Goal: Task Accomplishment & Management: Manage account settings

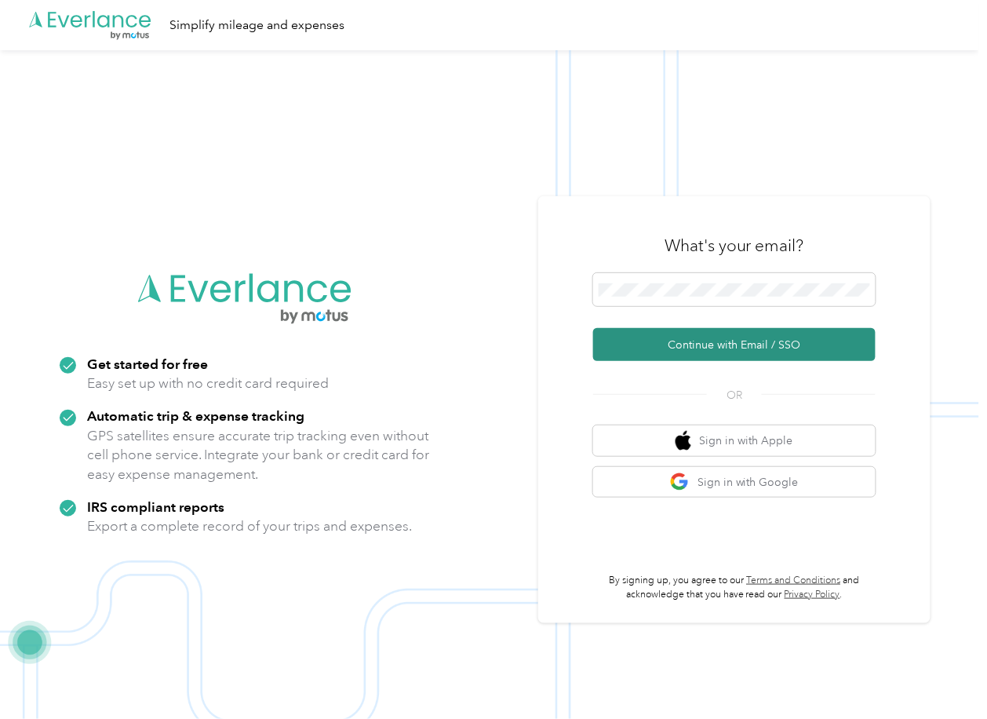
click at [637, 342] on button "Continue with Email / SSO" at bounding box center [734, 344] width 283 height 33
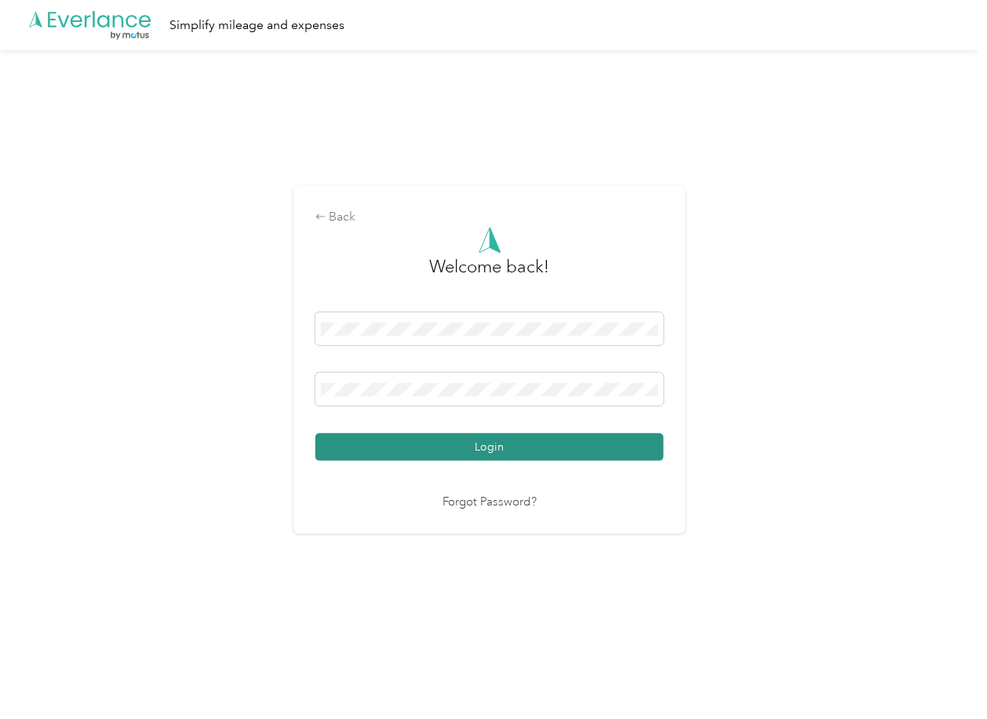
click at [372, 440] on button "Login" at bounding box center [489, 446] width 348 height 27
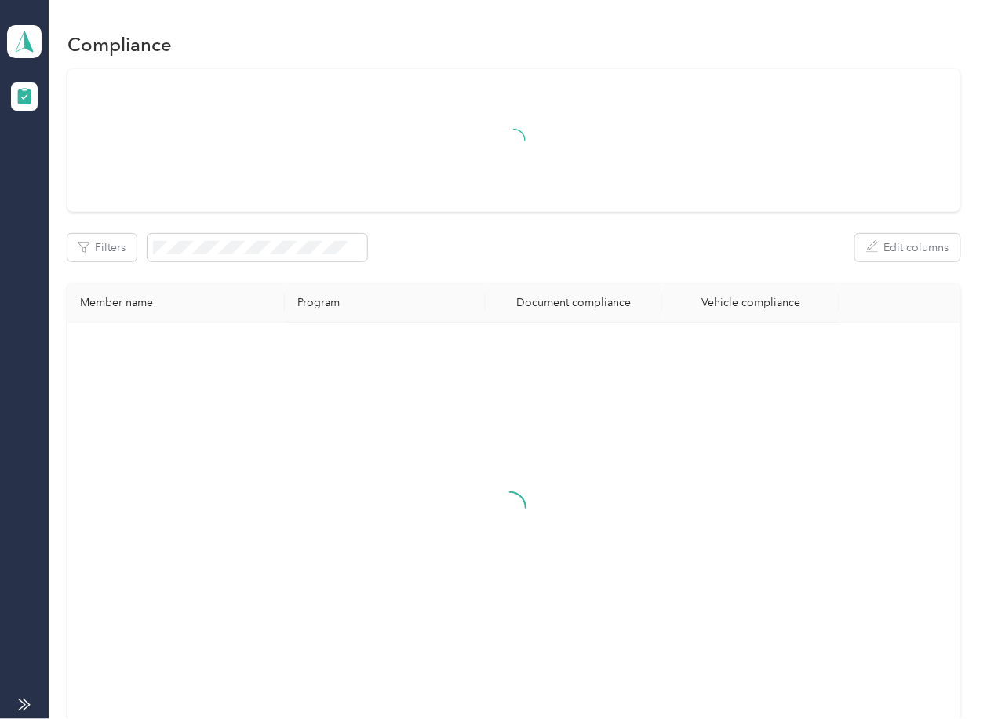
drag, startPoint x: 578, startPoint y: 303, endPoint x: 235, endPoint y: 174, distance: 366.3
click at [578, 303] on div "Document compliance" at bounding box center [573, 302] width 151 height 13
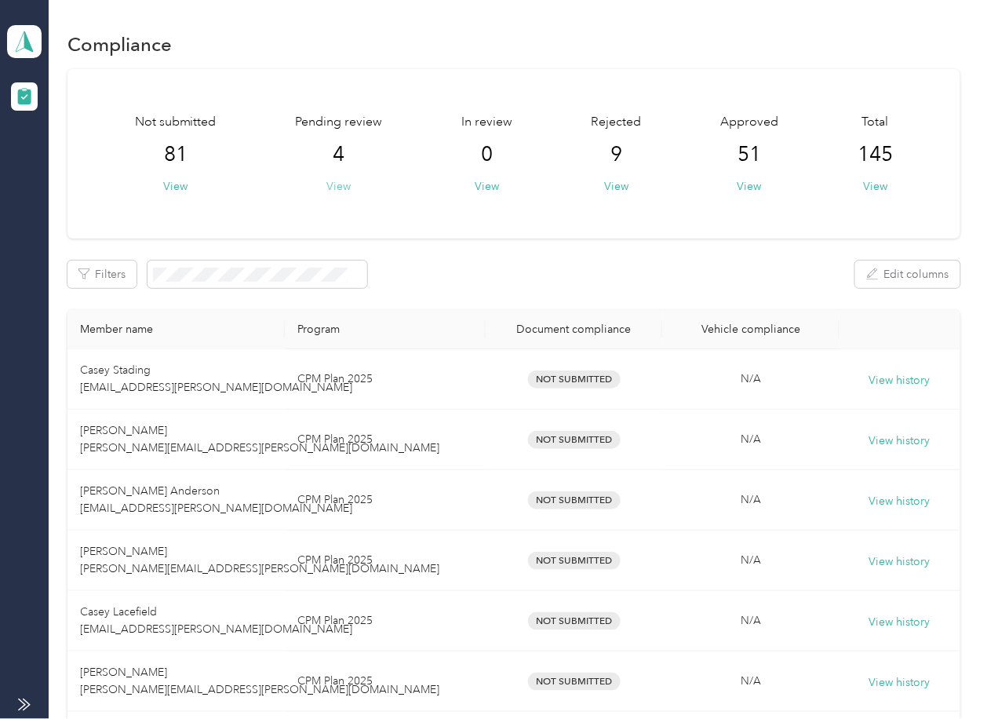
drag, startPoint x: 337, startPoint y: 186, endPoint x: 10, endPoint y: 294, distance: 343.7
click at [336, 186] on button "View" at bounding box center [338, 186] width 24 height 16
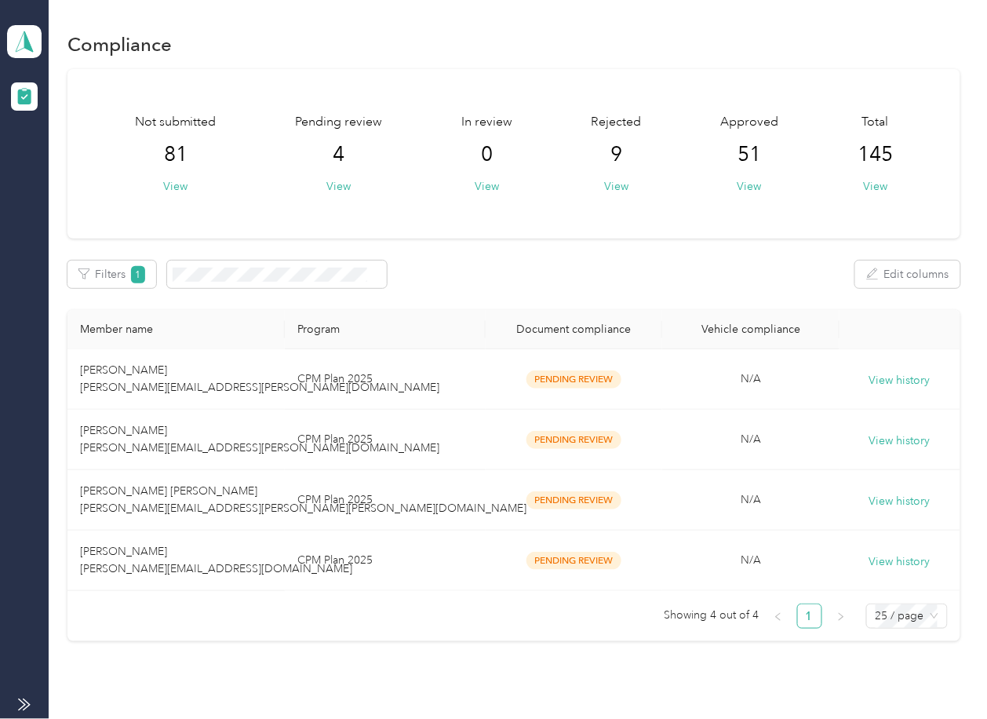
click at [644, 232] on div "Not submitted 81 View Pending review 4 View In review 0 View Rejected 9 View Ap…" at bounding box center [513, 154] width 892 height 170
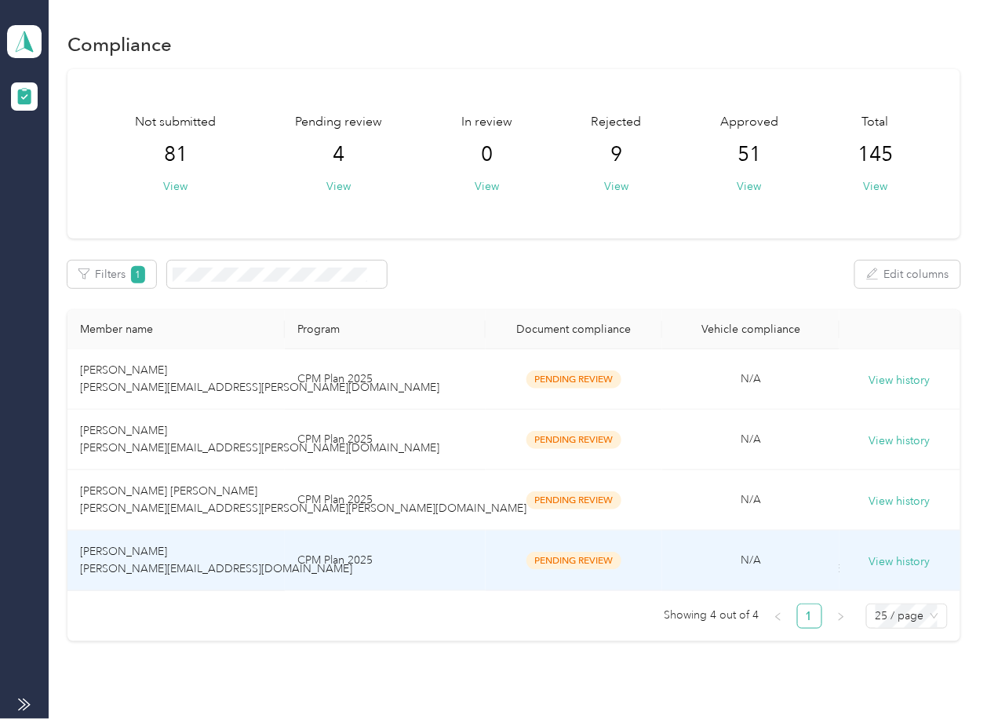
click at [145, 550] on td "[PERSON_NAME] [PERSON_NAME][EMAIL_ADDRESS][DOMAIN_NAME]" at bounding box center [175, 561] width 217 height 60
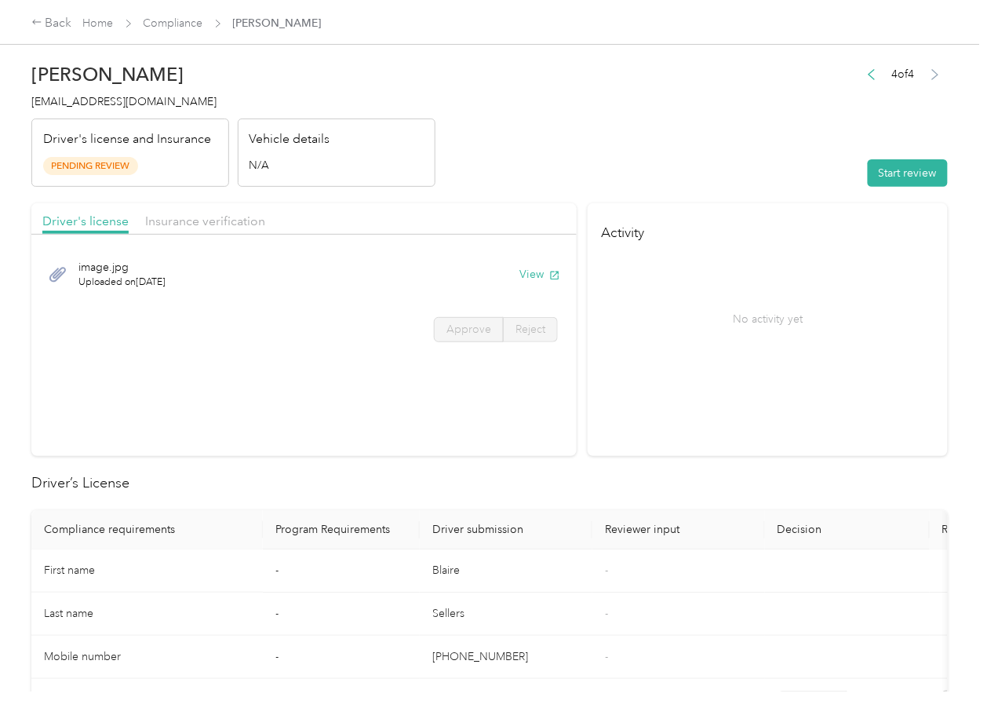
click at [602, 328] on div "No activity yet" at bounding box center [768, 319] width 333 height 132
click at [181, 224] on span "Insurance verification" at bounding box center [205, 220] width 120 height 15
click at [82, 230] on div "Driver's license" at bounding box center [85, 222] width 86 height 20
click at [527, 273] on button "View" at bounding box center [540, 274] width 41 height 16
click at [440, 208] on div "Driver's license Insurance verification" at bounding box center [303, 218] width 545 height 31
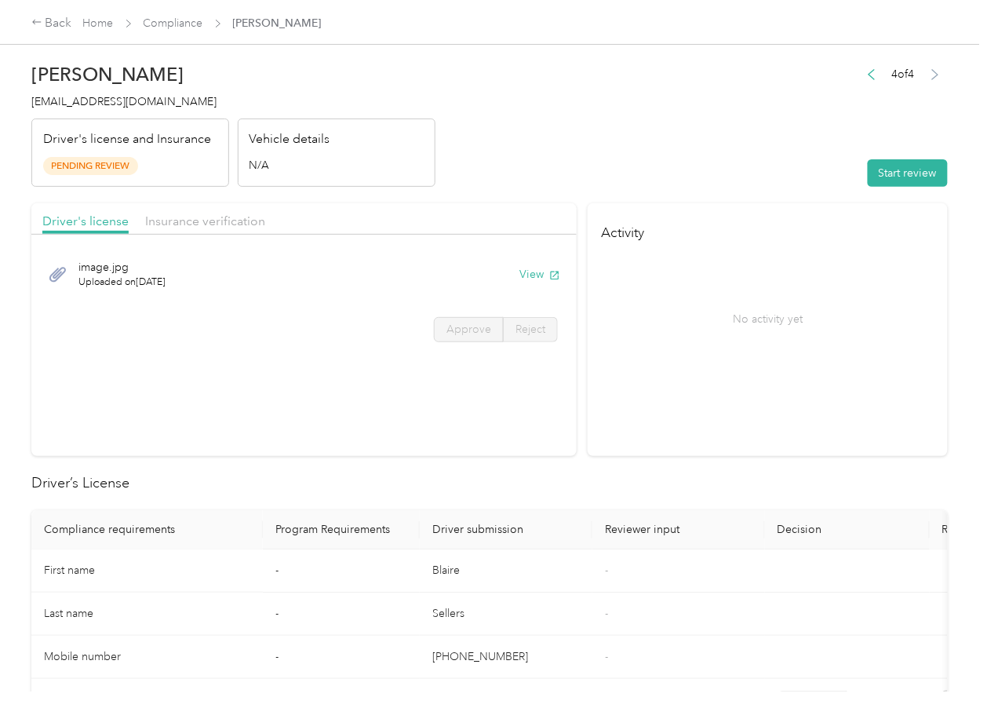
click at [272, 218] on div "Driver's license Insurance verification" at bounding box center [303, 218] width 545 height 31
click at [237, 220] on span "Insurance verification" at bounding box center [205, 220] width 120 height 15
click at [216, 221] on span "Insurance verification" at bounding box center [205, 220] width 120 height 15
click at [533, 276] on button "View" at bounding box center [540, 274] width 41 height 16
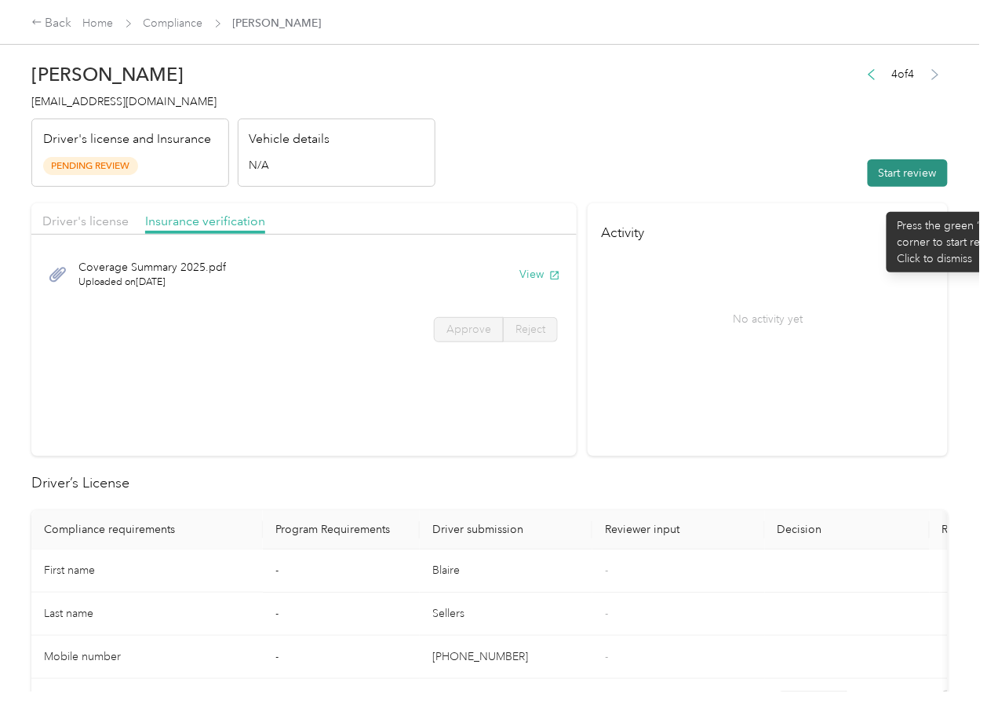
click at [882, 184] on button "Start review" at bounding box center [908, 172] width 80 height 27
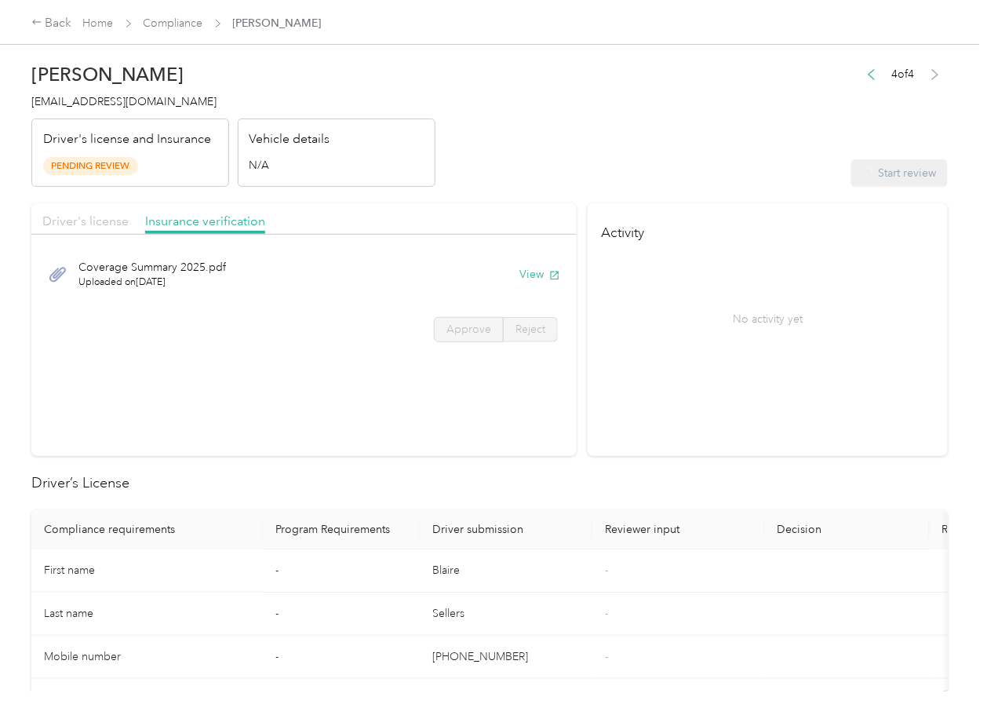
click at [108, 213] on span "Driver's license" at bounding box center [85, 220] width 86 height 15
click at [102, 218] on span "Driver's license" at bounding box center [85, 220] width 86 height 15
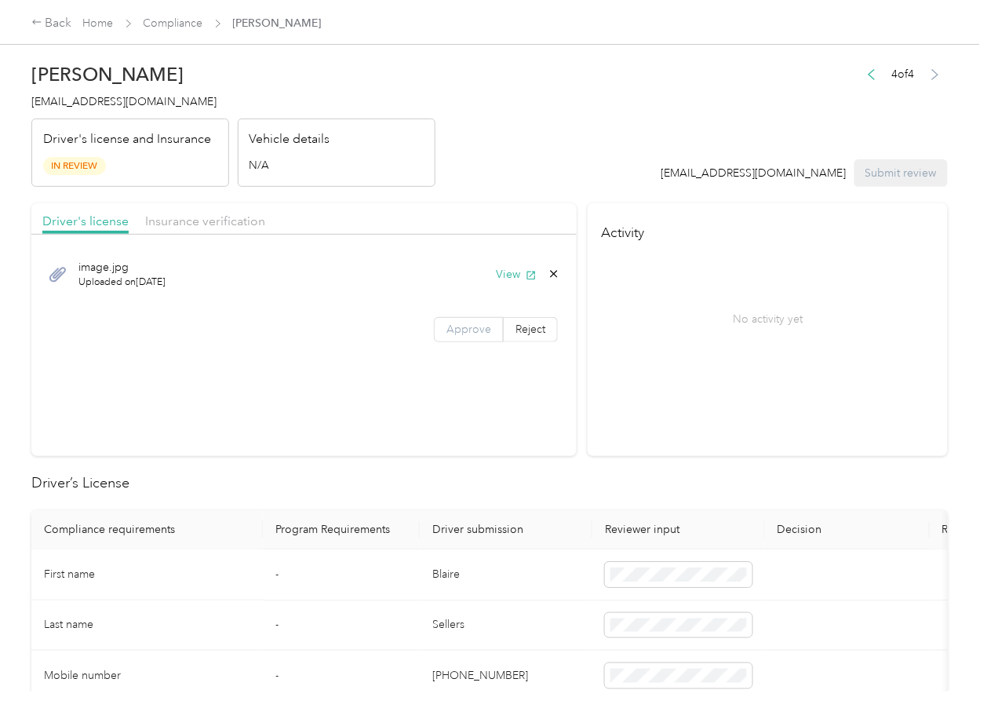
click at [444, 319] on label "Approve" at bounding box center [469, 329] width 70 height 25
click at [448, 323] on span "Approve" at bounding box center [469, 329] width 45 height 13
click at [219, 223] on span "Insurance verification" at bounding box center [205, 220] width 120 height 15
click at [196, 222] on span "Insurance verification" at bounding box center [205, 220] width 120 height 15
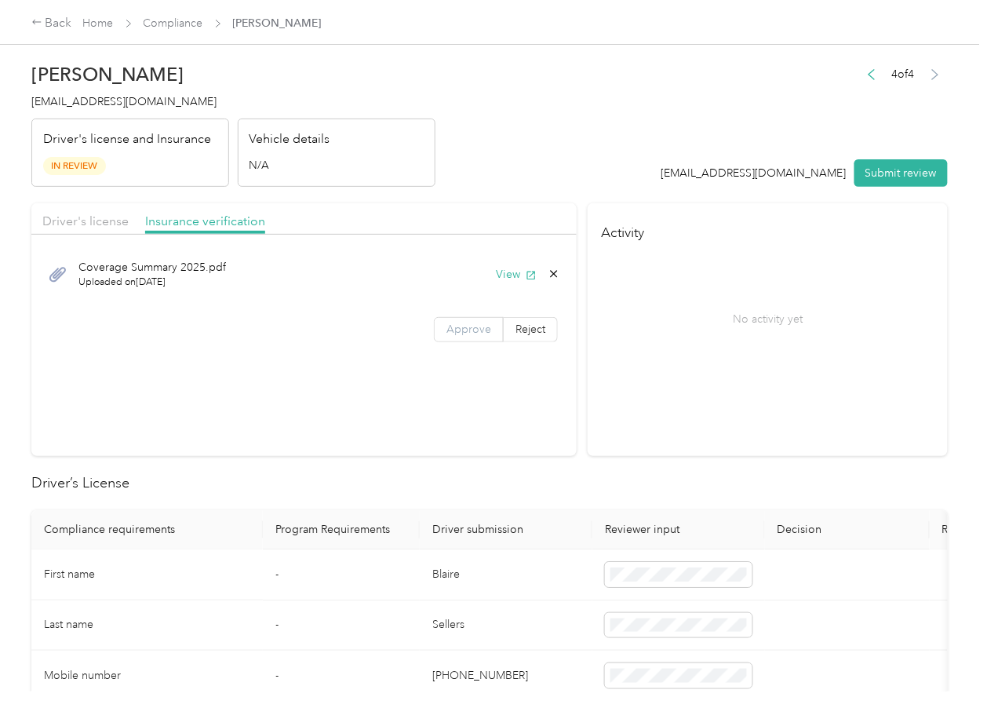
click at [469, 324] on span "Approve" at bounding box center [469, 329] width 45 height 13
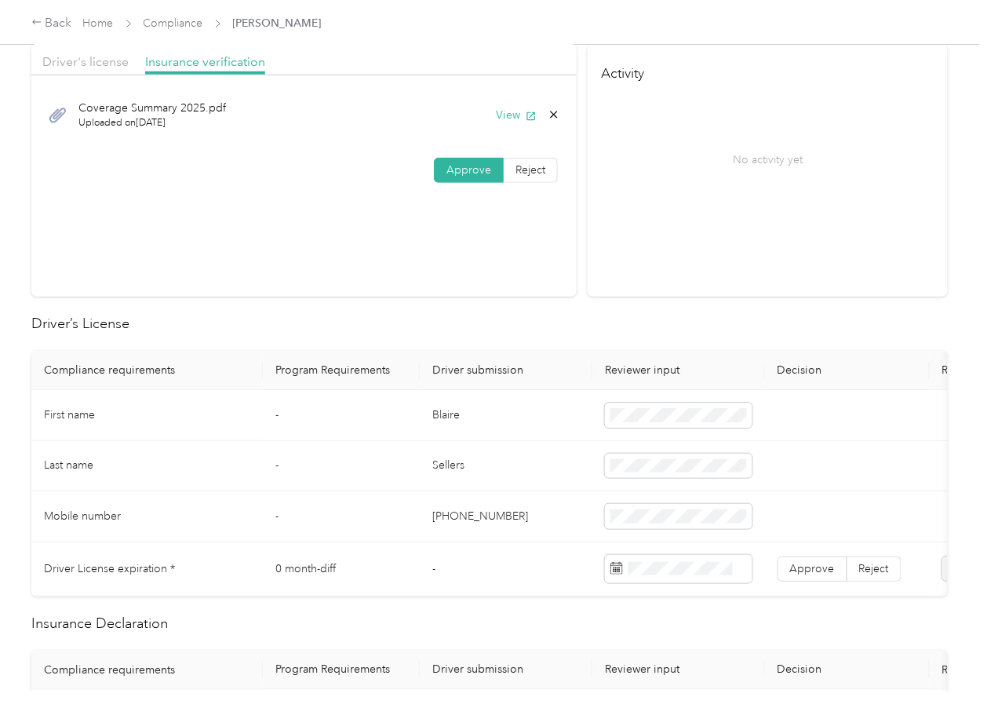
scroll to position [314, 0]
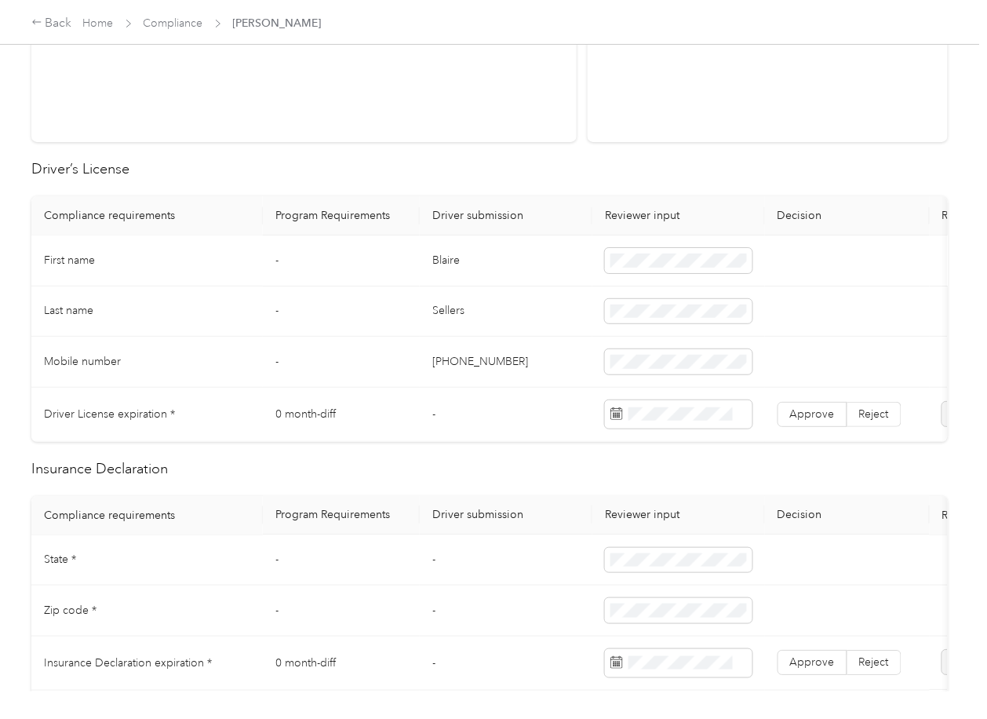
click at [465, 264] on td "Blaire" at bounding box center [506, 260] width 173 height 51
copy td "Blaire"
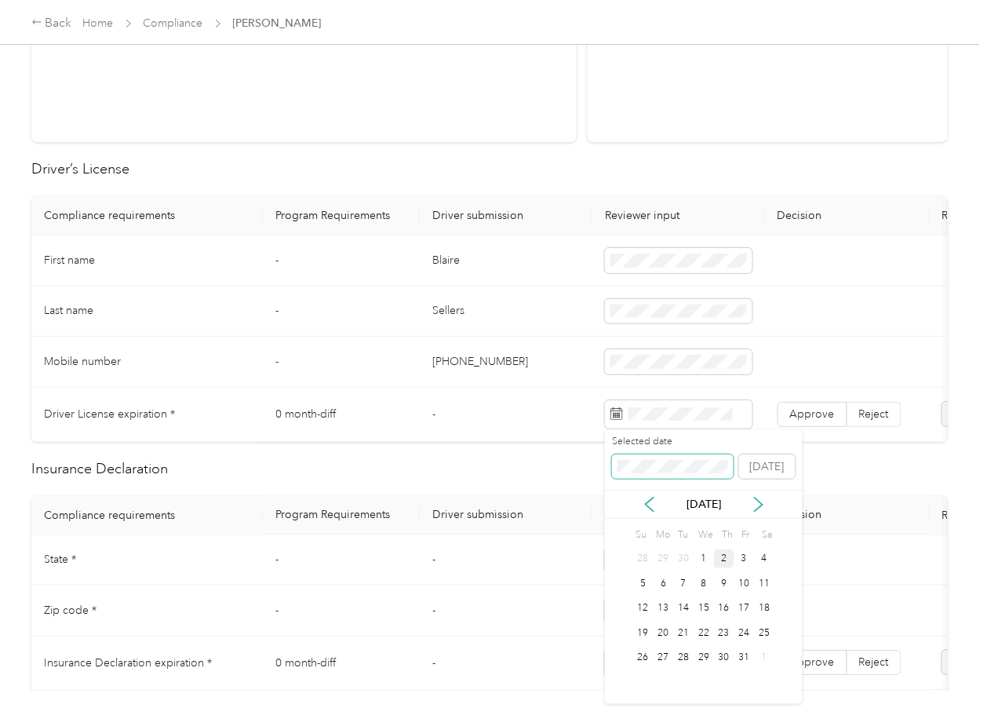
click at [666, 458] on span at bounding box center [673, 466] width 122 height 25
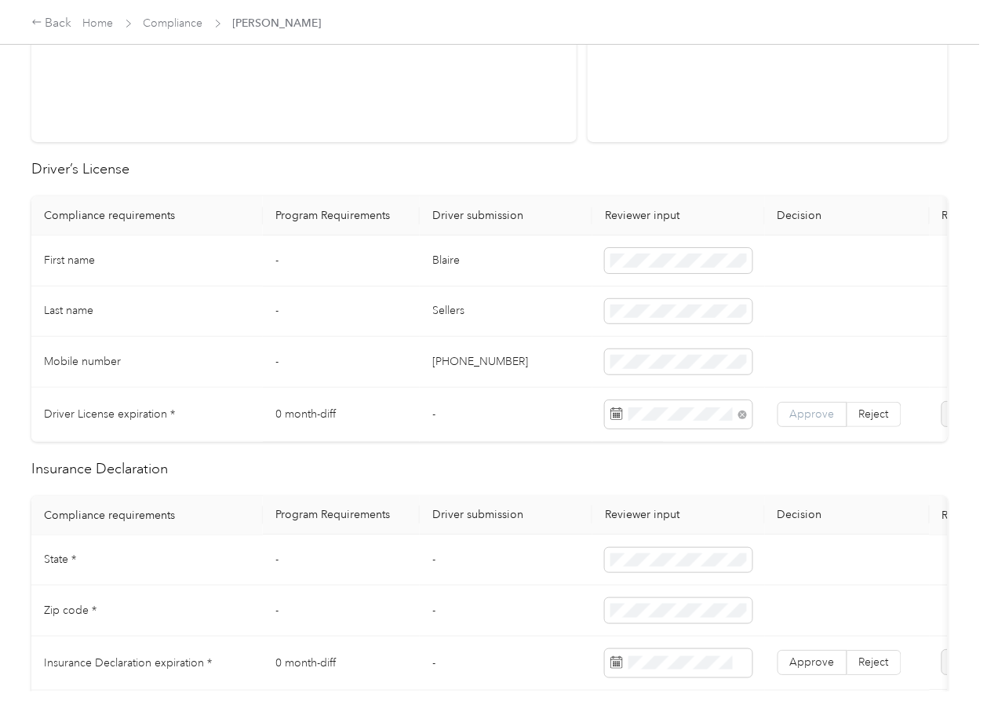
click at [814, 415] on span "Approve" at bounding box center [812, 413] width 45 height 13
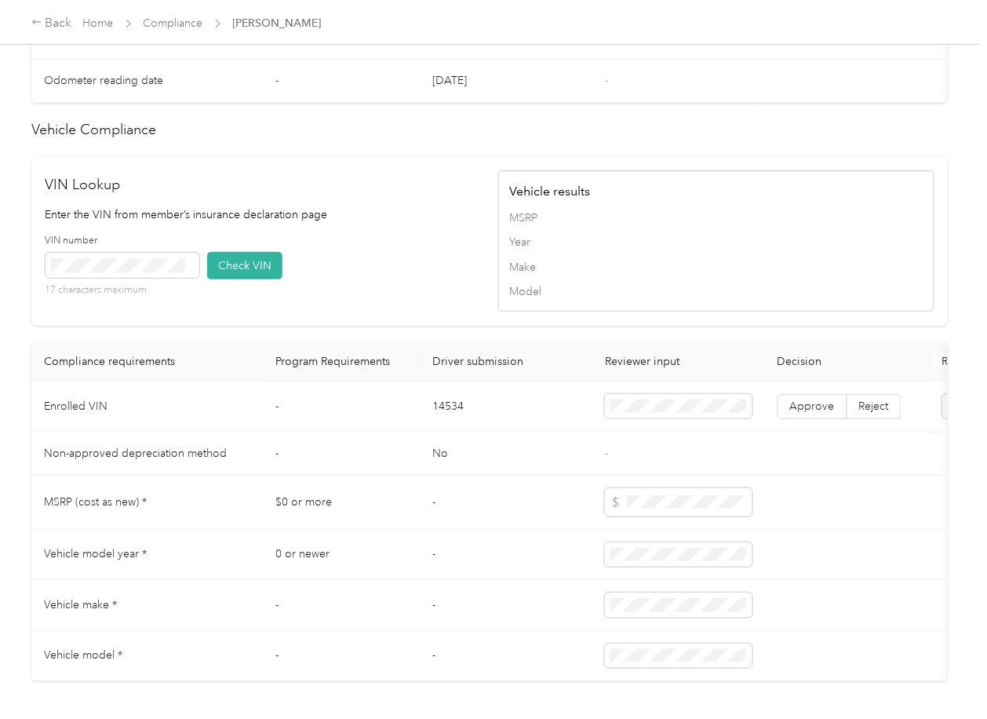
scroll to position [1318, 0]
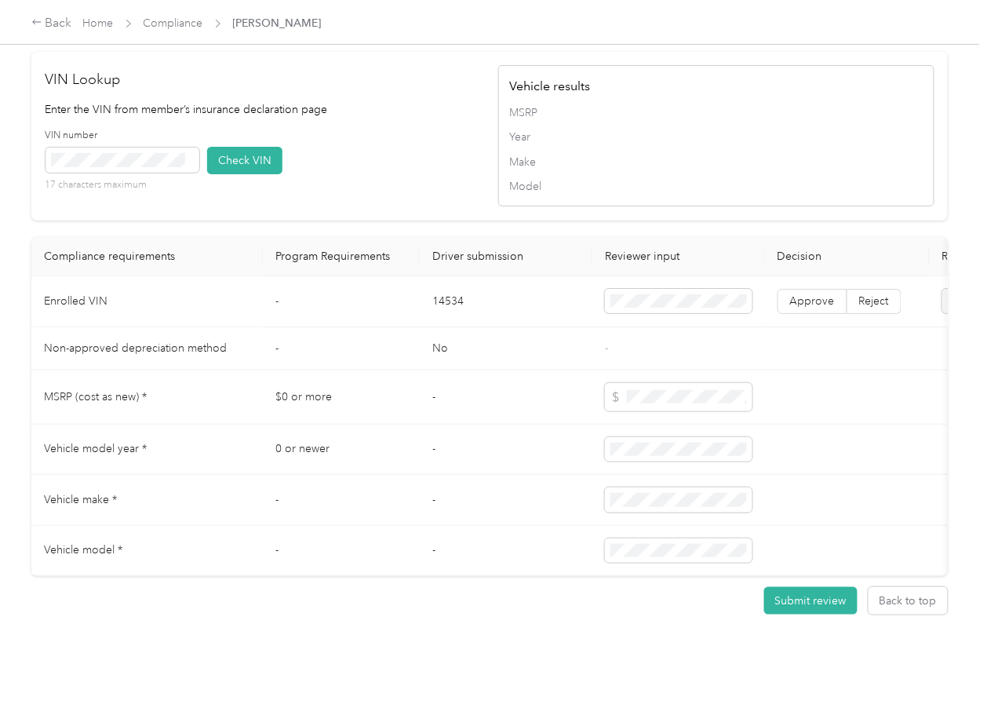
click at [447, 276] on td "14534" at bounding box center [506, 301] width 173 height 51
copy td "14534"
click at [418, 148] on div "VIN number 17 characters maximum Check VIN" at bounding box center [264, 166] width 436 height 75
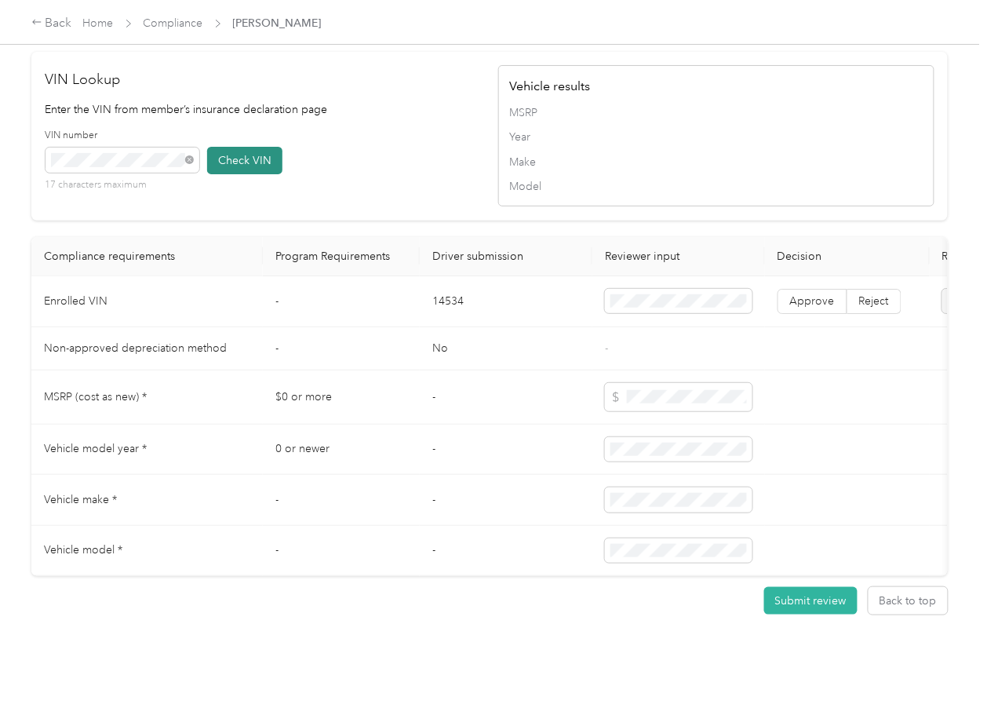
click at [254, 147] on button "Check VIN" at bounding box center [244, 160] width 75 height 27
click at [808, 276] on td "Approve Reject" at bounding box center [847, 301] width 165 height 51
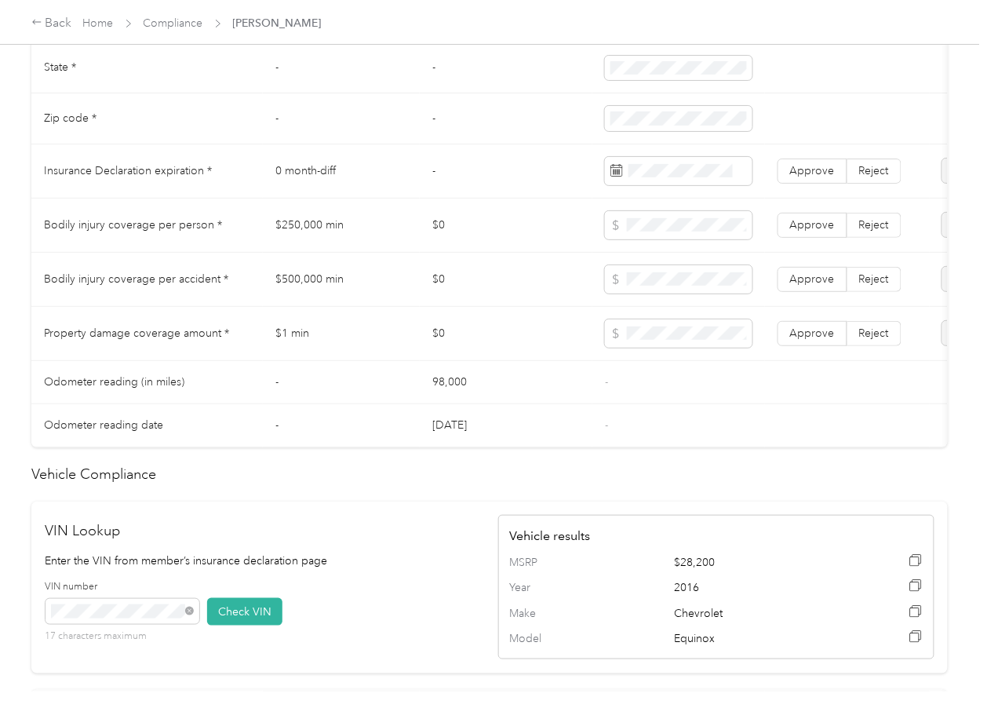
scroll to position [795, 0]
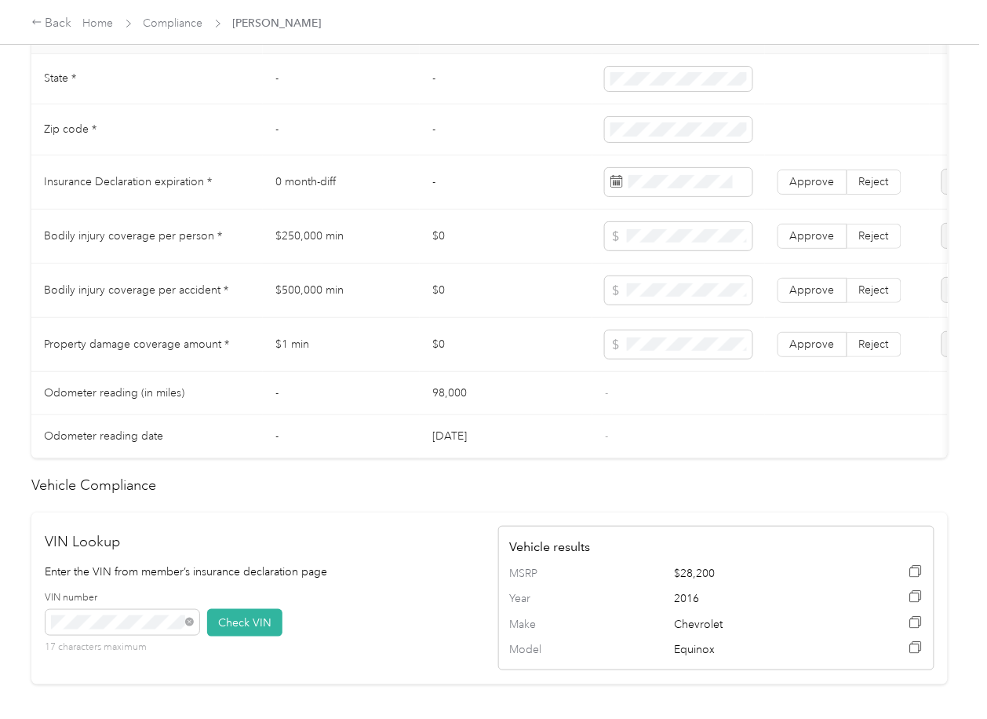
click at [317, 298] on td "$500,000 min" at bounding box center [341, 291] width 157 height 54
copy td "$500,000 min"
click at [827, 351] on span "Approve" at bounding box center [812, 343] width 45 height 13
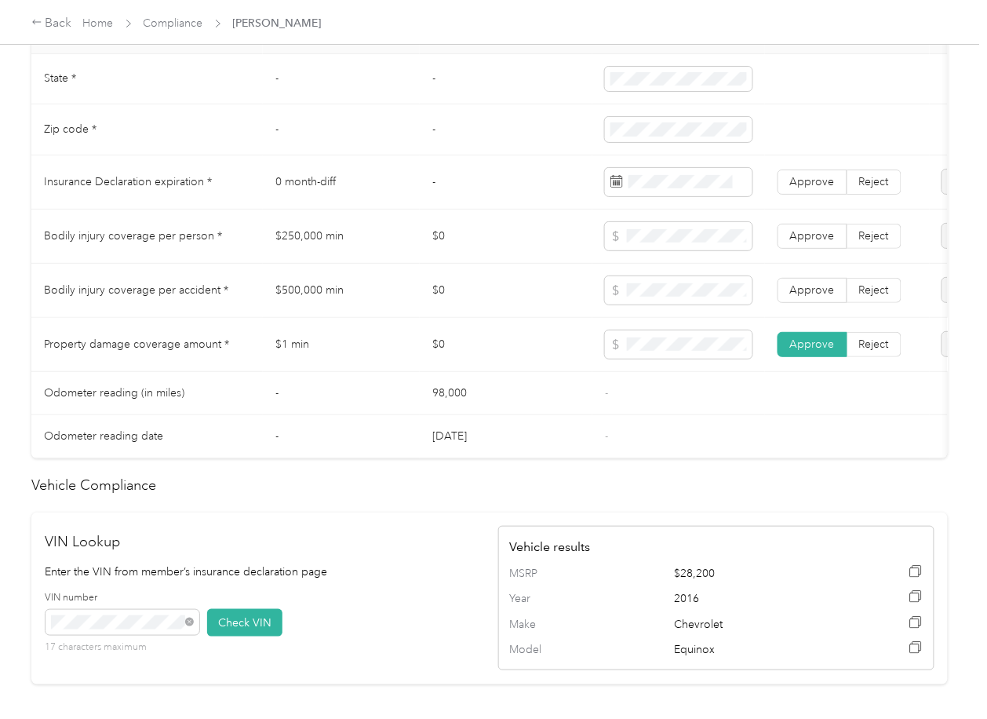
drag, startPoint x: 822, startPoint y: 306, endPoint x: 822, endPoint y: 284, distance: 22.0
click at [822, 297] on span "Approve" at bounding box center [812, 289] width 45 height 13
click at [814, 233] on td "Approve Reject" at bounding box center [847, 237] width 165 height 54
click at [800, 243] on span "Approve" at bounding box center [812, 235] width 45 height 13
drag, startPoint x: 793, startPoint y: 192, endPoint x: 780, endPoint y: 202, distance: 16.2
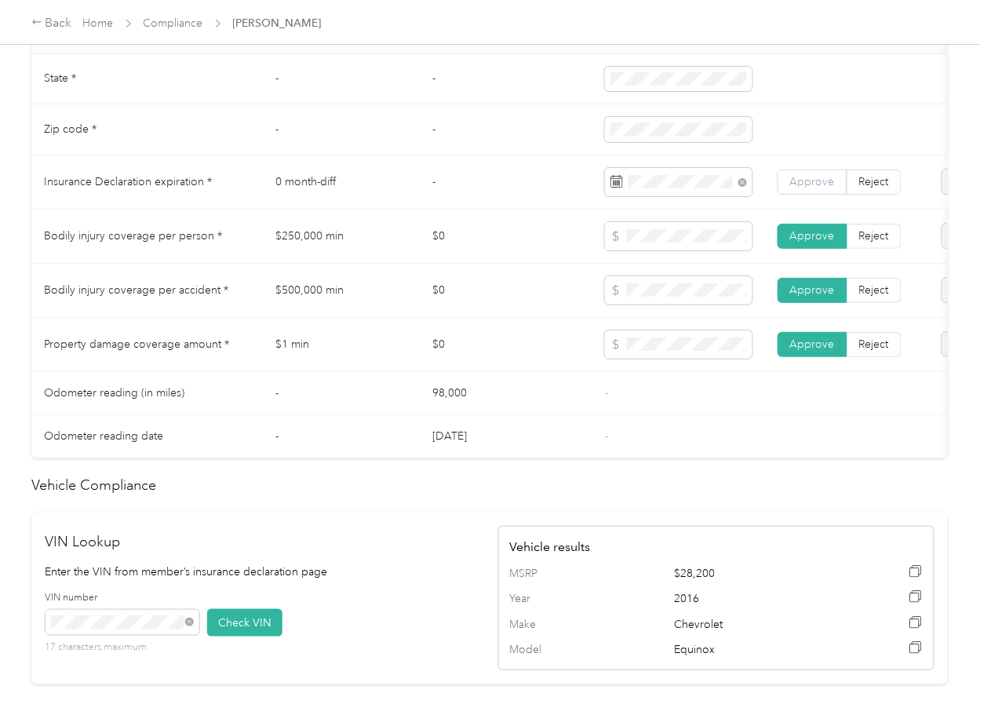
click at [793, 188] on span "Approve" at bounding box center [812, 181] width 45 height 13
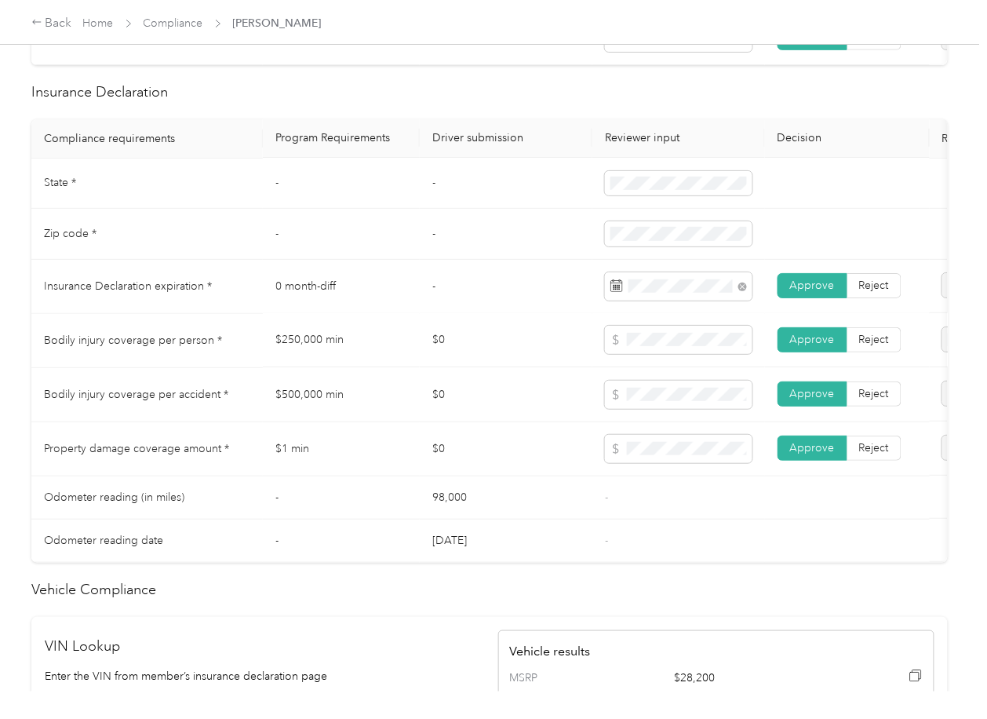
click at [393, 327] on td "$250,000 min" at bounding box center [341, 341] width 157 height 54
click at [403, 391] on td "$500,000 min" at bounding box center [341, 395] width 157 height 54
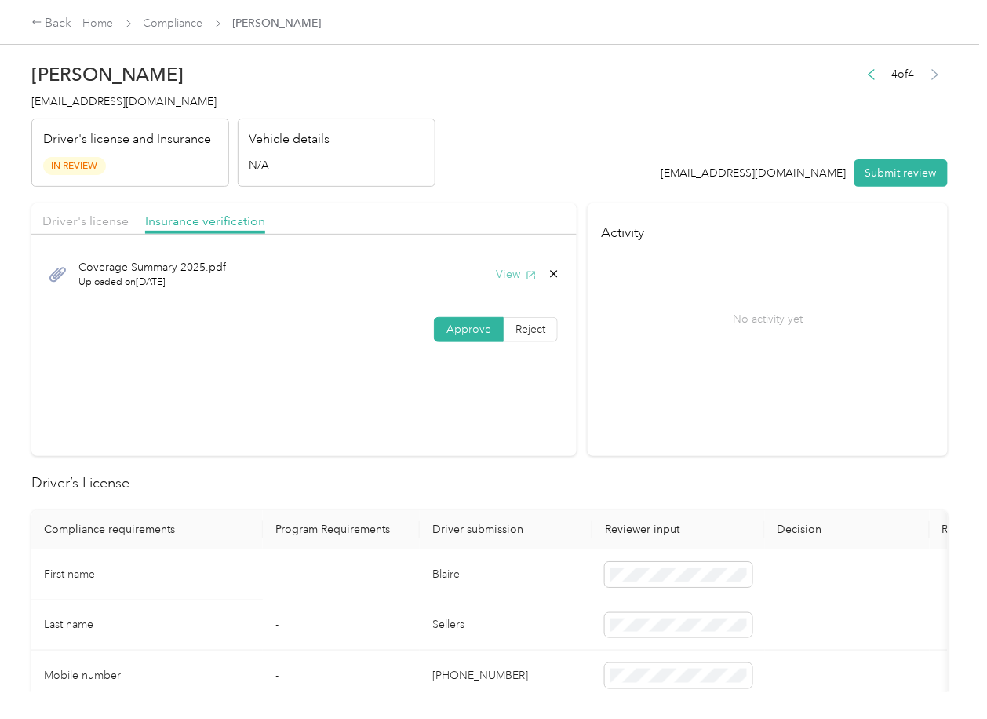
click at [520, 276] on button "View" at bounding box center [516, 274] width 41 height 16
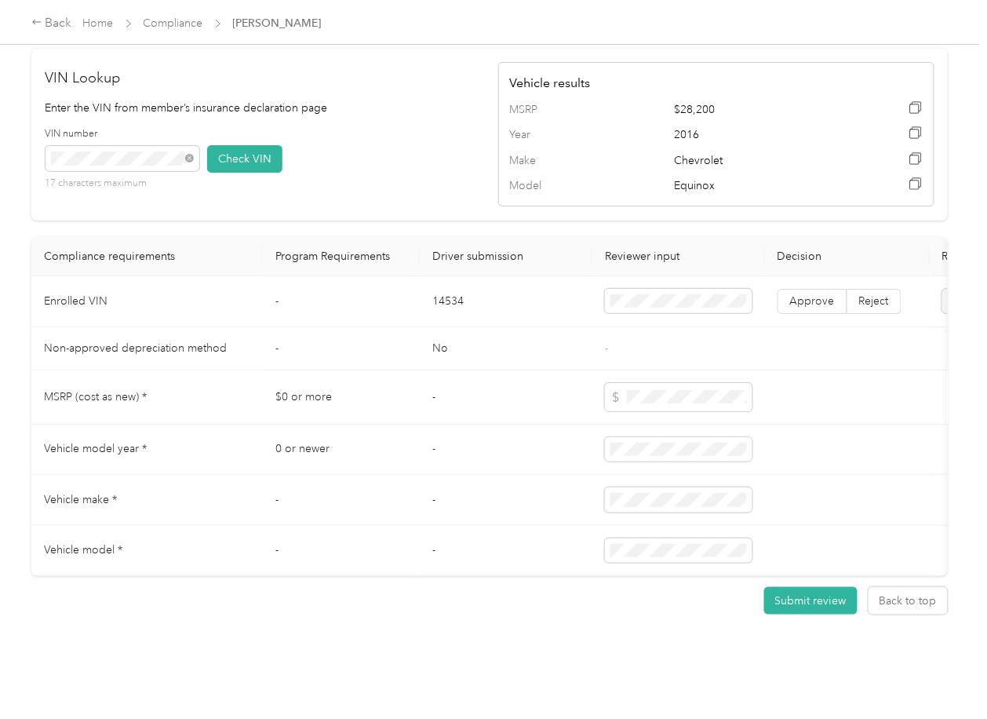
scroll to position [1322, 0]
click at [450, 276] on td "14534" at bounding box center [506, 301] width 173 height 51
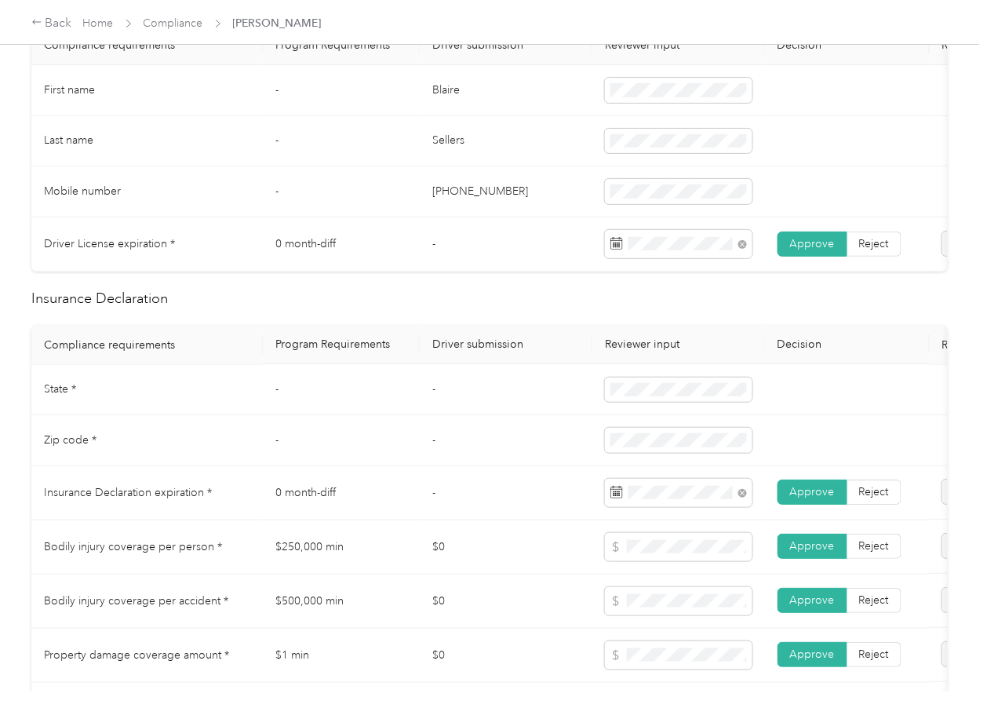
scroll to position [1216, 0]
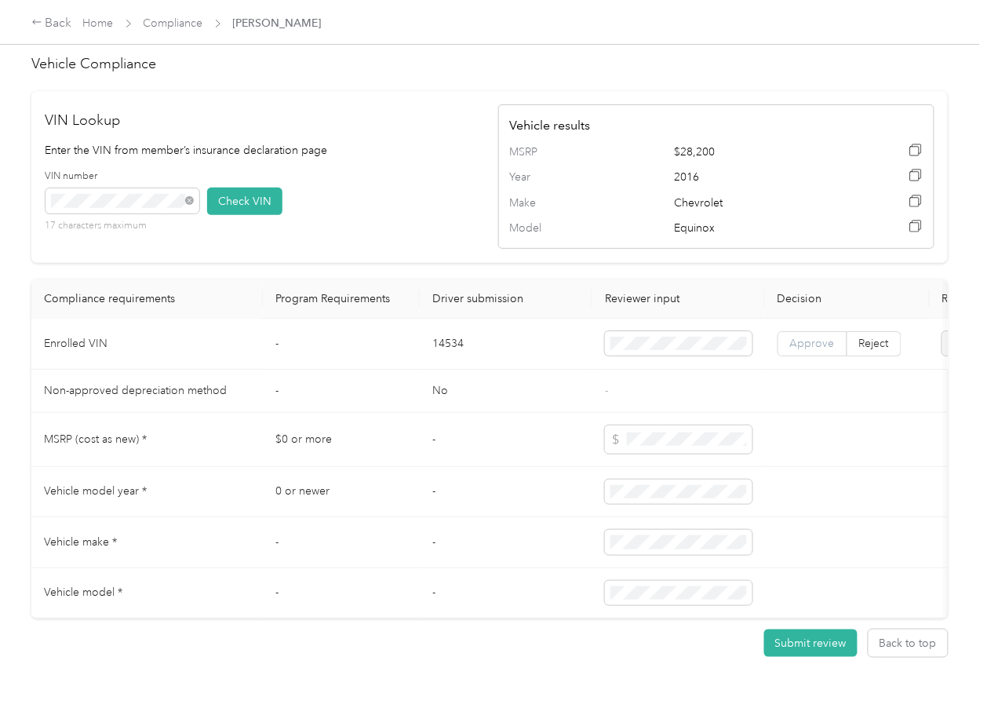
click at [814, 356] on label "Approve" at bounding box center [813, 343] width 70 height 25
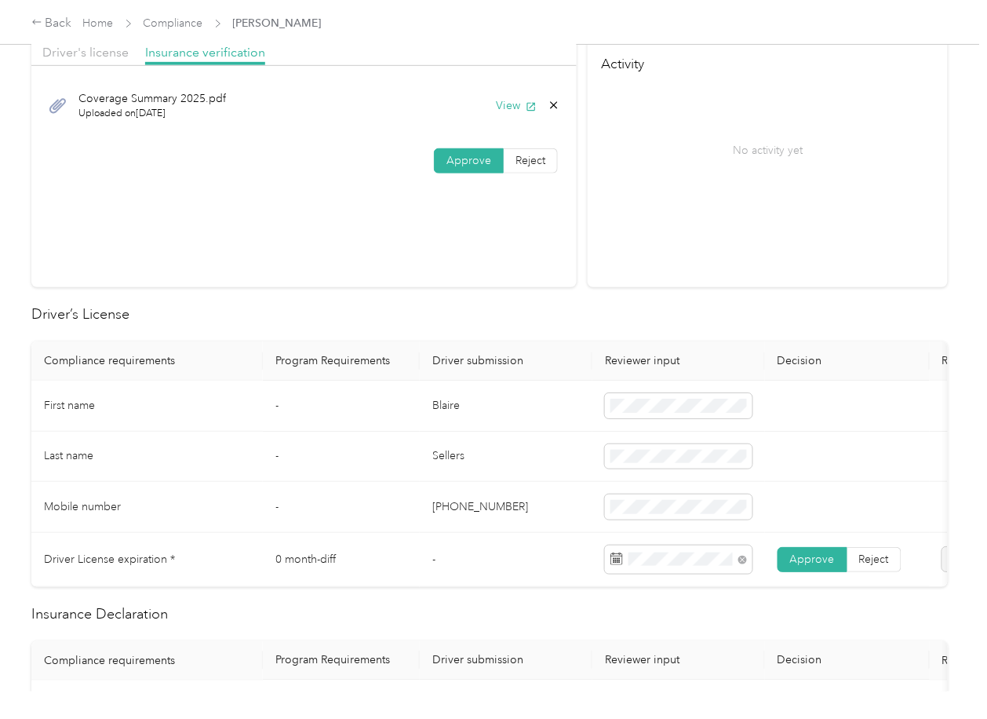
scroll to position [0, 0]
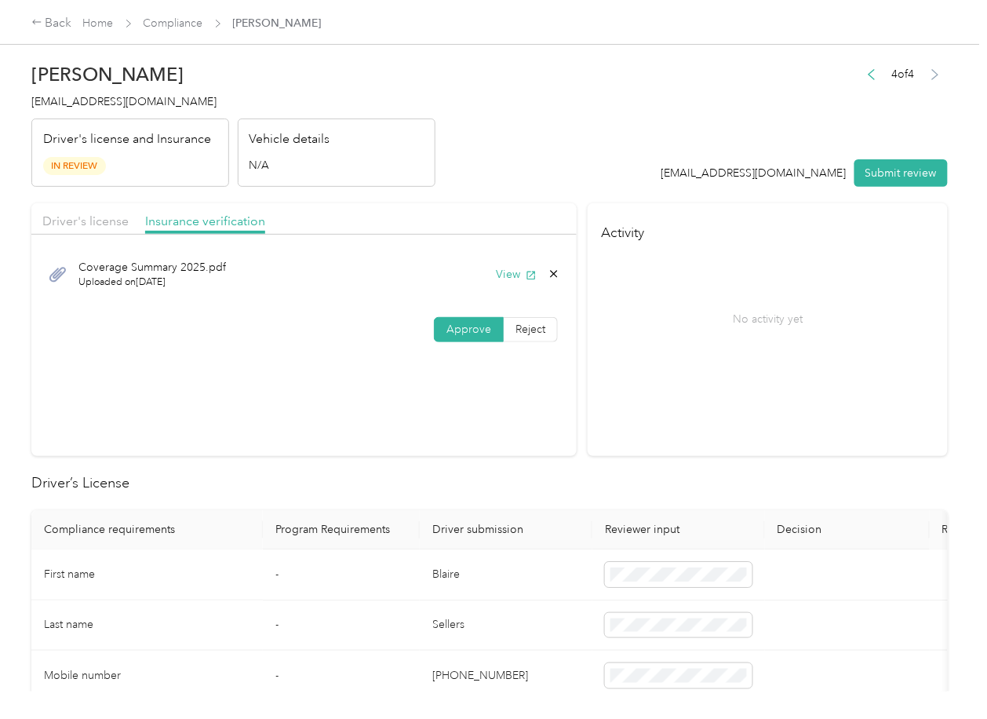
click at [892, 175] on button "Submit review" at bounding box center [901, 172] width 93 height 27
click at [107, 108] on span "[EMAIL_ADDRESS][DOMAIN_NAME]" at bounding box center [123, 101] width 185 height 13
copy span "[EMAIL_ADDRESS][DOMAIN_NAME]"
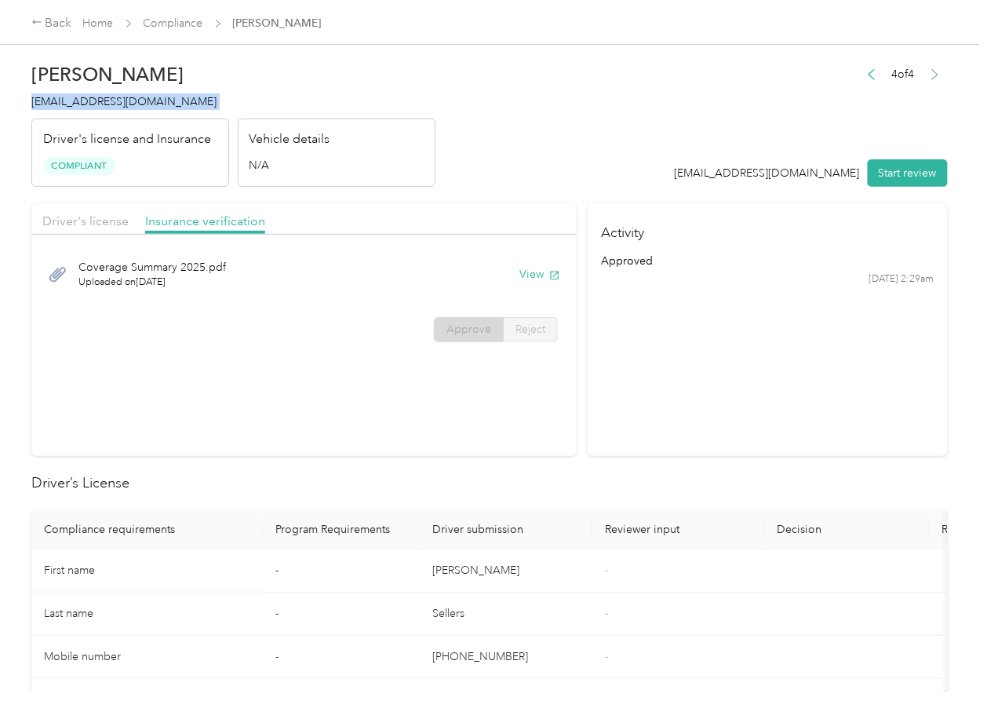
click at [596, 479] on h2 "Driver’s License" at bounding box center [489, 482] width 917 height 21
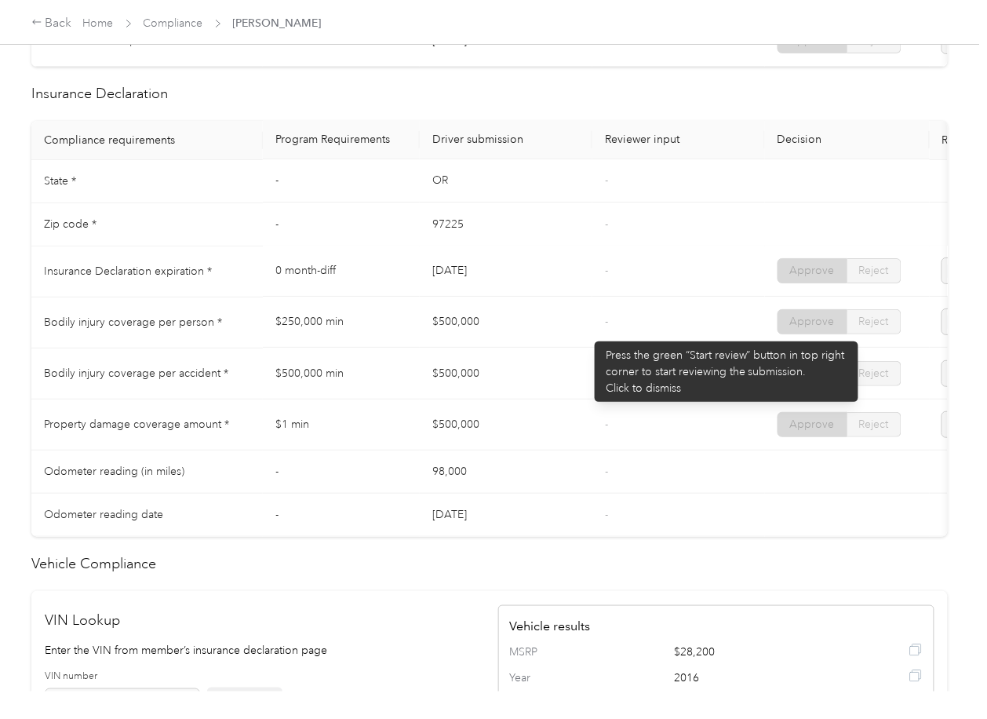
scroll to position [837, 0]
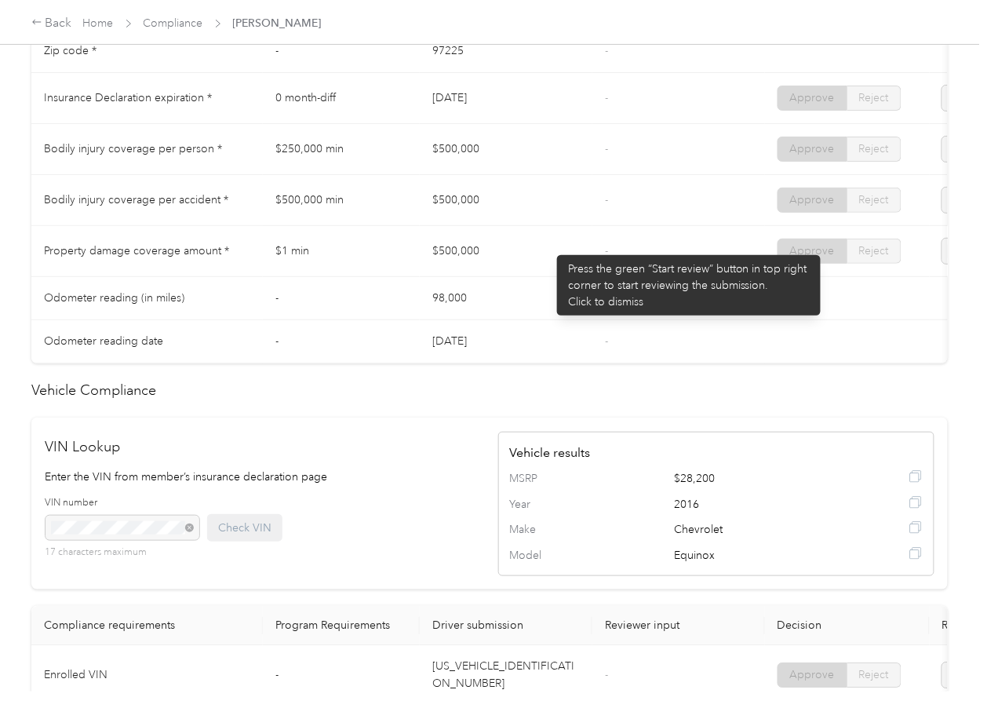
click at [549, 247] on td "$500,000" at bounding box center [506, 251] width 173 height 51
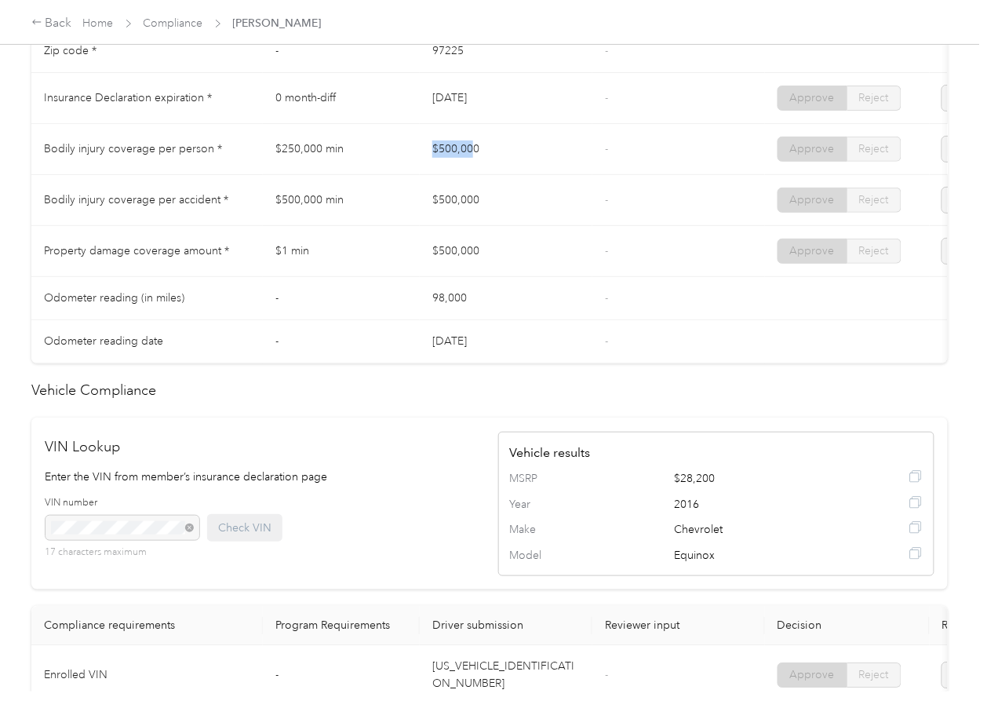
drag, startPoint x: 465, startPoint y: 168, endPoint x: 432, endPoint y: 213, distance: 56.0
click at [482, 170] on tr "Bodily injury coverage per person * $250,000 min $500,000 - Approve Reject" at bounding box center [584, 149] width 1107 height 51
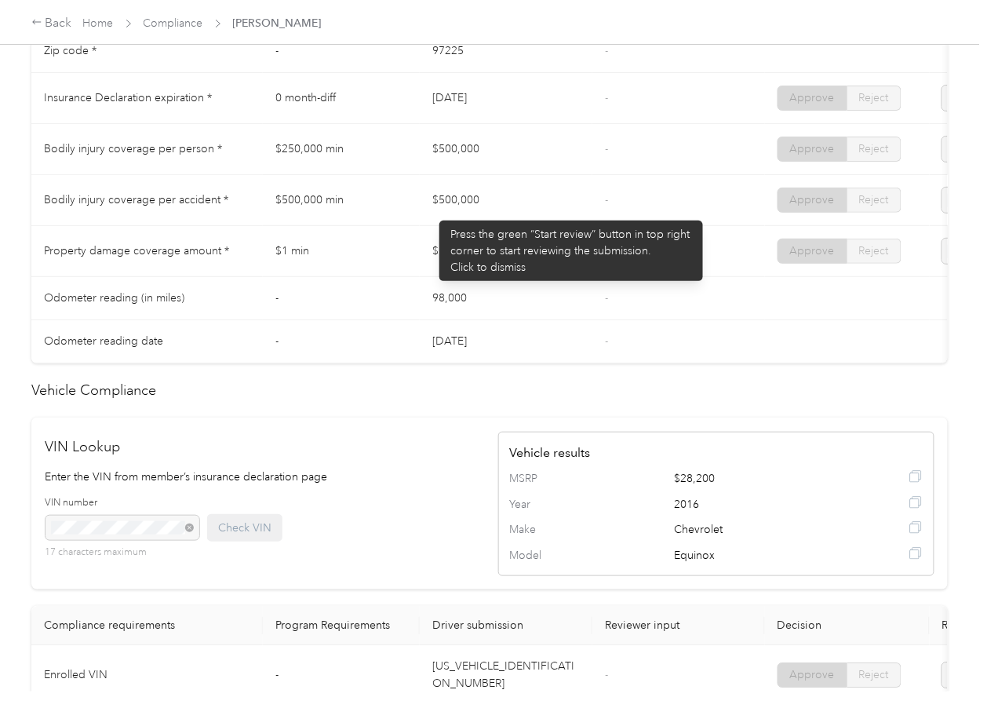
drag, startPoint x: 432, startPoint y: 213, endPoint x: 522, endPoint y: 256, distance: 100.0
click at [508, 226] on td "$500,000" at bounding box center [506, 200] width 173 height 51
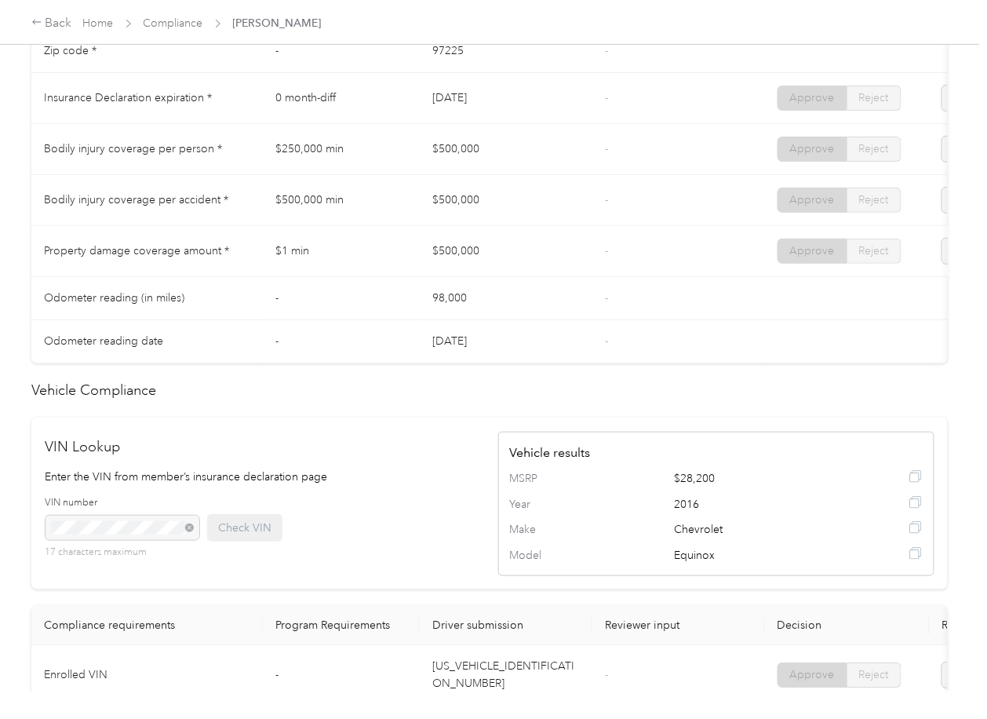
click at [530, 265] on td "$500,000" at bounding box center [506, 251] width 173 height 51
click at [177, 27] on link "Compliance" at bounding box center [174, 22] width 60 height 13
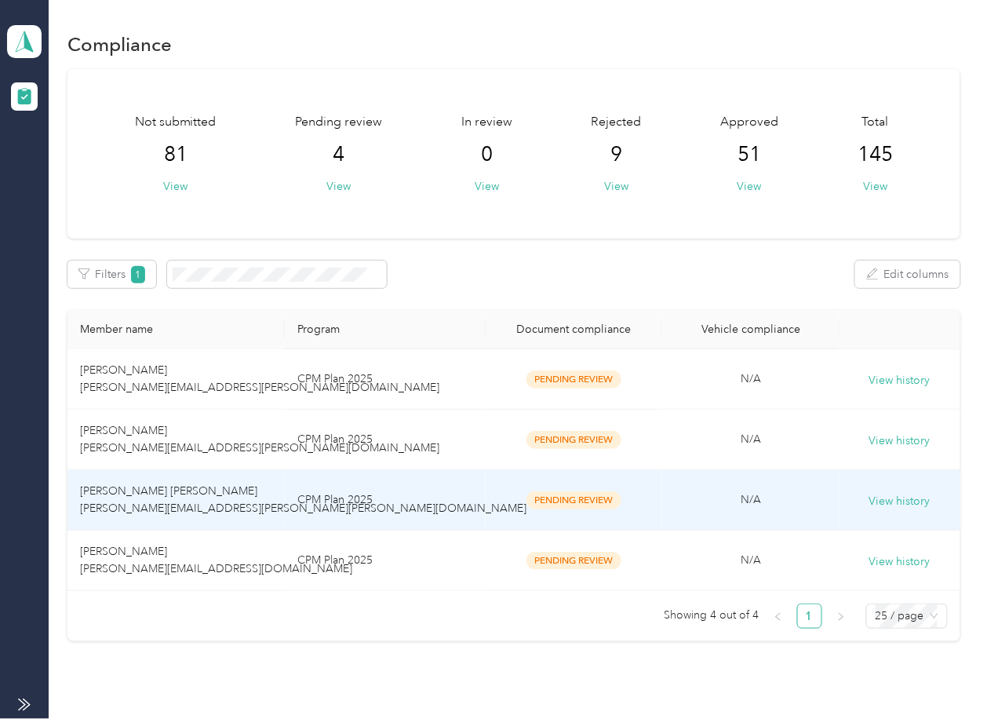
click at [253, 501] on span "[PERSON_NAME] [PERSON_NAME] [PERSON_NAME][EMAIL_ADDRESS][PERSON_NAME][PERSON_NA…" at bounding box center [303, 499] width 447 height 31
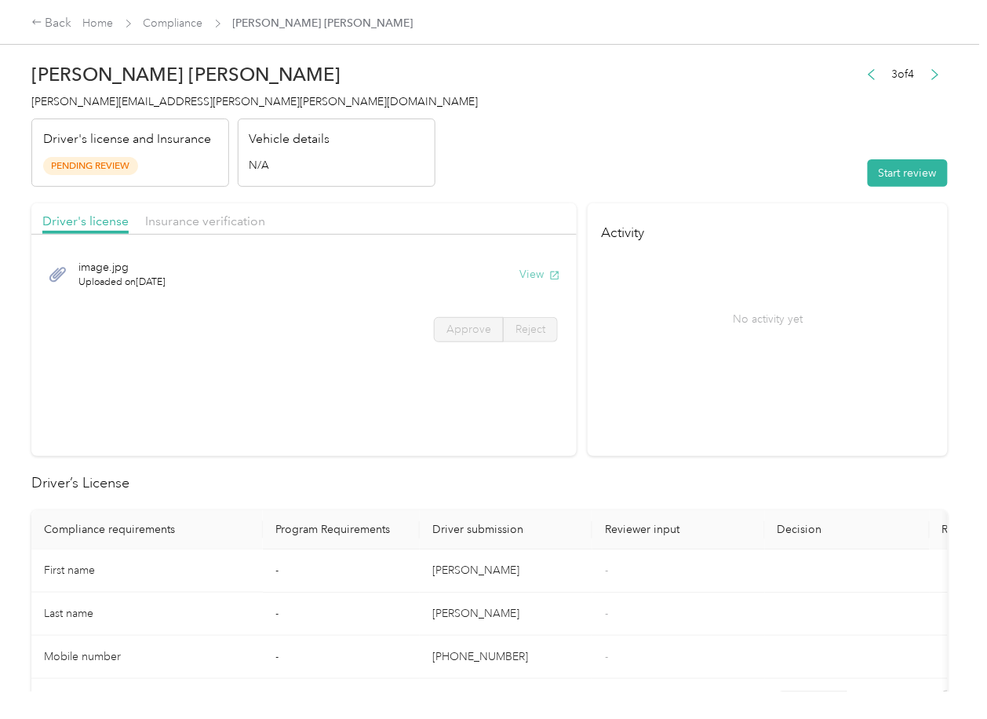
click at [536, 277] on button "View" at bounding box center [540, 274] width 41 height 16
click at [482, 211] on div "Driver's license Insurance verification" at bounding box center [303, 218] width 545 height 31
click at [161, 213] on span "Insurance verification" at bounding box center [205, 220] width 120 height 15
click at [172, 221] on span "Insurance verification" at bounding box center [205, 220] width 120 height 15
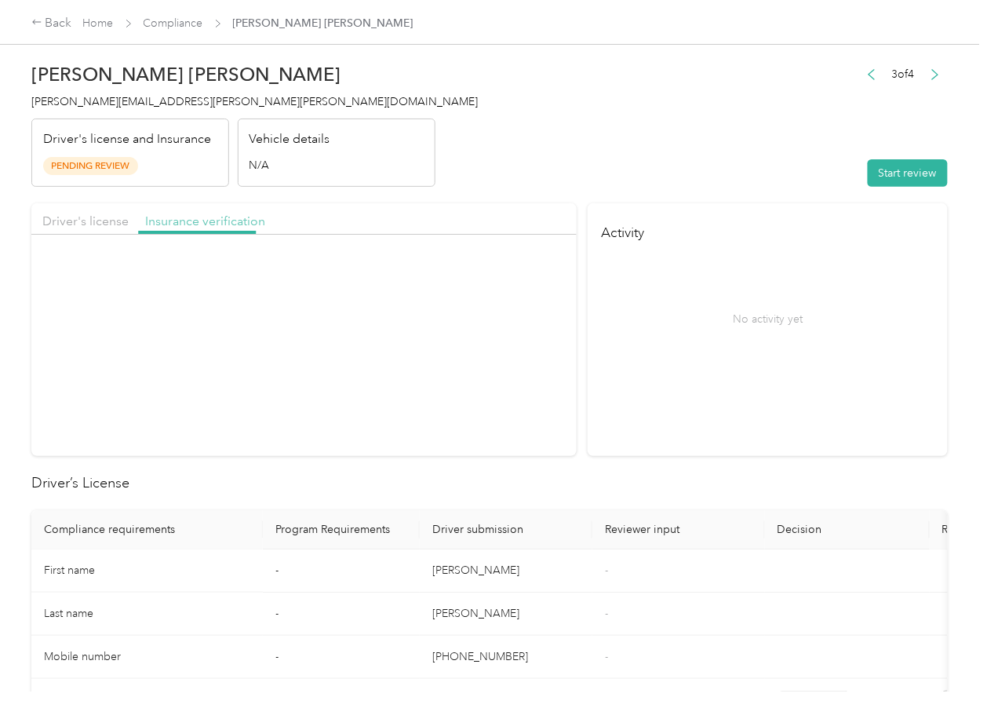
click at [224, 225] on span "Insurance verification" at bounding box center [205, 220] width 120 height 15
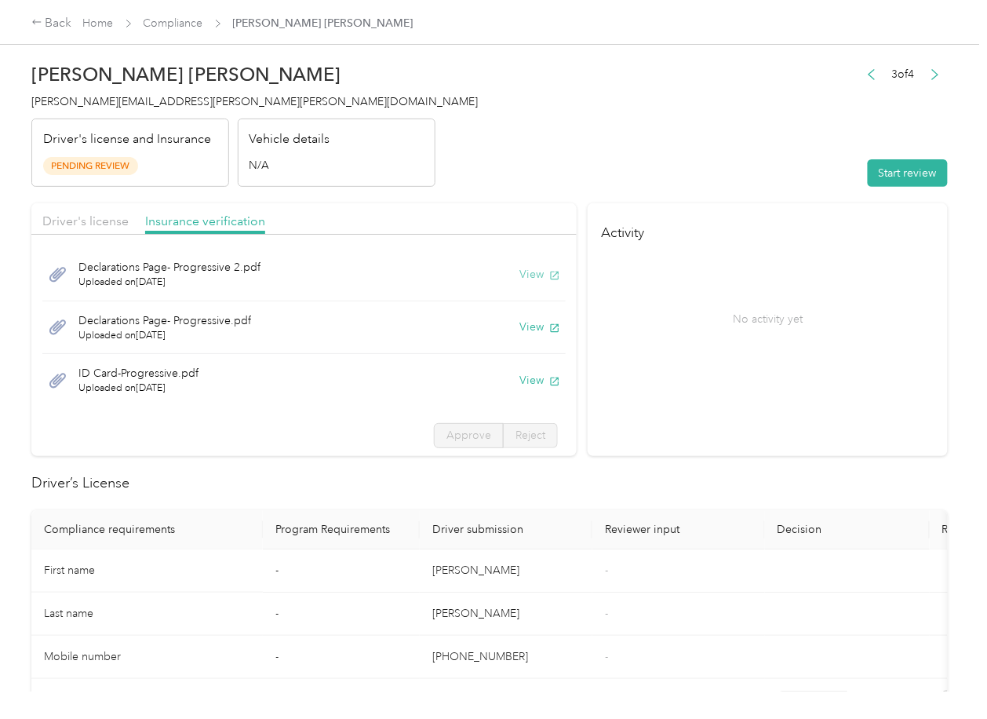
click at [520, 266] on button "View" at bounding box center [540, 274] width 41 height 16
click at [528, 327] on button "View" at bounding box center [540, 327] width 41 height 16
click at [523, 385] on button "View" at bounding box center [540, 380] width 41 height 16
click at [725, 386] on section "Activity No activity yet" at bounding box center [768, 329] width 360 height 253
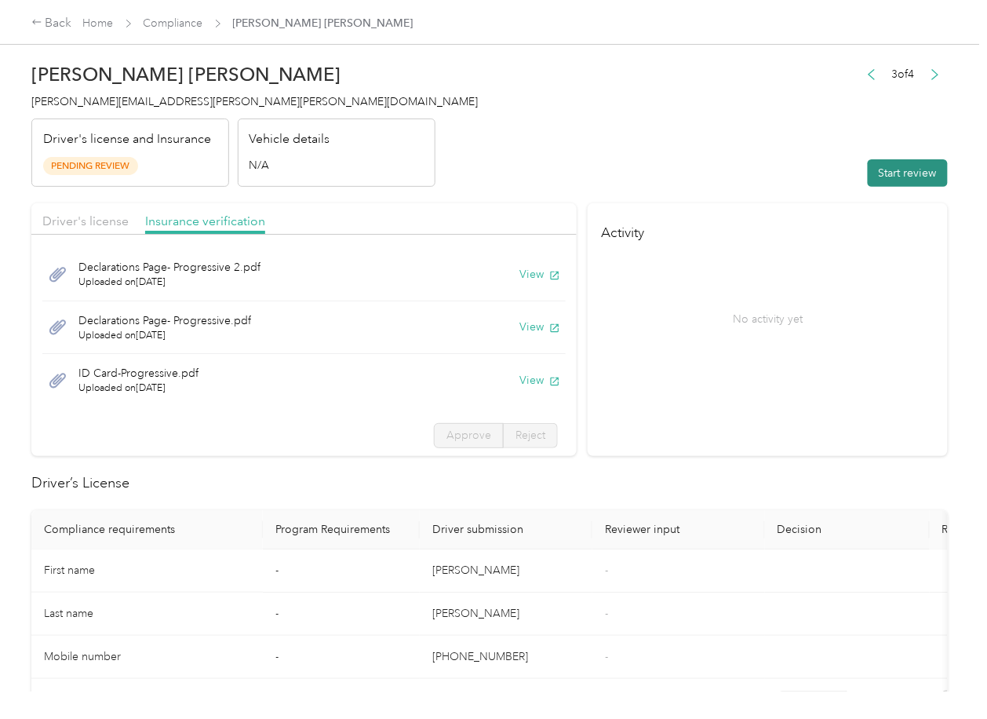
click at [892, 167] on button "Start review" at bounding box center [908, 172] width 80 height 27
click at [71, 215] on span "Driver's license" at bounding box center [85, 220] width 86 height 15
click at [70, 217] on span "Driver's license" at bounding box center [85, 220] width 86 height 15
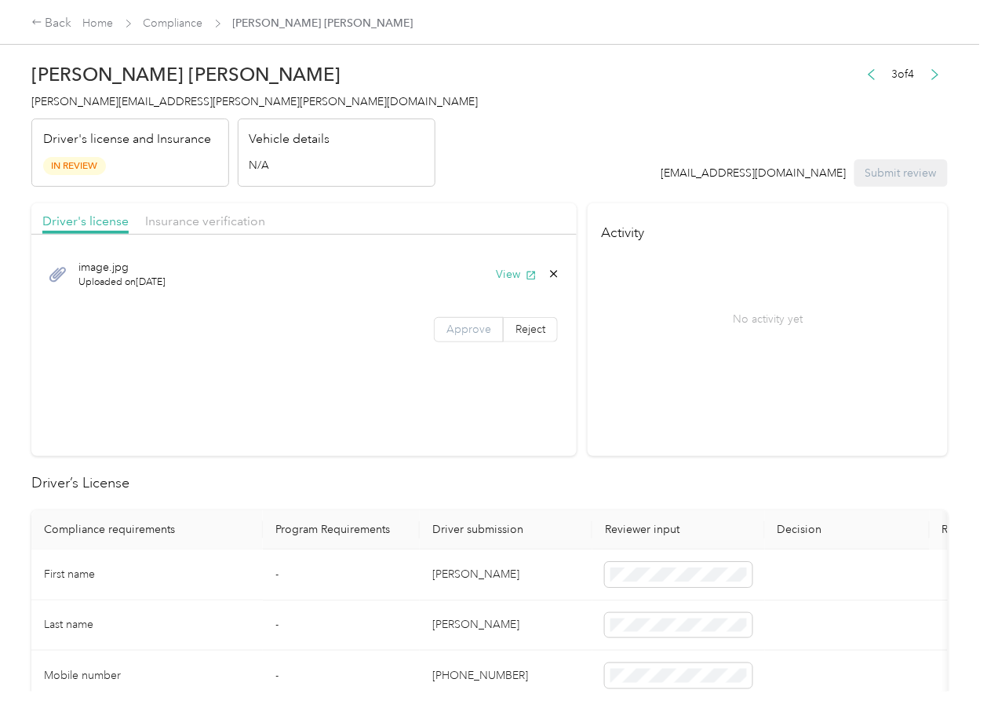
click at [488, 334] on label "Approve" at bounding box center [469, 329] width 70 height 25
click at [466, 333] on span "Approve" at bounding box center [469, 329] width 45 height 13
click at [184, 210] on div "Driver's license Insurance verification" at bounding box center [303, 218] width 545 height 31
click at [181, 224] on span "Insurance verification" at bounding box center [205, 220] width 120 height 15
click at [199, 220] on span "Insurance verification" at bounding box center [205, 220] width 120 height 15
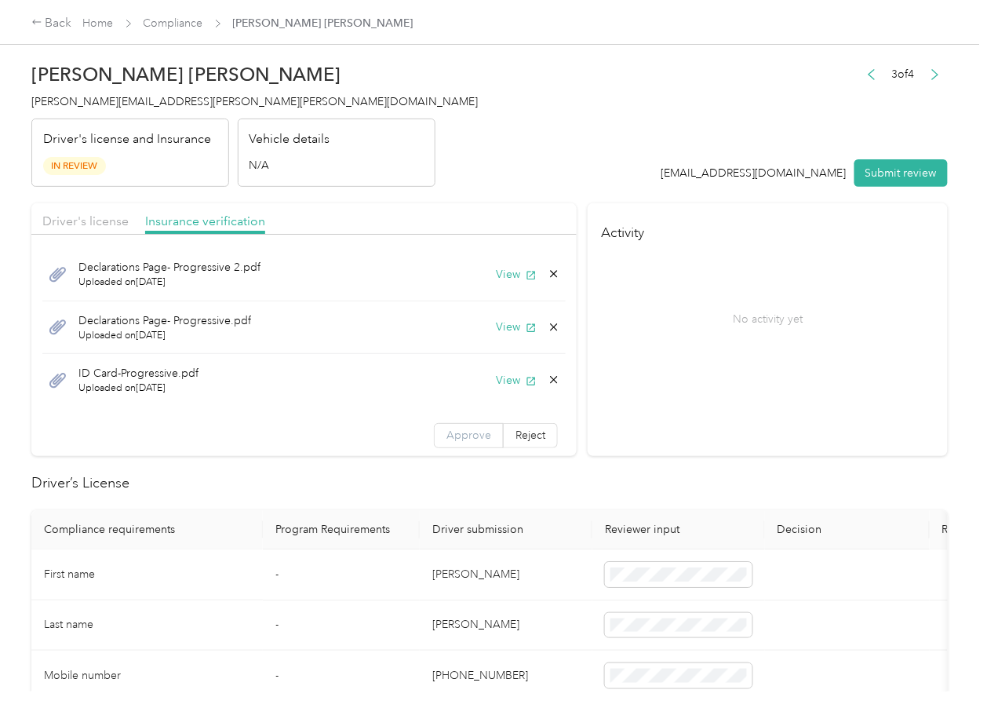
click at [447, 433] on span "Approve" at bounding box center [469, 434] width 45 height 13
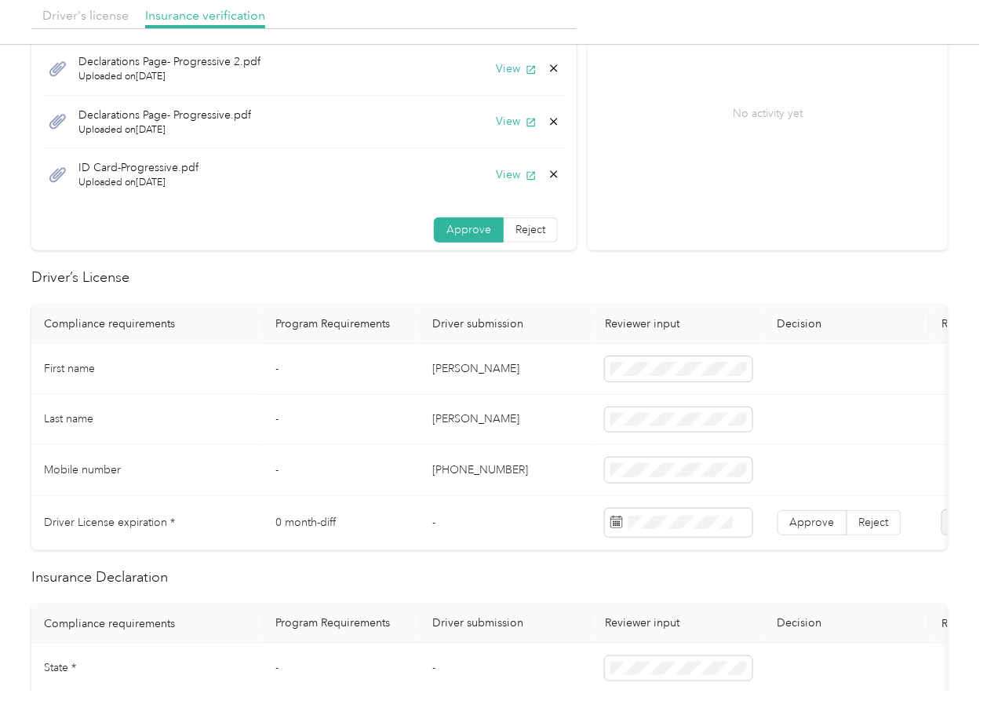
scroll to position [209, 0]
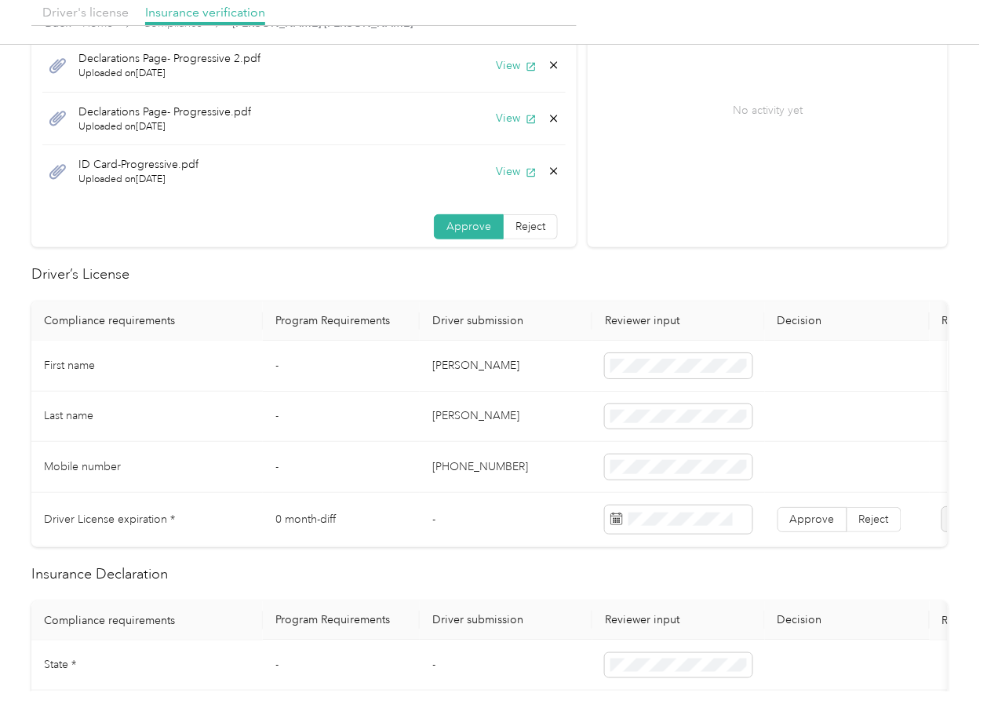
click at [443, 363] on td "[PERSON_NAME]" at bounding box center [506, 366] width 173 height 51
click at [512, 405] on td "[PERSON_NAME]" at bounding box center [506, 417] width 173 height 51
click at [814, 521] on span "Approve" at bounding box center [812, 518] width 45 height 13
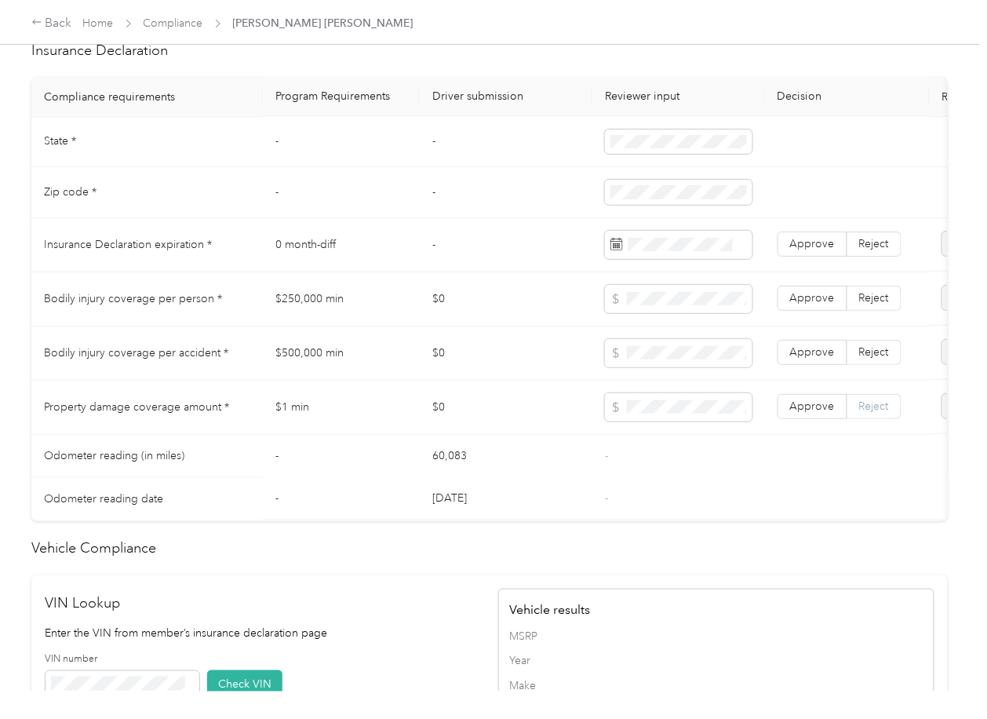
scroll to position [0, 192]
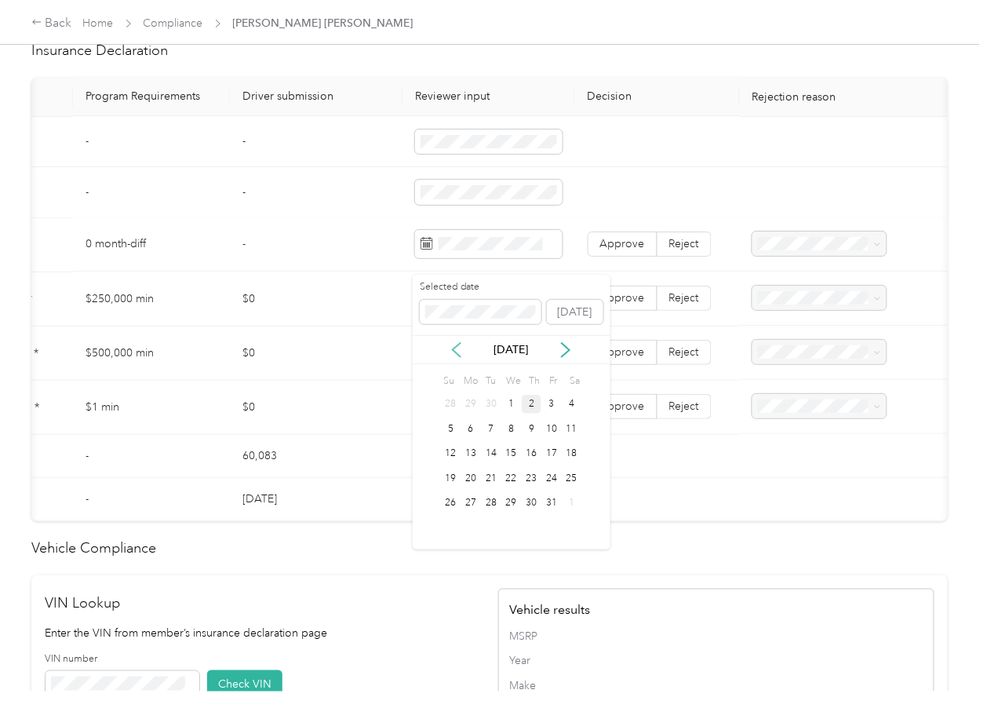
click at [456, 353] on icon at bounding box center [457, 350] width 16 height 16
click at [507, 476] on div "20" at bounding box center [511, 479] width 20 height 20
drag, startPoint x: 696, startPoint y: 259, endPoint x: 743, endPoint y: 260, distance: 47.1
click at [697, 257] on label "Reject" at bounding box center [685, 244] width 54 height 25
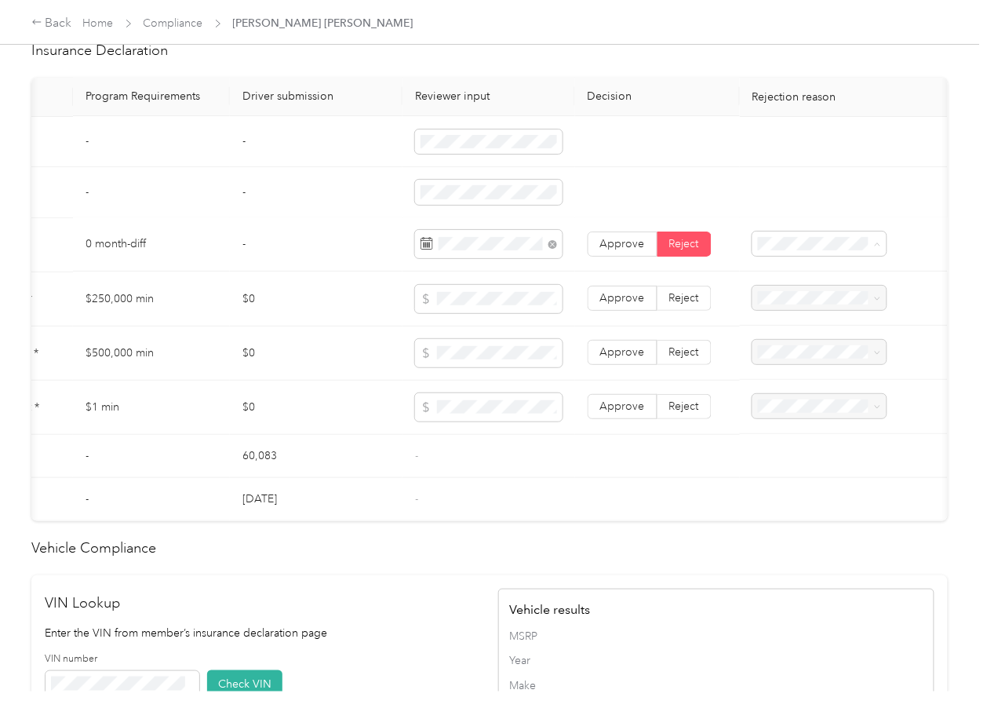
click at [797, 348] on ol "Insurance expiration missing from uploaded Insurance Policy doc Expired Insuran…" at bounding box center [817, 347] width 134 height 148
click at [802, 367] on div "Expired Insurance Policy" at bounding box center [817, 372] width 112 height 33
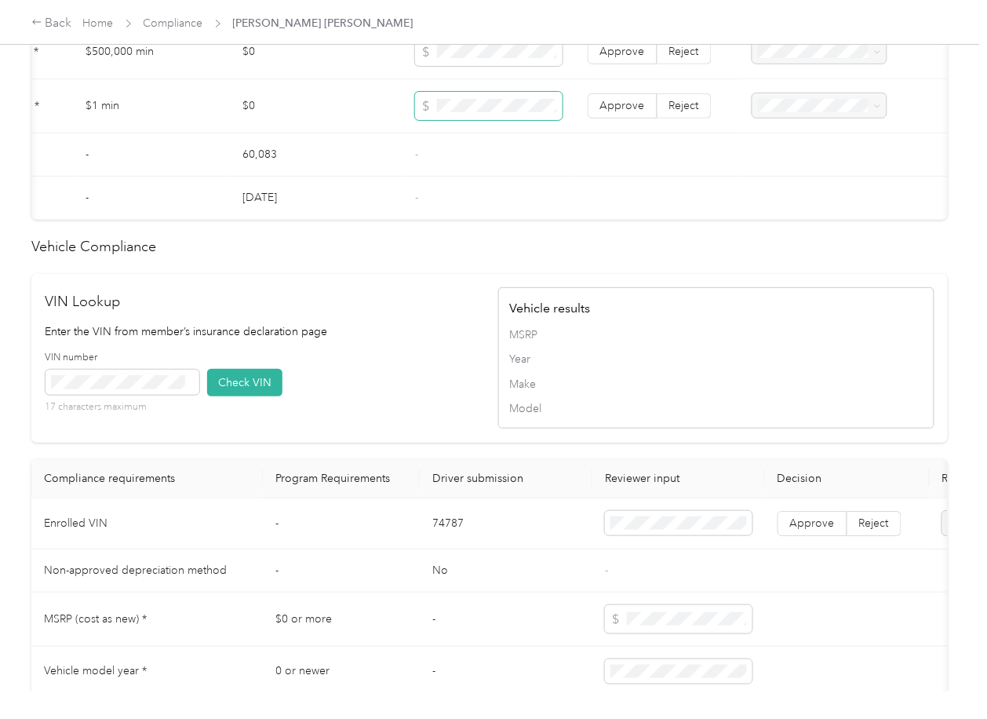
scroll to position [1318, 0]
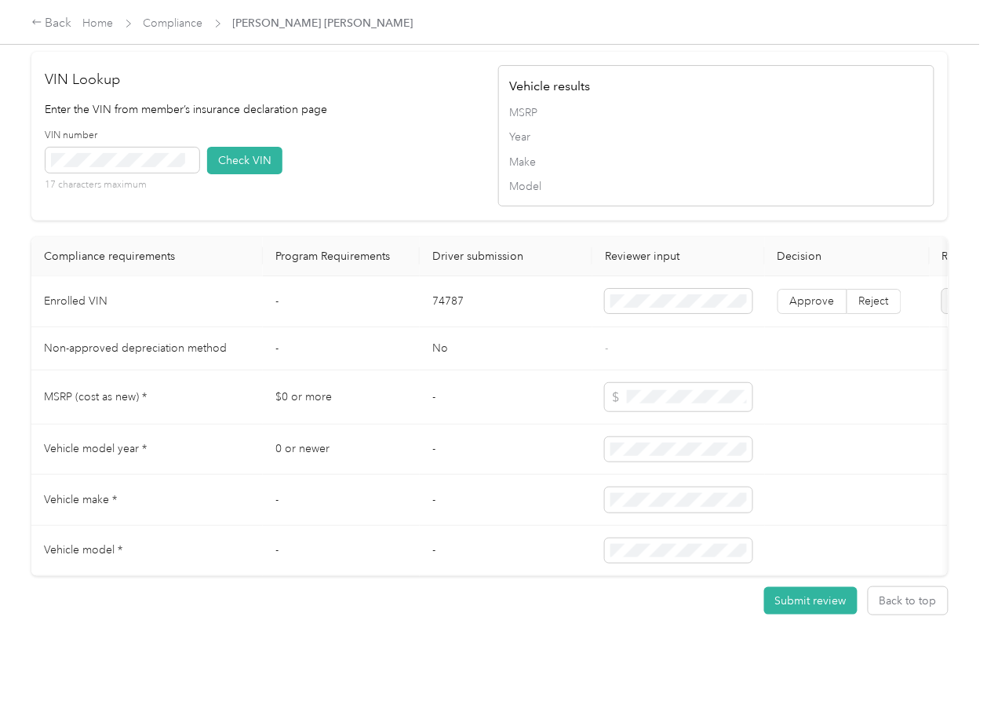
click at [444, 277] on td "74787" at bounding box center [506, 301] width 173 height 51
copy td "74787"
click at [384, 129] on div "VIN number 17 characters maximum Check VIN" at bounding box center [264, 166] width 436 height 75
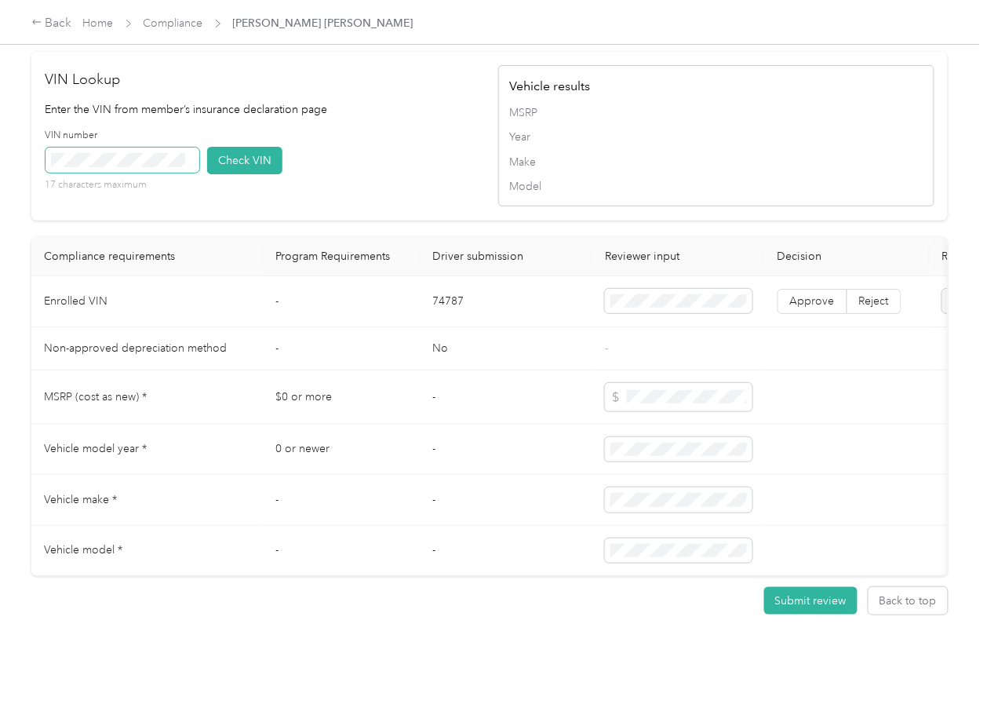
click at [124, 148] on span at bounding box center [123, 160] width 154 height 25
click at [228, 147] on button "Check VIN" at bounding box center [244, 160] width 75 height 27
click at [814, 294] on span "Approve" at bounding box center [812, 300] width 45 height 13
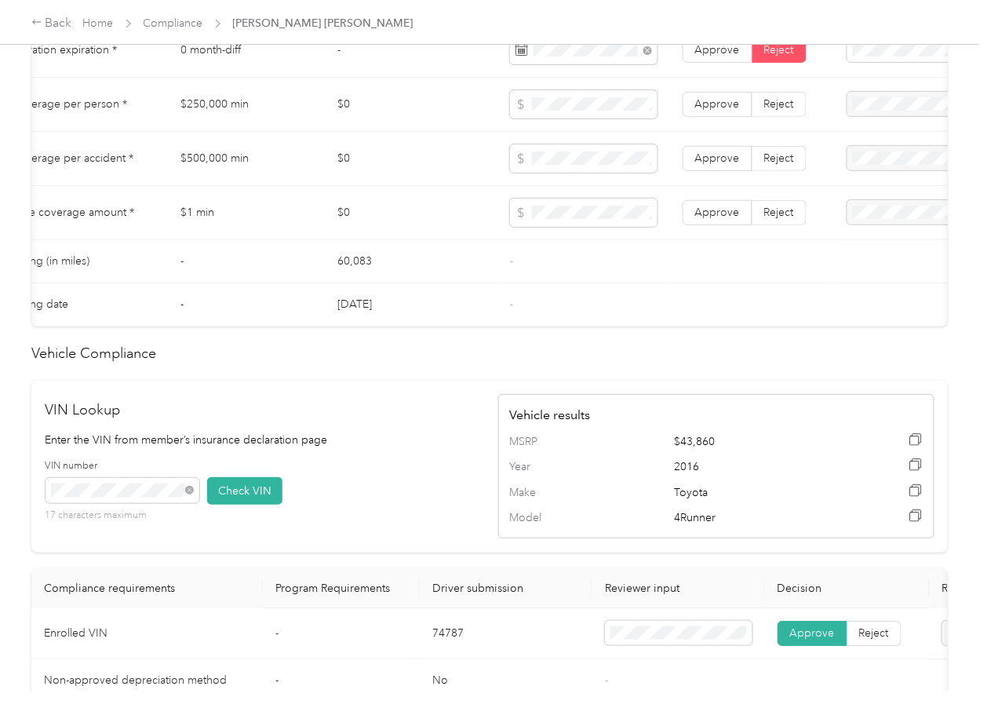
scroll to position [795, 0]
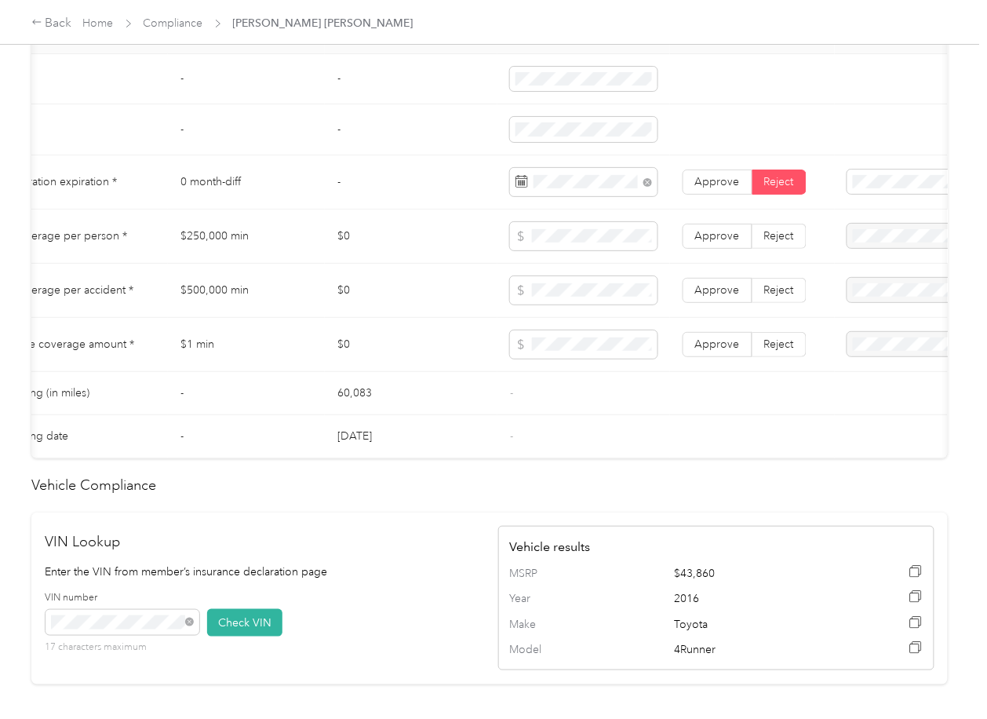
click at [221, 253] on td "$250,000 min" at bounding box center [246, 237] width 157 height 54
copy td "$250,000 min"
click at [260, 309] on td "$500,000 min" at bounding box center [246, 291] width 157 height 54
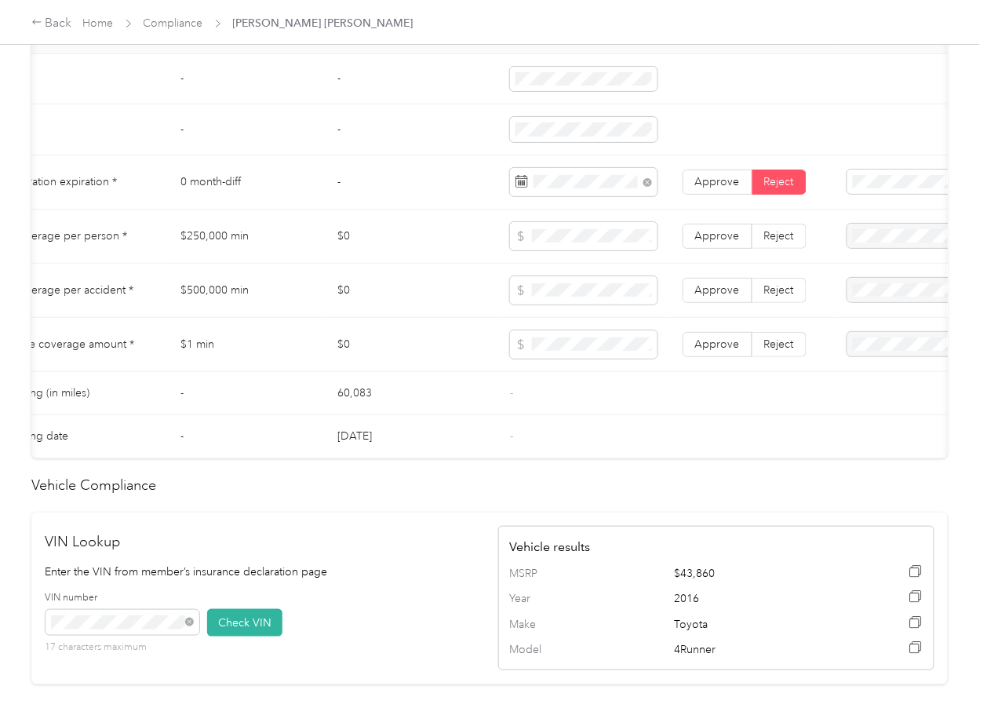
click at [260, 309] on td "$500,000 min" at bounding box center [246, 291] width 157 height 54
copy td "$500,000 min"
click at [217, 353] on td "$1 min" at bounding box center [246, 345] width 157 height 54
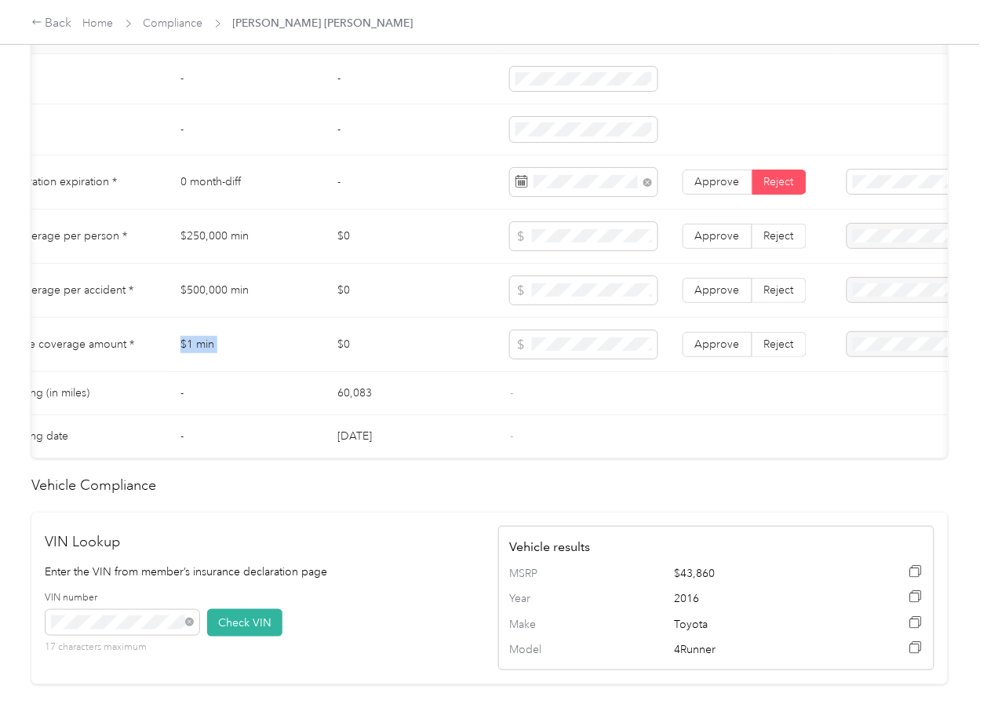
click at [217, 353] on td "$1 min" at bounding box center [246, 345] width 157 height 54
click at [455, 360] on tr "Property damage coverage amount * $1 min $0 Approve Reject" at bounding box center [489, 345] width 1107 height 54
click at [359, 387] on td "60,083" at bounding box center [411, 393] width 173 height 43
click at [398, 262] on td "$0" at bounding box center [411, 237] width 173 height 54
click at [370, 318] on td "$0" at bounding box center [411, 291] width 173 height 54
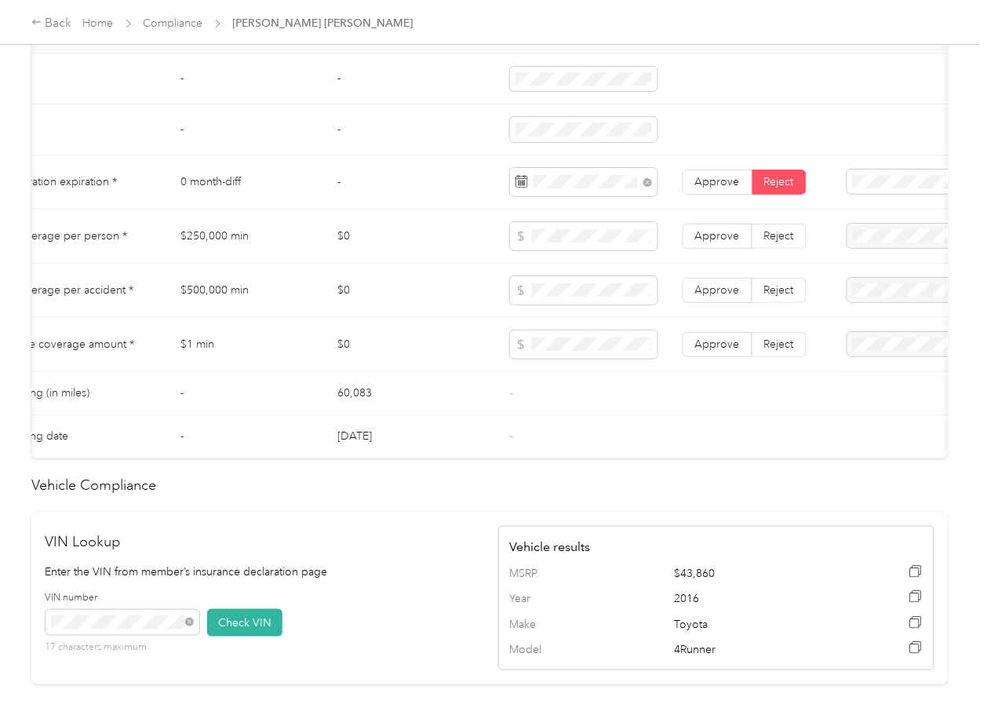
click at [325, 286] on td "$0" at bounding box center [411, 291] width 173 height 54
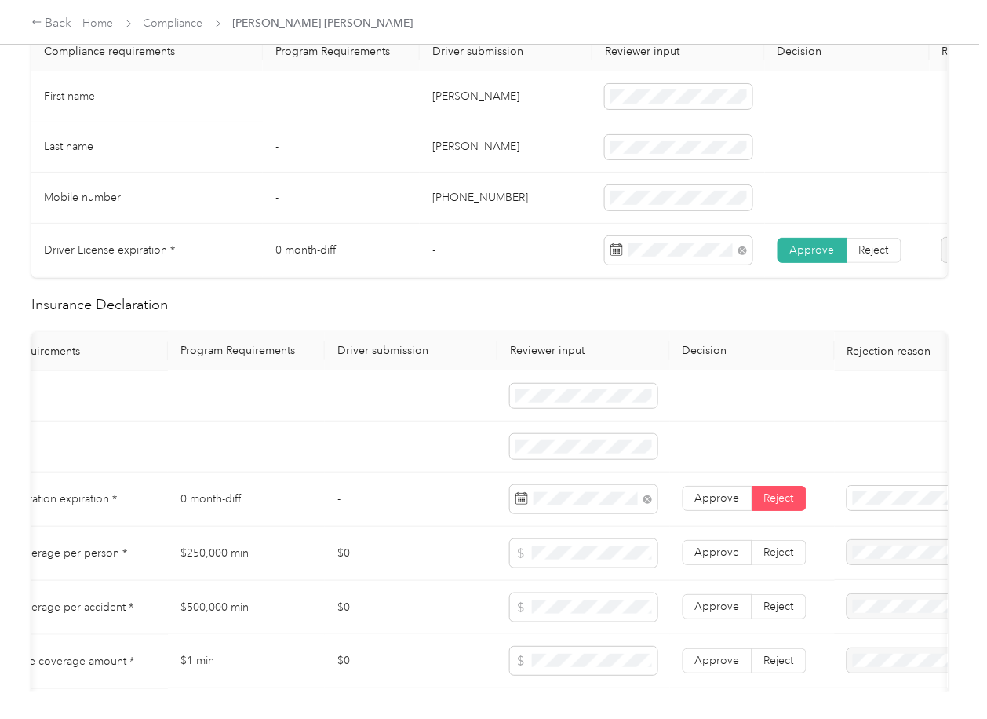
scroll to position [0, 0]
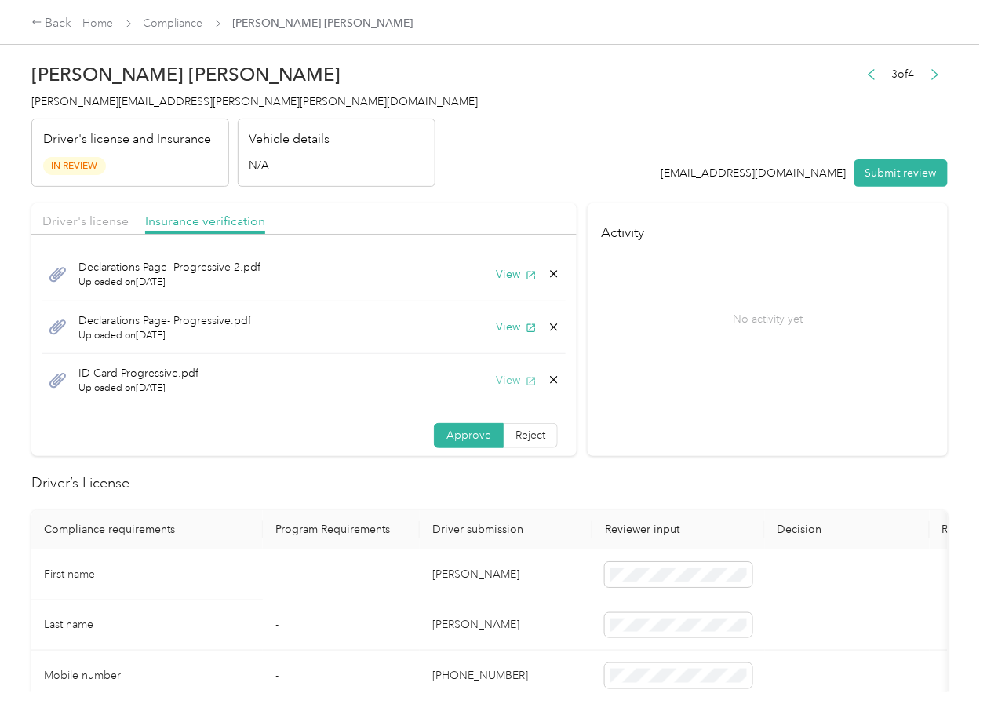
click at [501, 381] on button "View" at bounding box center [516, 380] width 41 height 16
click at [551, 383] on icon at bounding box center [554, 380] width 7 height 7
click at [505, 395] on button "Yes" at bounding box center [494, 392] width 31 height 25
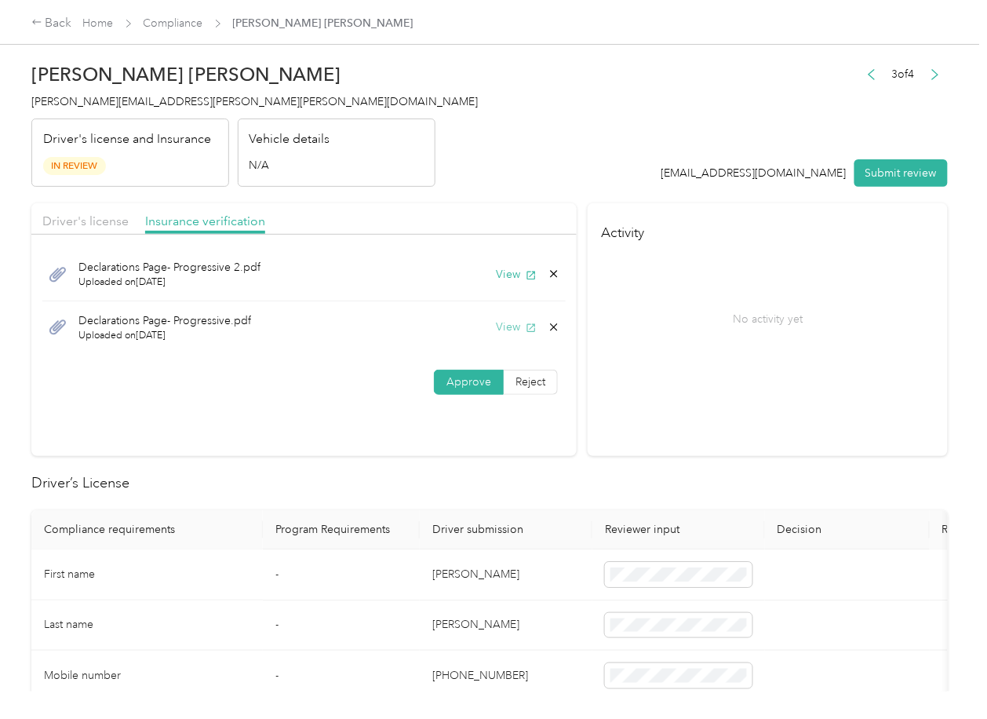
click at [516, 321] on button "View" at bounding box center [516, 327] width 41 height 16
drag, startPoint x: 892, startPoint y: 173, endPoint x: 195, endPoint y: 177, distance: 696.9
click at [892, 177] on button "Submit review" at bounding box center [901, 172] width 93 height 27
click at [139, 104] on span "[PERSON_NAME][EMAIL_ADDRESS][PERSON_NAME][PERSON_NAME][DOMAIN_NAME]" at bounding box center [254, 101] width 447 height 13
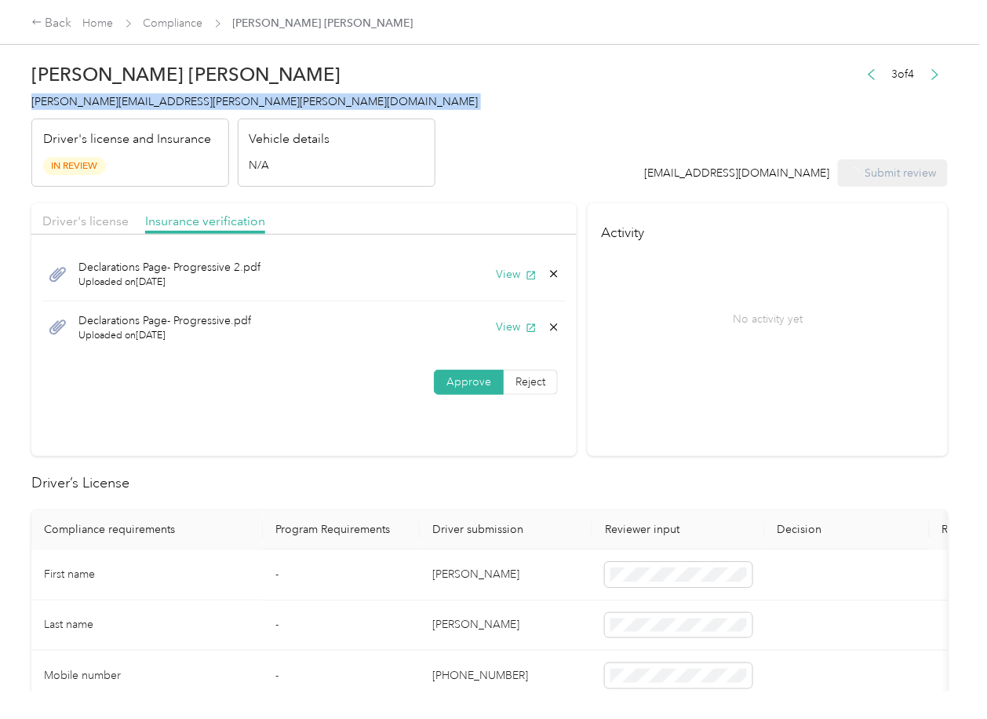
click at [139, 104] on span "[PERSON_NAME][EMAIL_ADDRESS][PERSON_NAME][PERSON_NAME][DOMAIN_NAME]" at bounding box center [254, 101] width 447 height 13
copy span "[PERSON_NAME][EMAIL_ADDRESS][PERSON_NAME][PERSON_NAME][DOMAIN_NAME]"
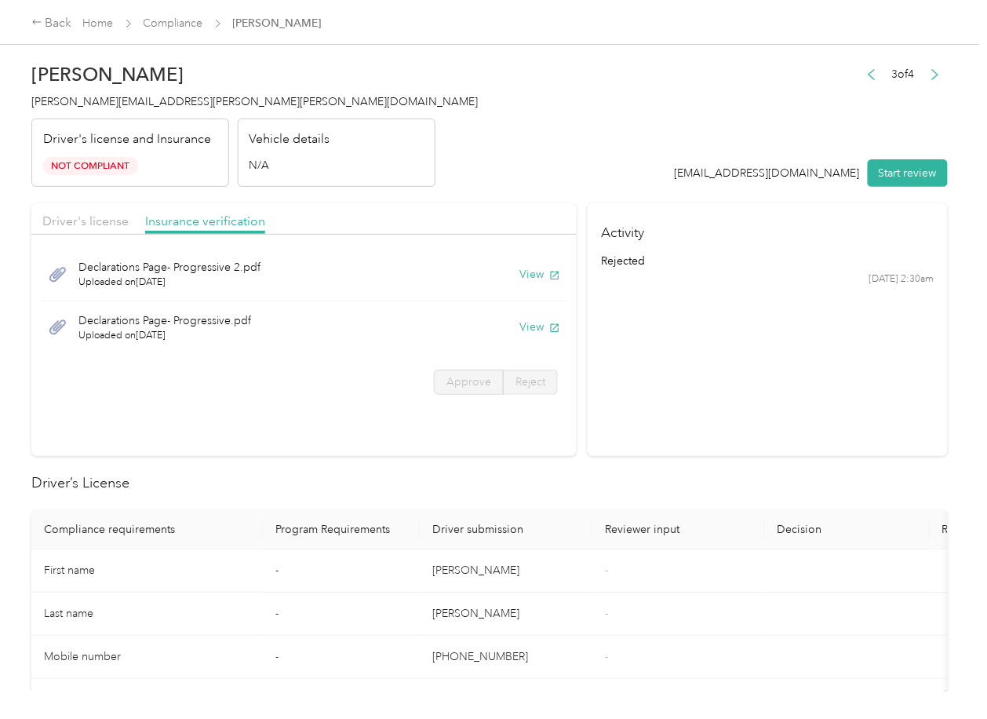
click at [552, 480] on h2 "Driver’s License" at bounding box center [489, 482] width 917 height 21
click at [729, 361] on section "Activity rejected [DATE] 2:30am" at bounding box center [768, 329] width 360 height 253
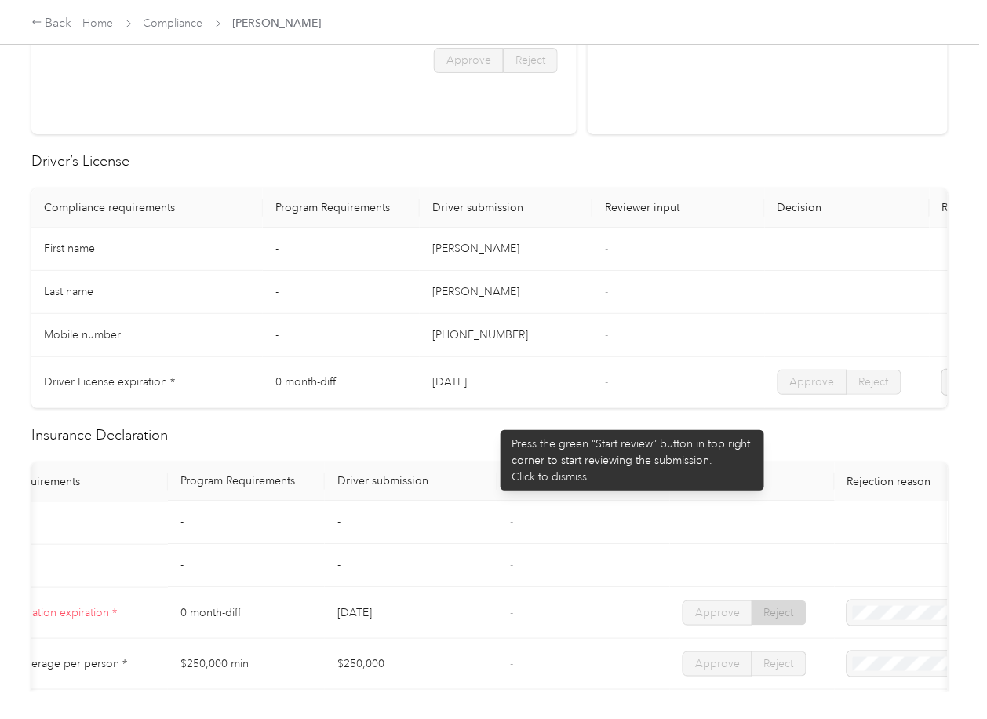
scroll to position [628, 0]
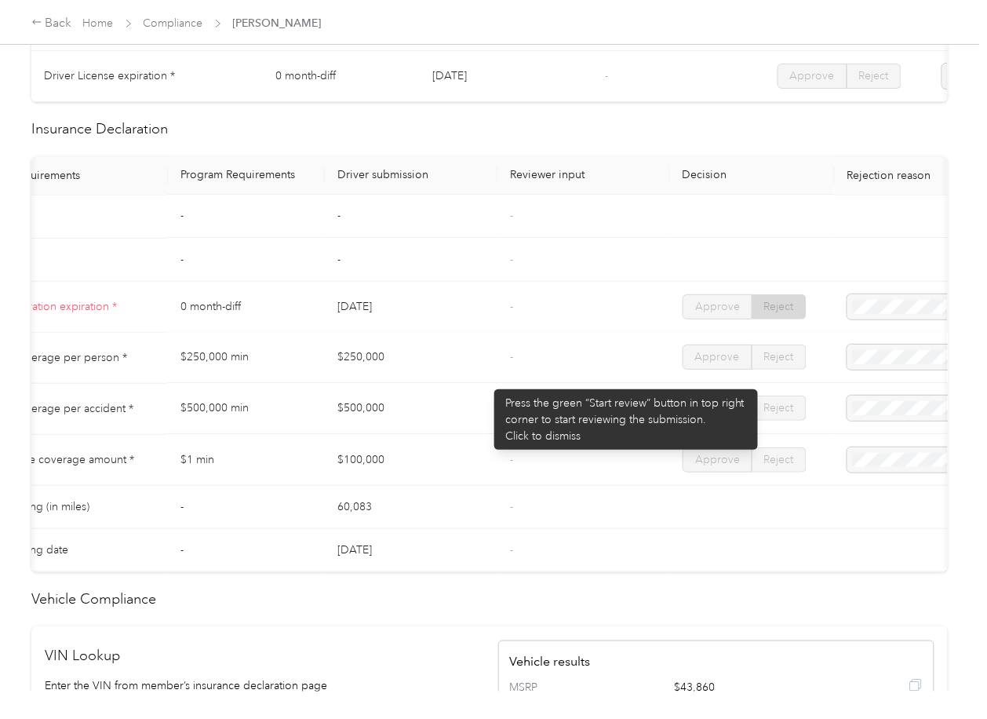
click at [490, 359] on td "$250,000" at bounding box center [411, 358] width 173 height 51
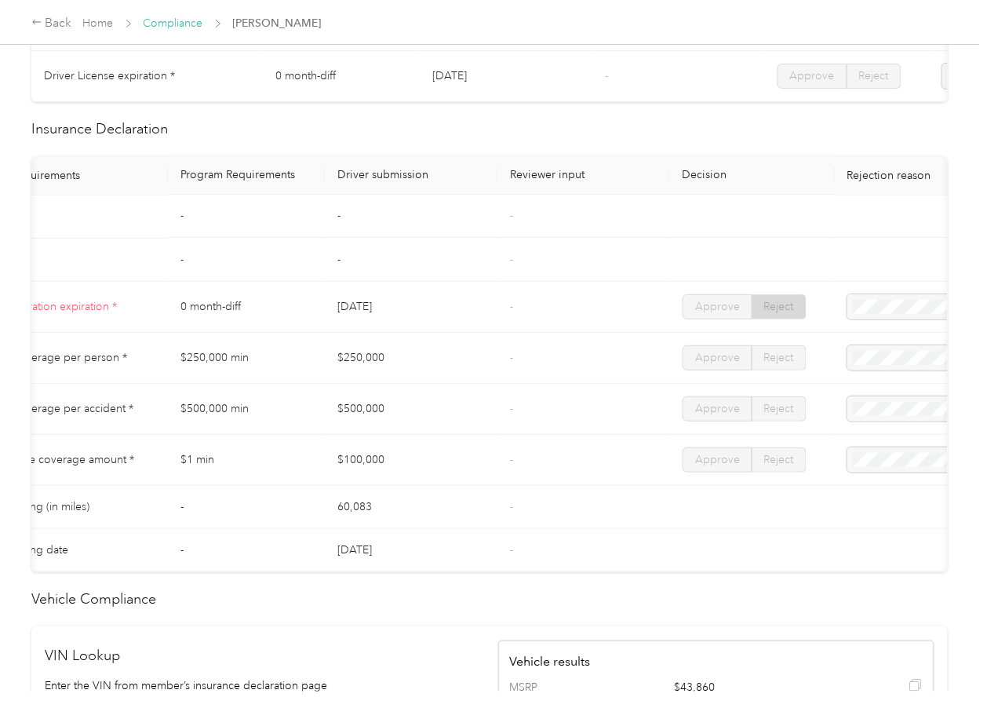
click at [176, 24] on link "Compliance" at bounding box center [174, 22] width 60 height 13
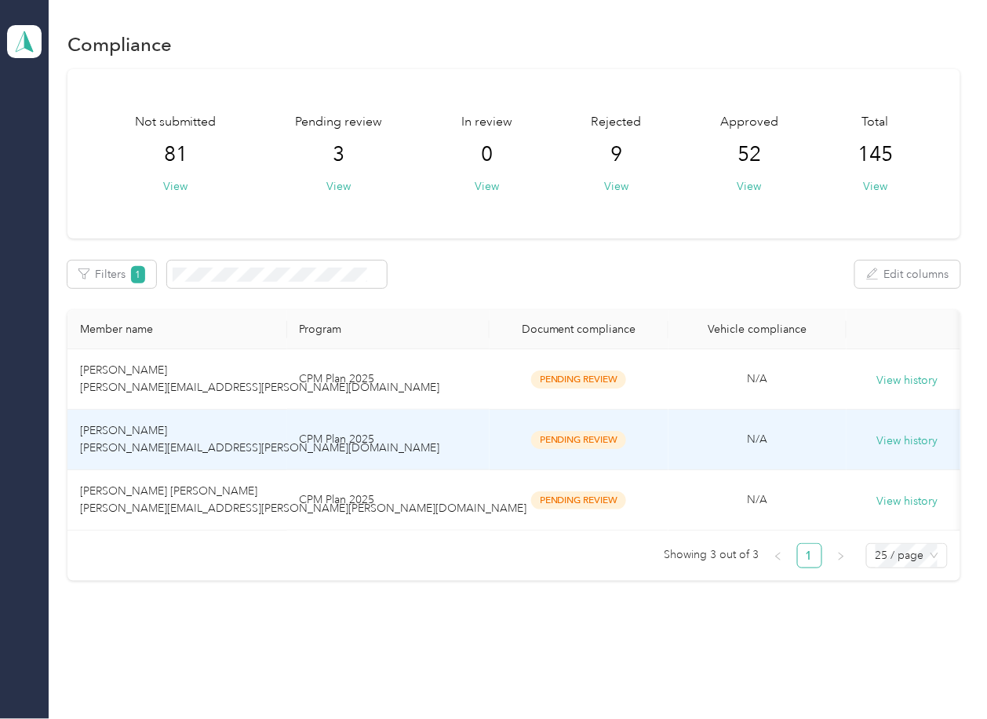
click at [302, 451] on td "CPM Plan 2025" at bounding box center [388, 440] width 203 height 60
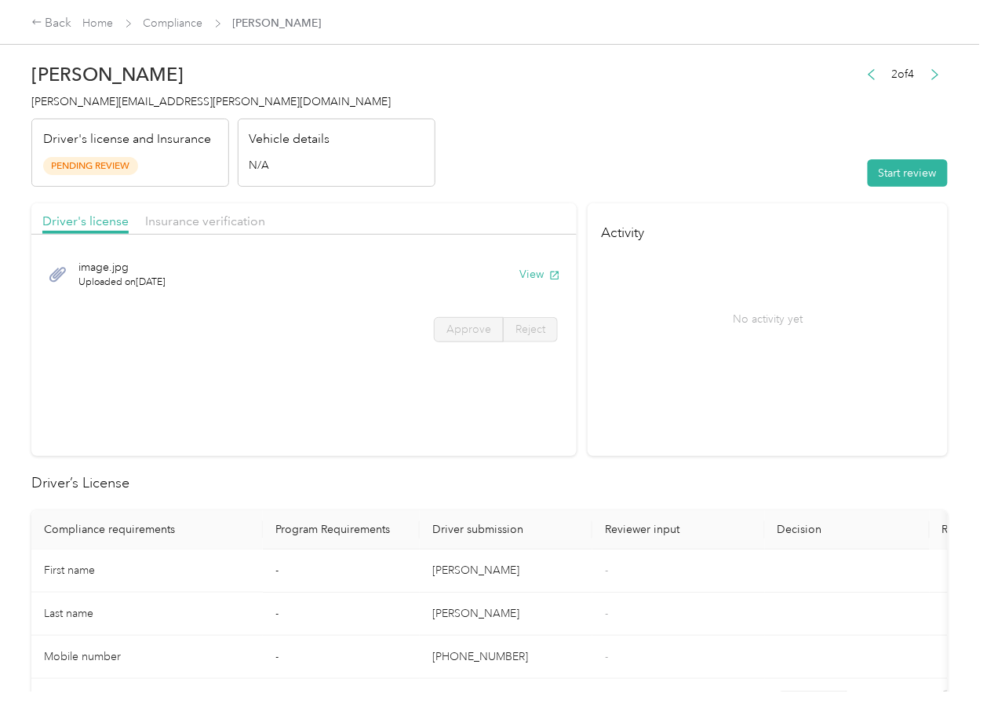
drag, startPoint x: 725, startPoint y: 412, endPoint x: 633, endPoint y: 332, distance: 121.8
click at [725, 412] on section "Activity No activity yet" at bounding box center [768, 329] width 360 height 253
click at [531, 273] on button "View" at bounding box center [540, 274] width 41 height 16
click at [470, 213] on div "Driver's license Insurance verification" at bounding box center [303, 218] width 545 height 31
click at [222, 213] on span "Insurance verification" at bounding box center [205, 220] width 120 height 15
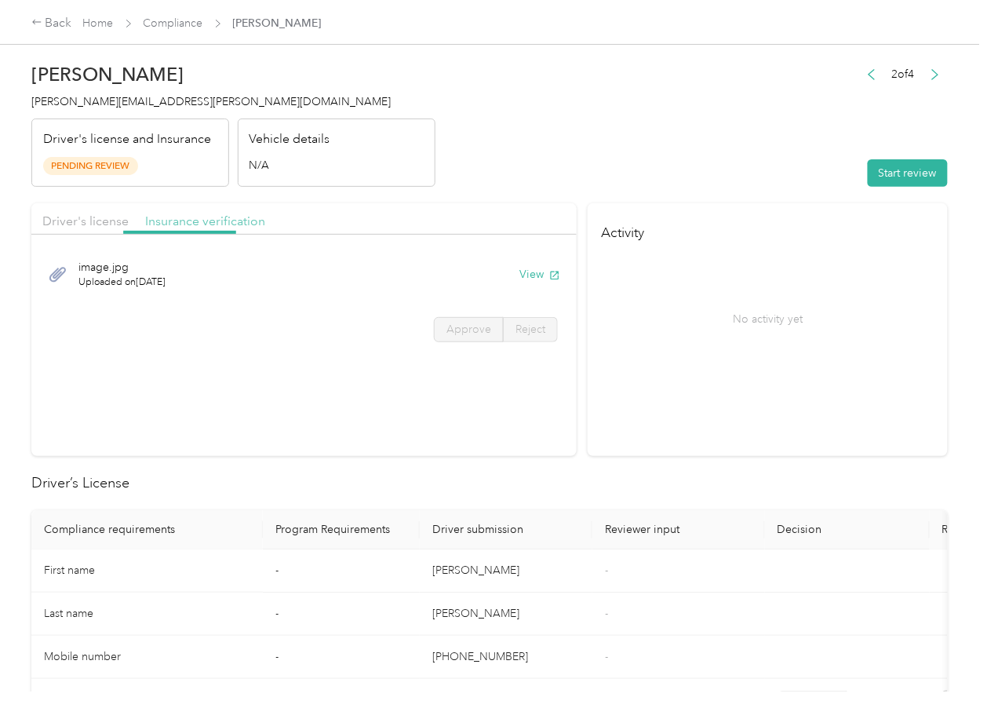
click at [206, 217] on span "Insurance verification" at bounding box center [205, 220] width 120 height 15
click at [531, 269] on button "View" at bounding box center [540, 274] width 41 height 16
click at [897, 160] on button "Start review" at bounding box center [908, 172] width 80 height 27
click at [104, 213] on span "Driver's license" at bounding box center [85, 220] width 86 height 15
click at [93, 215] on span "Driver's license" at bounding box center [85, 220] width 86 height 15
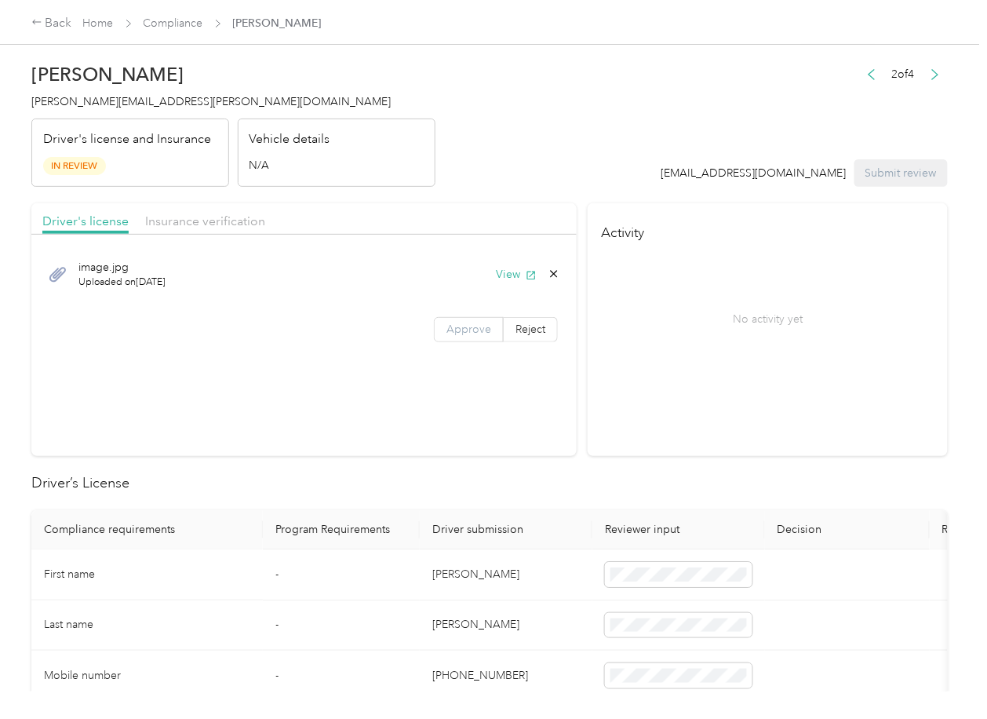
click at [449, 334] on span "Approve" at bounding box center [469, 329] width 45 height 13
click at [185, 224] on span "Insurance verification" at bounding box center [205, 220] width 120 height 15
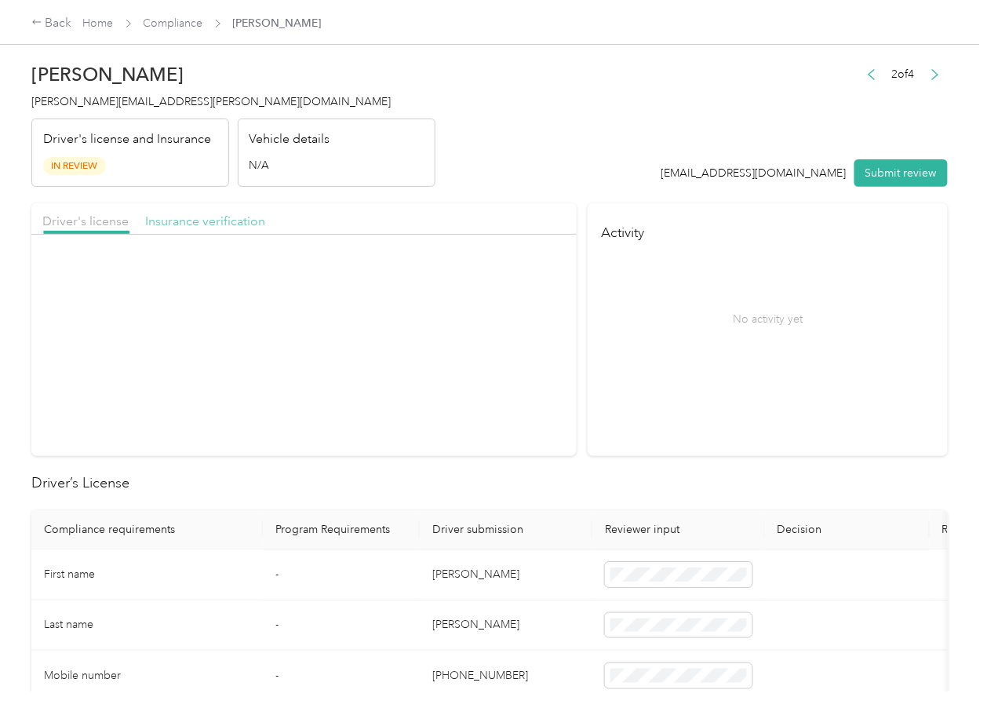
click at [199, 222] on span "Insurance verification" at bounding box center [205, 220] width 120 height 15
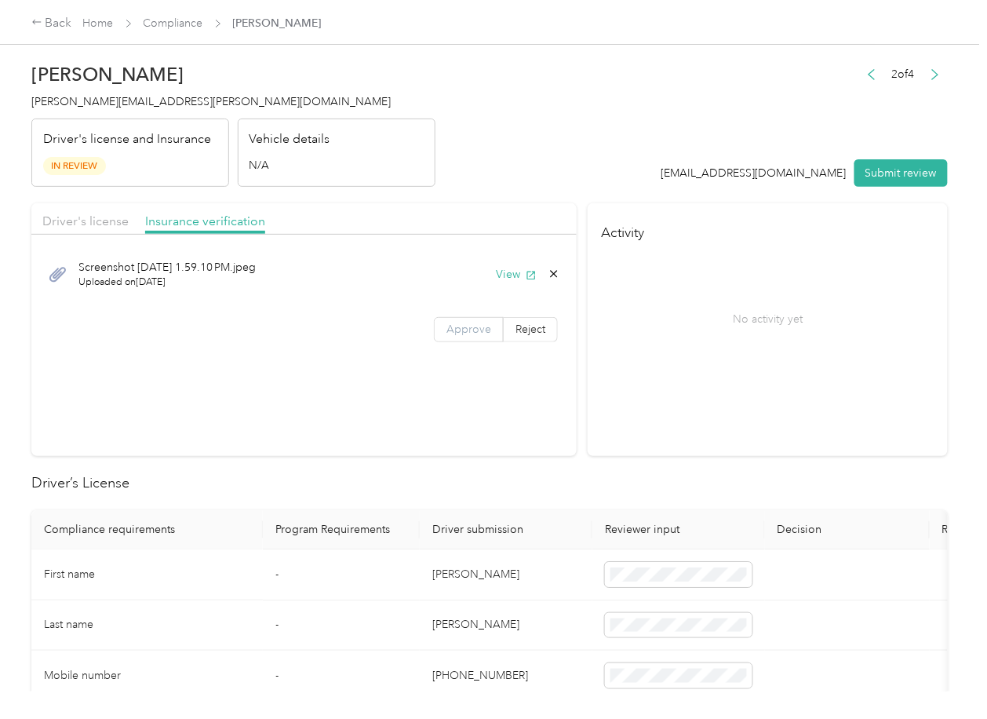
click at [465, 334] on span "Approve" at bounding box center [469, 329] width 45 height 13
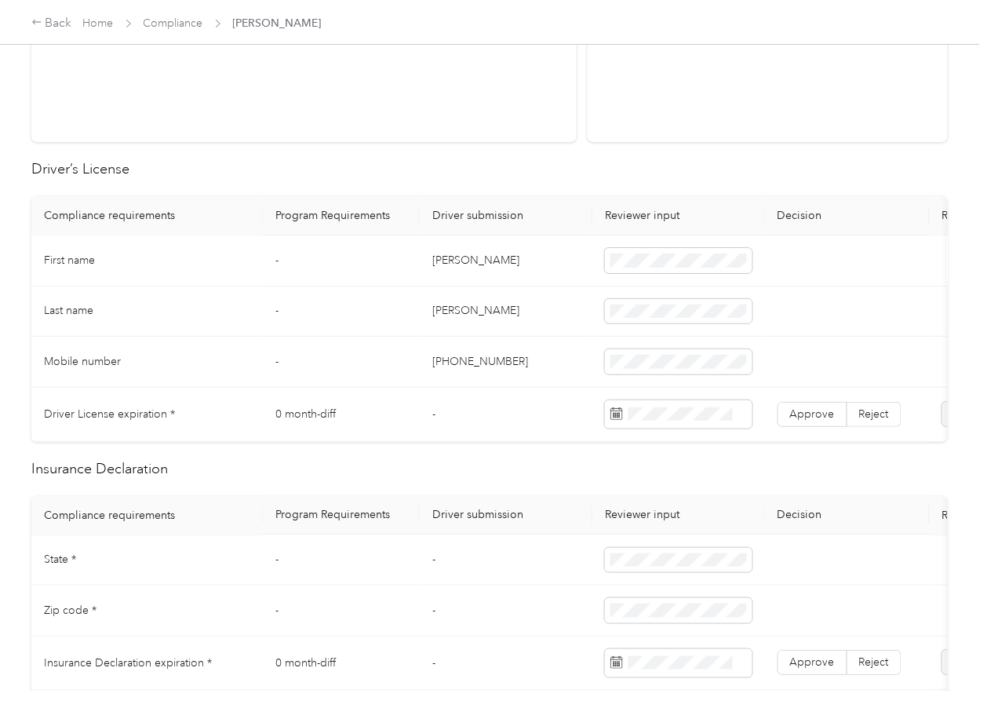
click at [455, 262] on td "[PERSON_NAME]" at bounding box center [506, 260] width 173 height 51
copy td "[PERSON_NAME]"
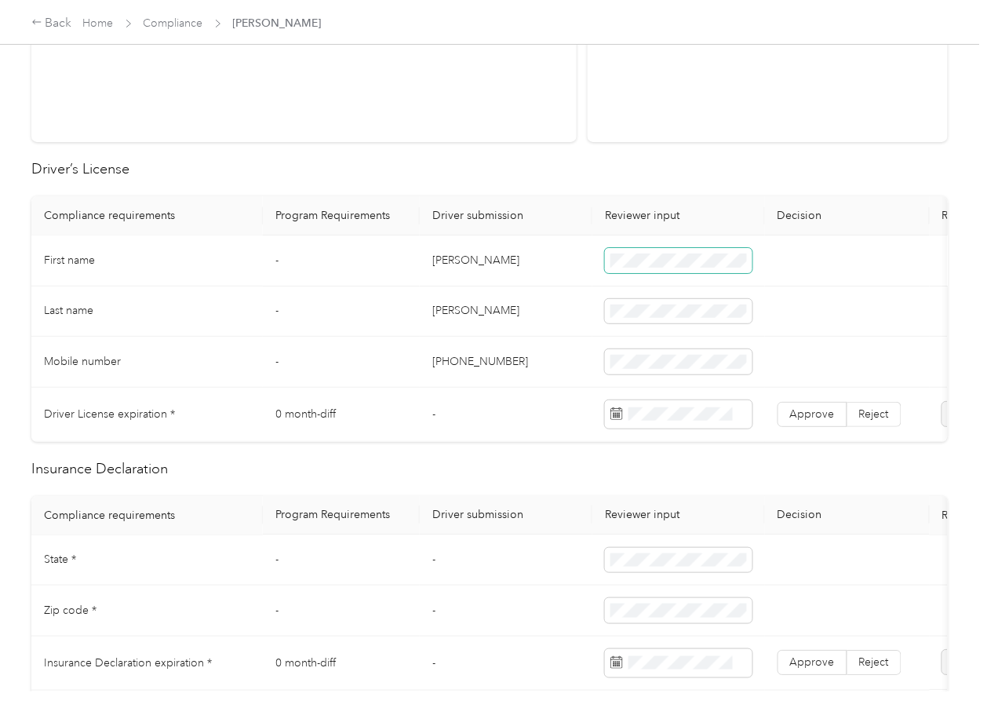
click at [637, 249] on span at bounding box center [679, 260] width 148 height 25
click at [691, 267] on span at bounding box center [679, 260] width 148 height 25
click at [819, 411] on span "Approve" at bounding box center [812, 413] width 45 height 13
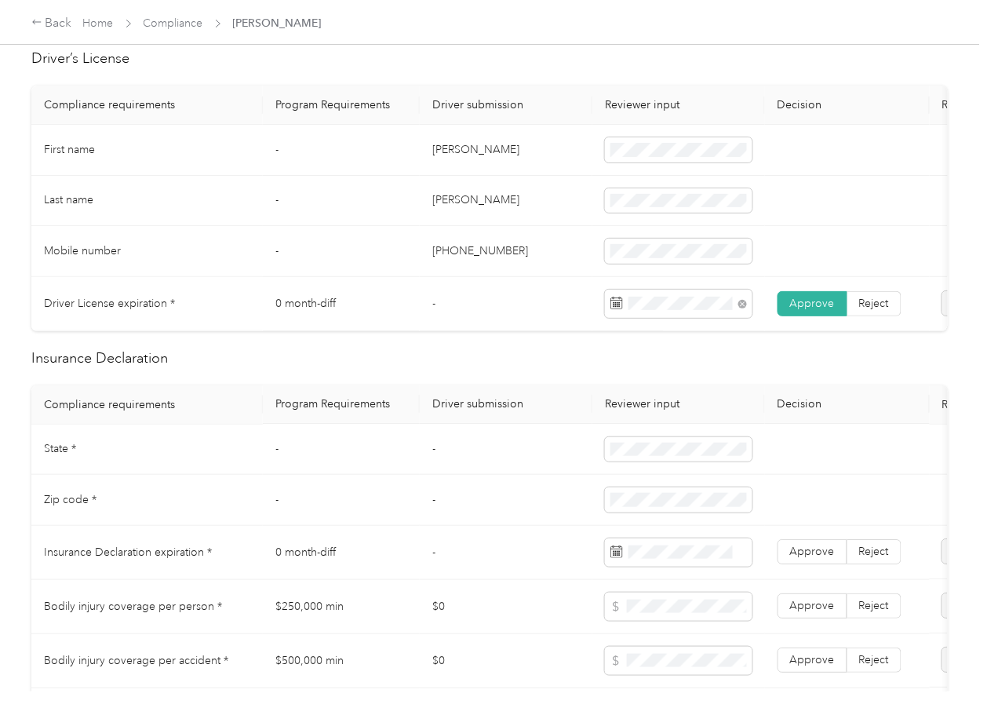
scroll to position [628, 0]
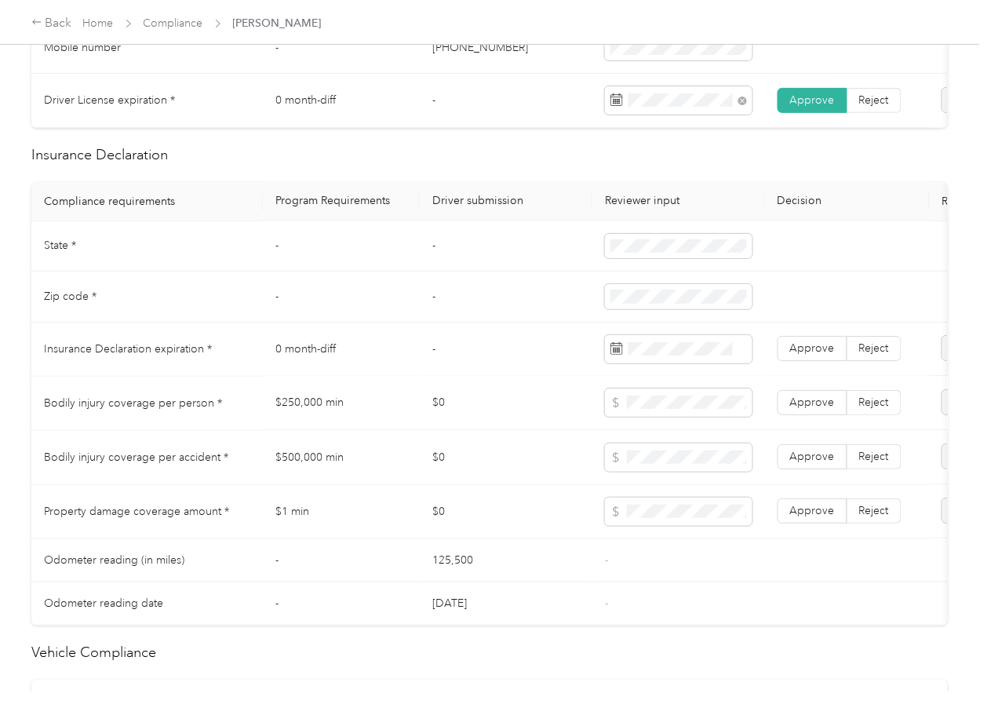
click at [271, 413] on td "$250,000 min" at bounding box center [341, 404] width 157 height 54
copy td "$250,000 min"
click at [659, 418] on span at bounding box center [679, 403] width 148 height 28
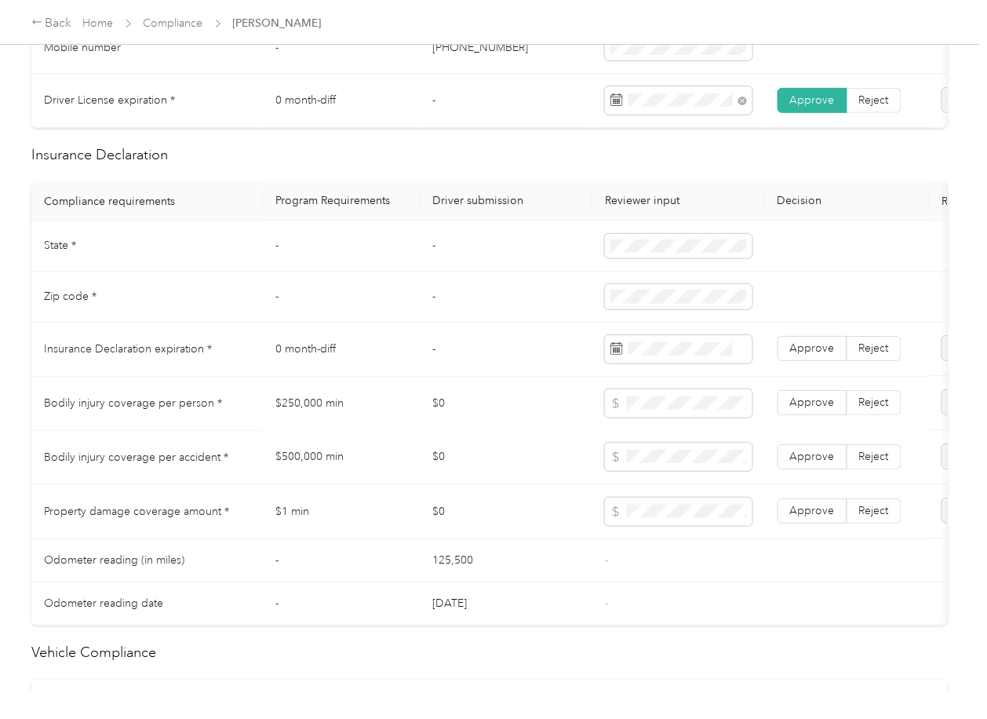
click at [294, 477] on td "$500,000 min" at bounding box center [341, 458] width 157 height 54
click at [563, 520] on tr "Property damage coverage amount * $1 min $0 Approve Reject" at bounding box center [584, 512] width 1107 height 54
click at [809, 518] on span "Approve" at bounding box center [812, 511] width 45 height 13
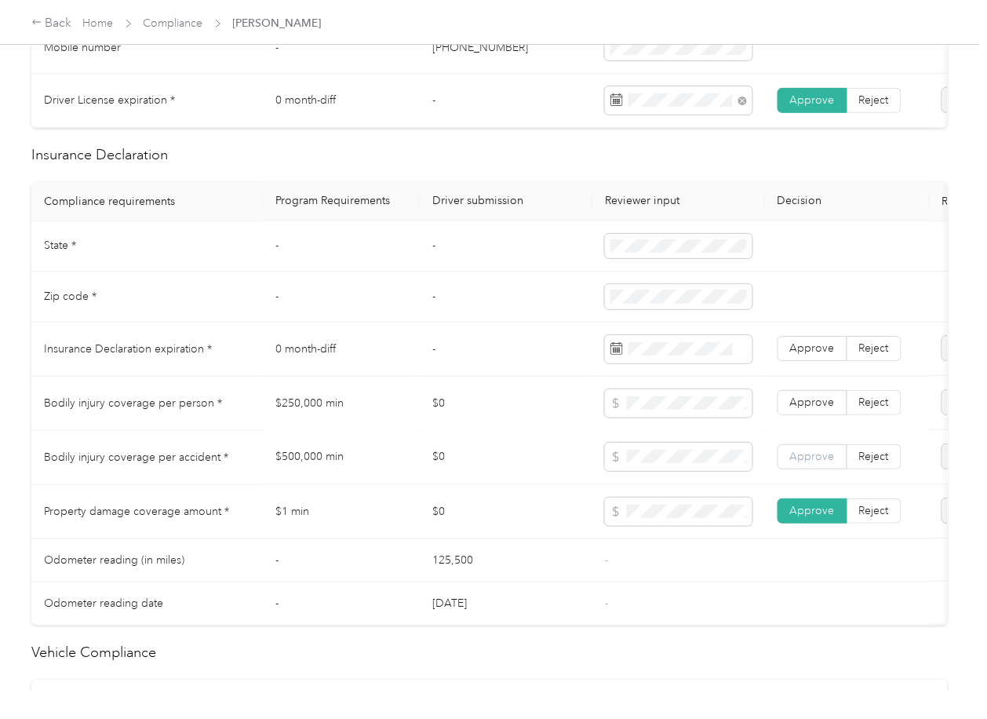
click at [810, 470] on label "Approve" at bounding box center [813, 457] width 70 height 25
click at [811, 431] on td "Approve Reject" at bounding box center [847, 404] width 165 height 54
click at [805, 410] on span "Approve" at bounding box center [812, 402] width 45 height 13
drag, startPoint x: 863, startPoint y: 362, endPoint x: 713, endPoint y: 462, distance: 180.4
click at [863, 356] on span "Reject" at bounding box center [874, 348] width 30 height 13
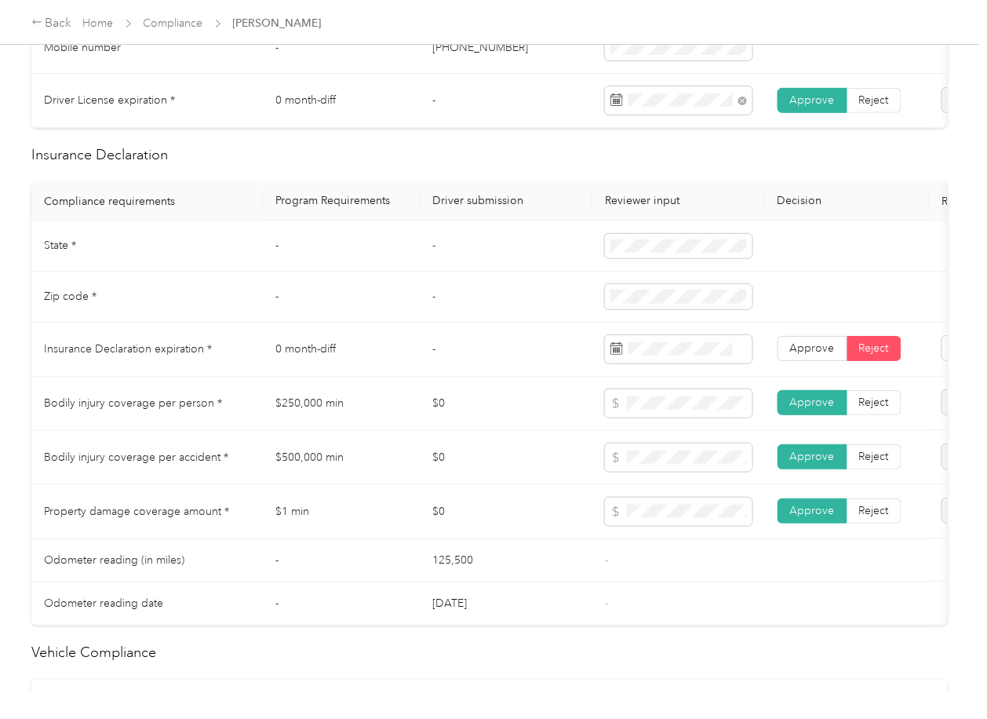
scroll to position [0, 196]
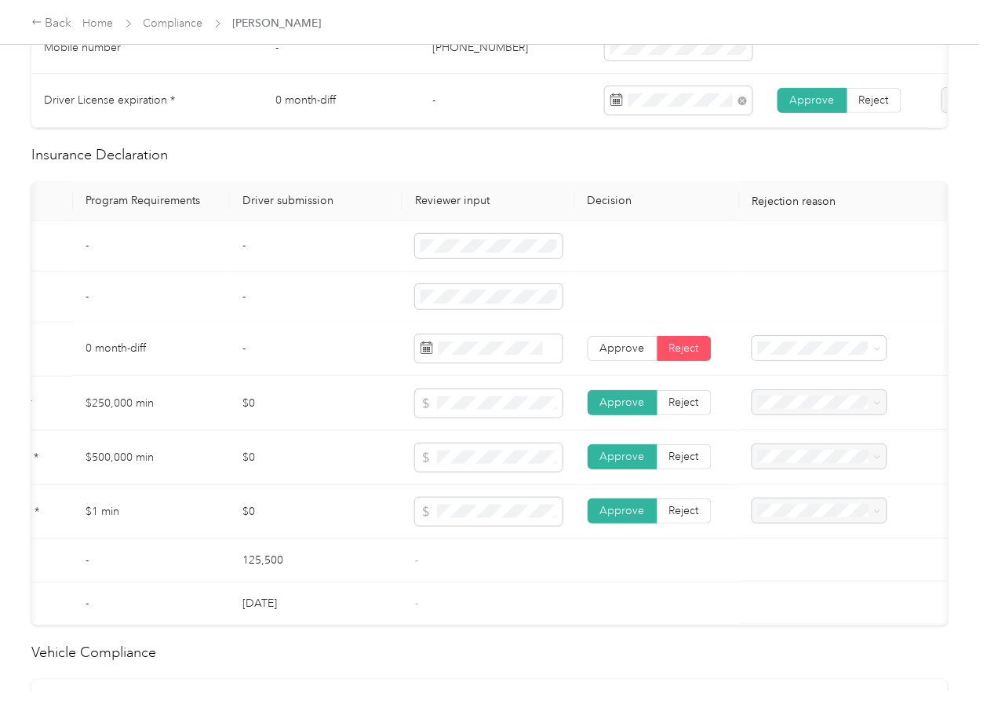
click at [807, 377] on td at bounding box center [844, 350] width 208 height 54
click at [781, 396] on span "Insurance expiration missing from uploaded Insurance Policy doc" at bounding box center [807, 412] width 100 height 63
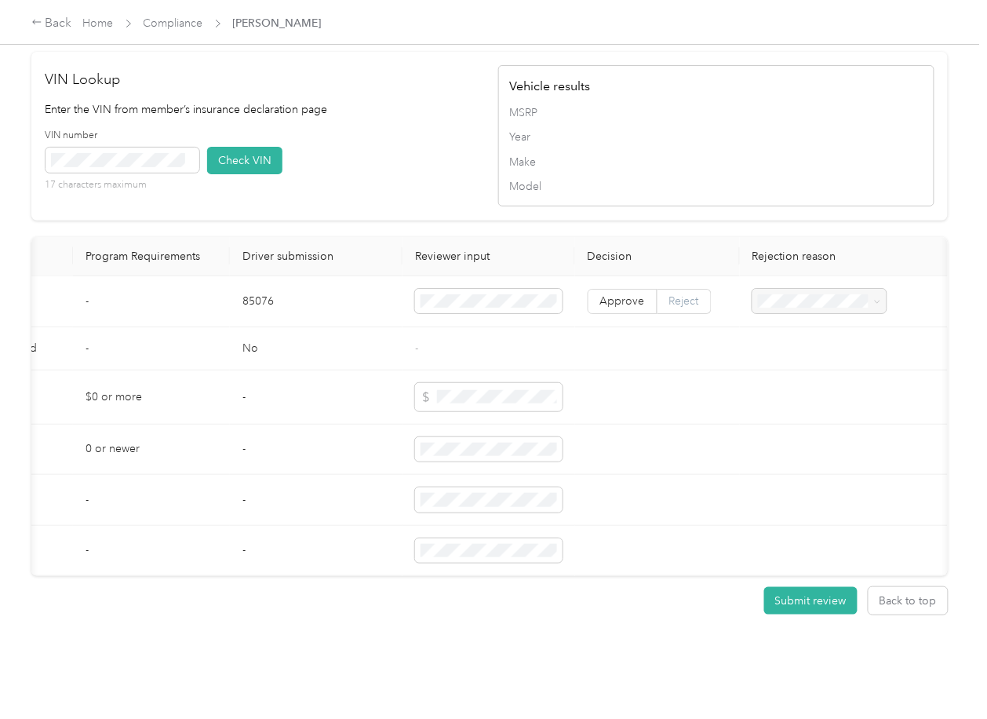
click at [675, 308] on span "Reject" at bounding box center [684, 300] width 30 height 13
drag, startPoint x: 786, startPoint y: 368, endPoint x: 649, endPoint y: 403, distance: 141.6
click at [786, 370] on div "Vehicle VIN missing from uploaded Insurance Policy doc" at bounding box center [813, 376] width 112 height 49
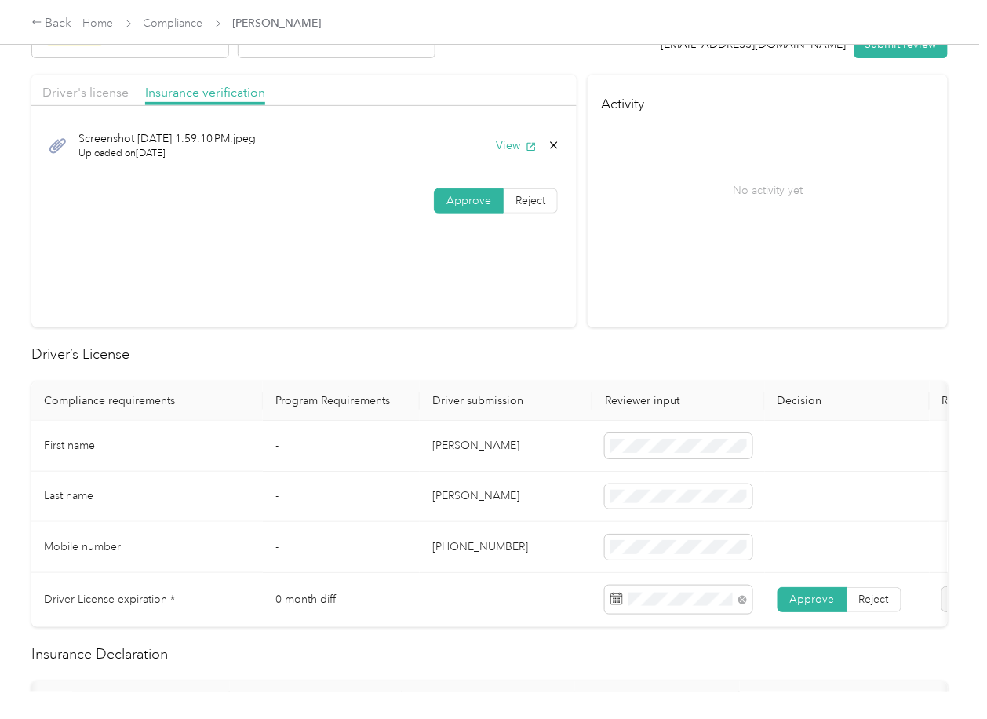
scroll to position [0, 0]
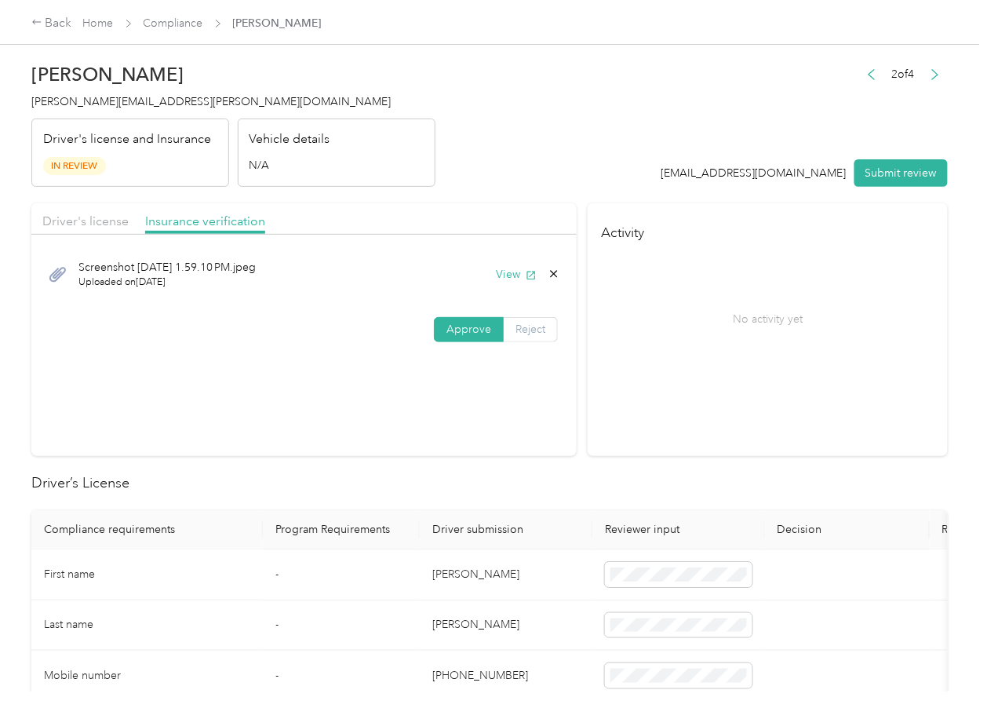
click at [531, 319] on label "Reject" at bounding box center [531, 329] width 54 height 25
click at [323, 486] on div "Name not shown as insured driver" at bounding box center [352, 470] width 112 height 33
click at [93, 221] on span "Driver's license" at bounding box center [85, 220] width 86 height 15
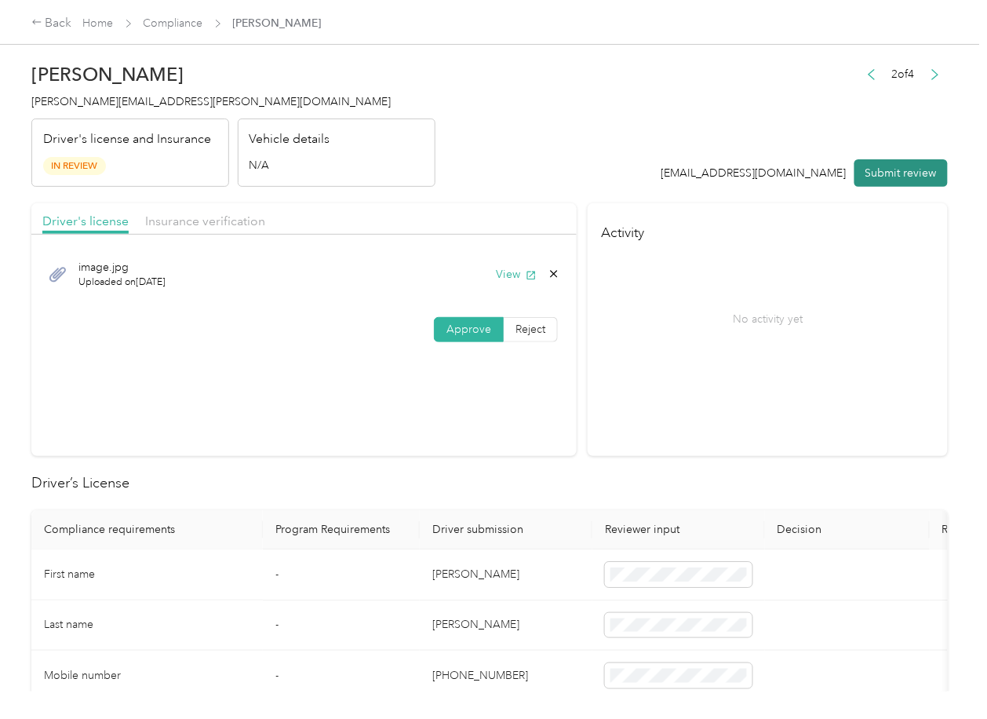
click at [885, 170] on button "Submit review" at bounding box center [901, 172] width 93 height 27
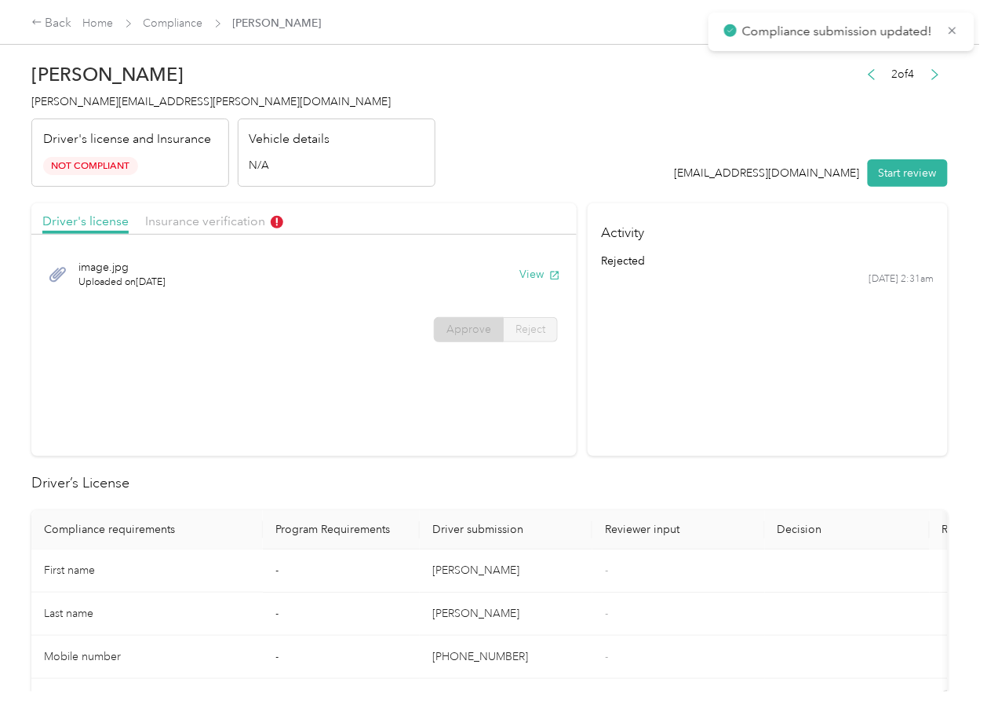
click at [140, 89] on div "[PERSON_NAME] Hoerst [EMAIL_ADDRESS][PERSON_NAME][DOMAIN_NAME] Driver's license…" at bounding box center [233, 121] width 404 height 132
click at [120, 108] on h4 "[PERSON_NAME][EMAIL_ADDRESS][PERSON_NAME][DOMAIN_NAME]" at bounding box center [233, 101] width 404 height 16
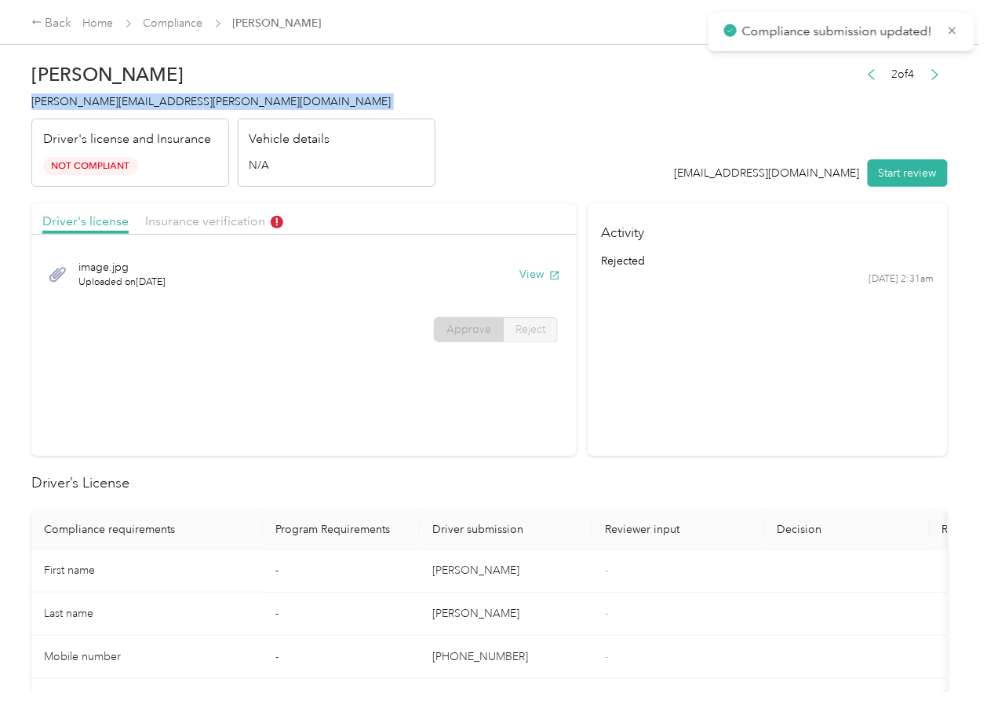
click at [120, 108] on h4 "[PERSON_NAME][EMAIL_ADDRESS][PERSON_NAME][DOMAIN_NAME]" at bounding box center [233, 101] width 404 height 16
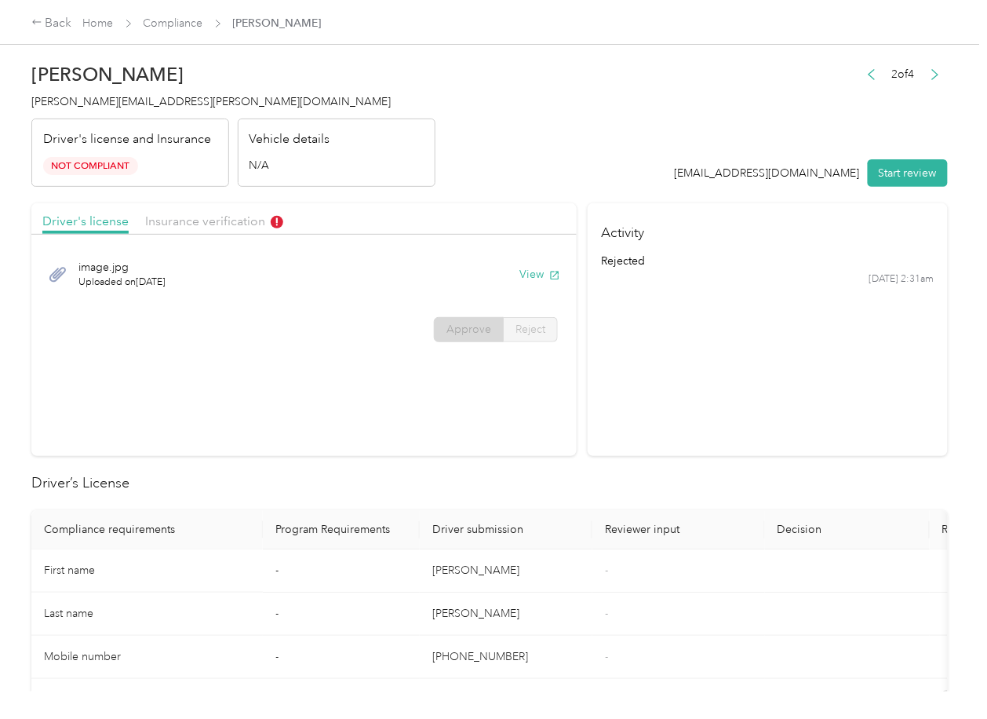
drag, startPoint x: 689, startPoint y: 436, endPoint x: 647, endPoint y: 348, distance: 97.6
click at [689, 436] on section "Activity rejected [DATE] 2:31am" at bounding box center [768, 329] width 360 height 253
click at [161, 23] on link "Compliance" at bounding box center [174, 22] width 60 height 13
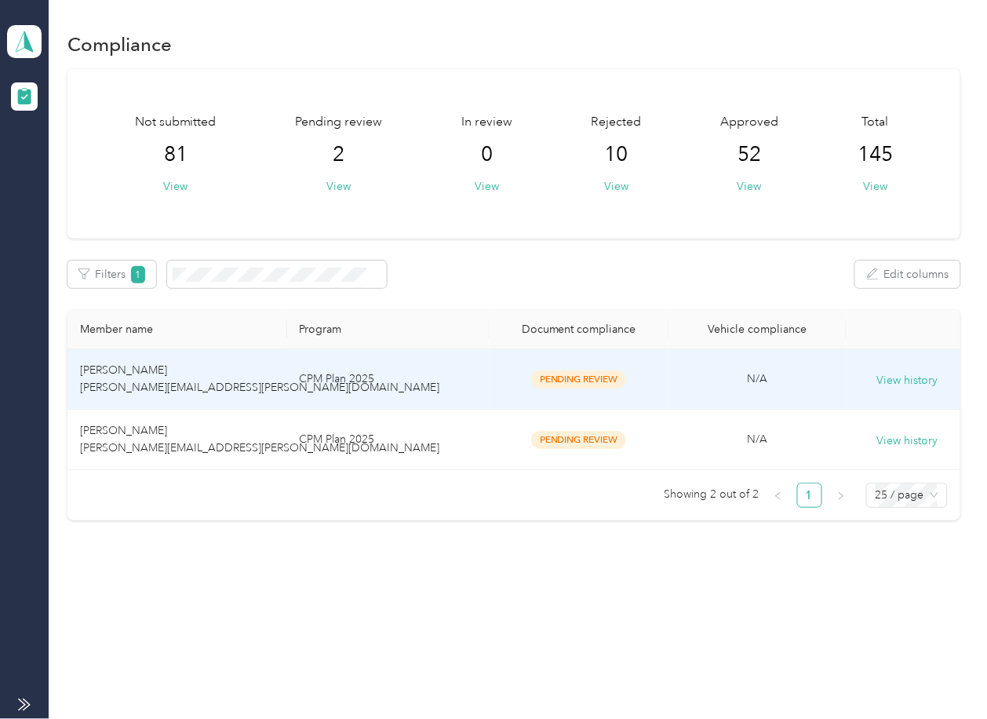
click at [272, 377] on td "[PERSON_NAME] [PERSON_NAME][EMAIL_ADDRESS][PERSON_NAME][DOMAIN_NAME]" at bounding box center [176, 379] width 219 height 60
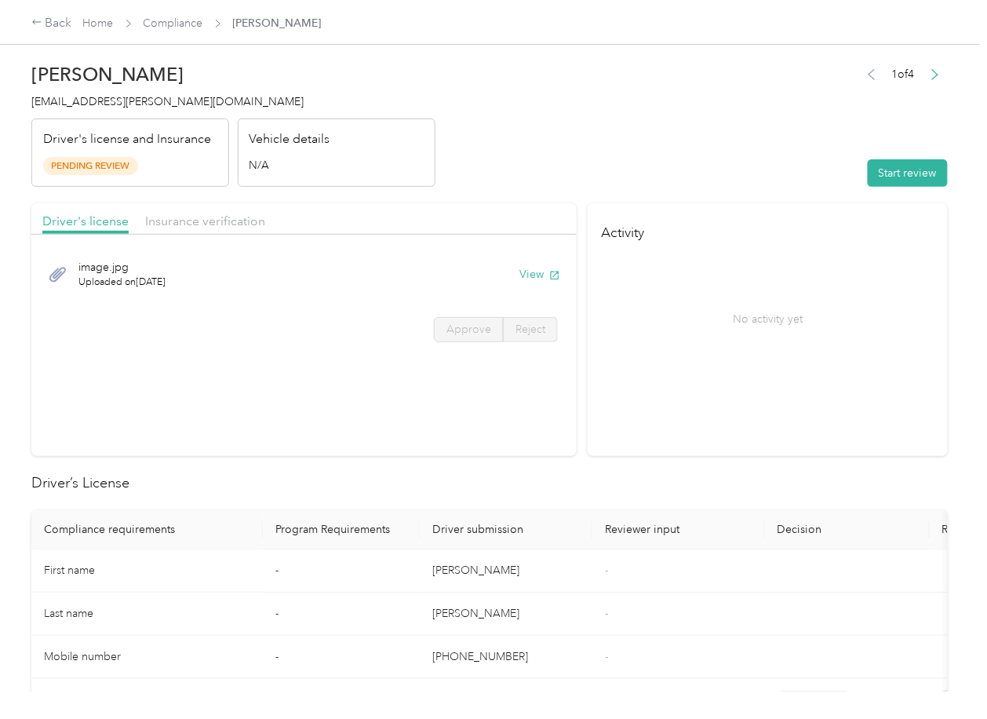
click at [520, 264] on div "image.jpg Uploaded on [DATE] View" at bounding box center [303, 274] width 523 height 53
click at [529, 274] on button "View" at bounding box center [540, 274] width 41 height 16
click at [465, 212] on div "Driver's license Insurance verification" at bounding box center [303, 218] width 545 height 31
click at [232, 212] on div "Insurance verification" at bounding box center [205, 222] width 120 height 20
click at [212, 222] on span "Insurance verification" at bounding box center [205, 220] width 120 height 15
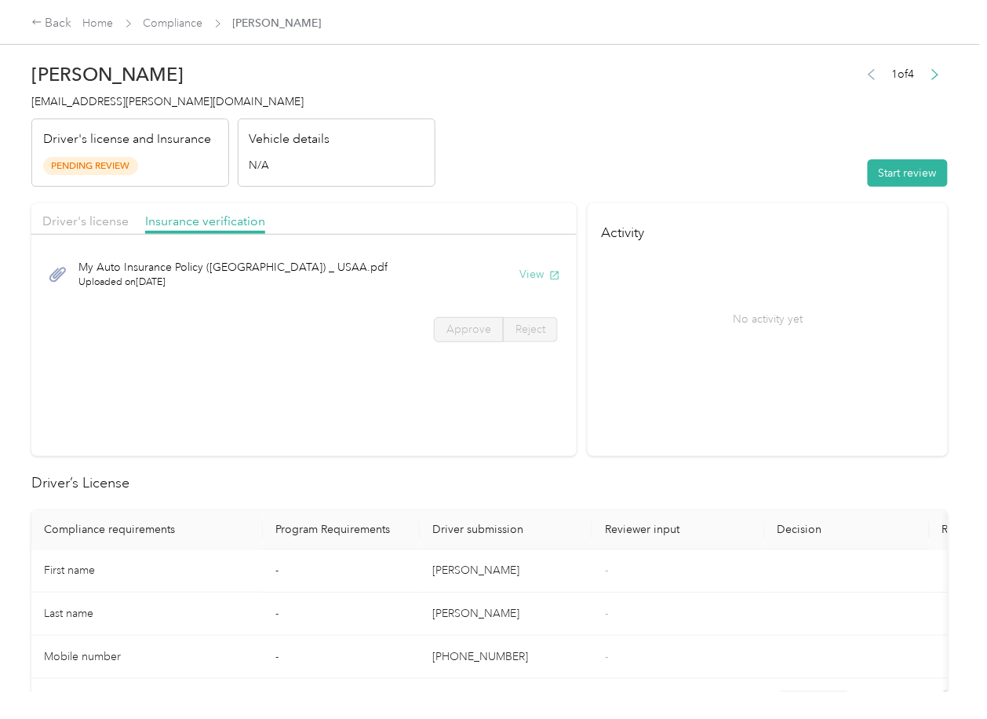
click at [538, 269] on button "View" at bounding box center [540, 274] width 41 height 16
click at [899, 168] on button "Start review" at bounding box center [908, 172] width 80 height 27
click at [103, 230] on div "Driver's license" at bounding box center [85, 222] width 86 height 20
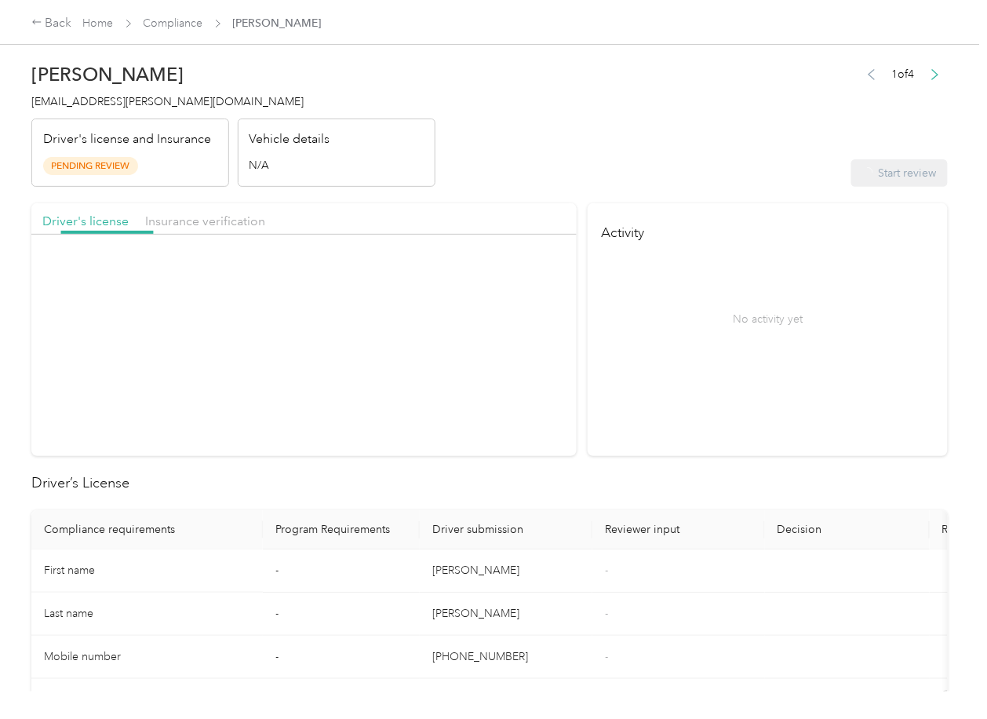
click at [103, 230] on div "Driver's license" at bounding box center [85, 222] width 86 height 20
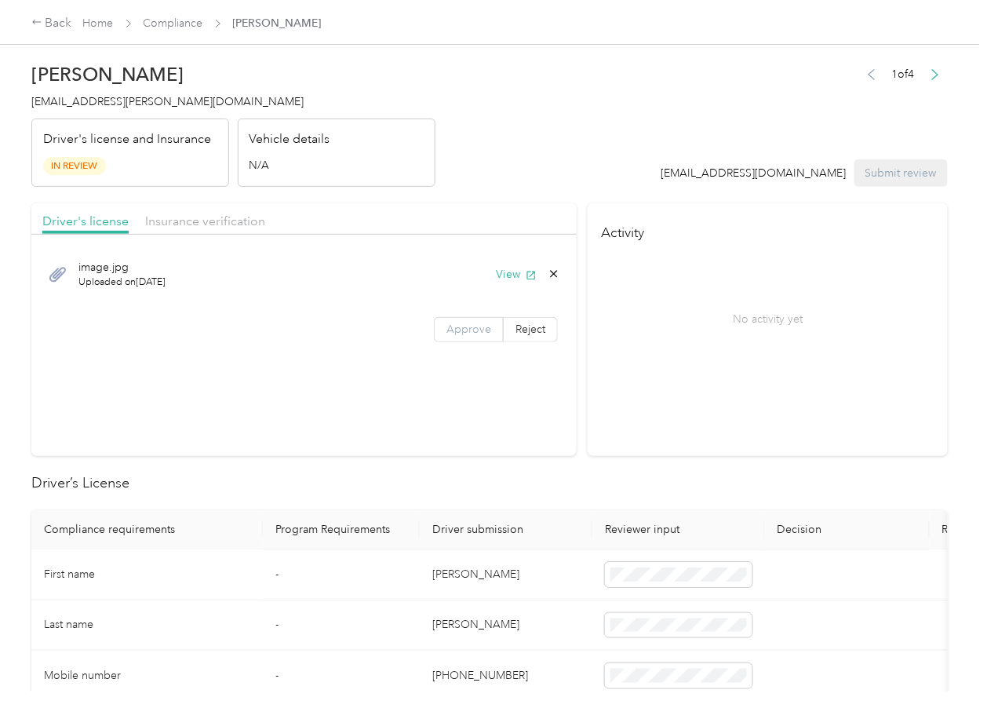
click at [483, 323] on span "Approve" at bounding box center [469, 329] width 45 height 13
click at [195, 218] on span "Insurance verification" at bounding box center [205, 220] width 120 height 15
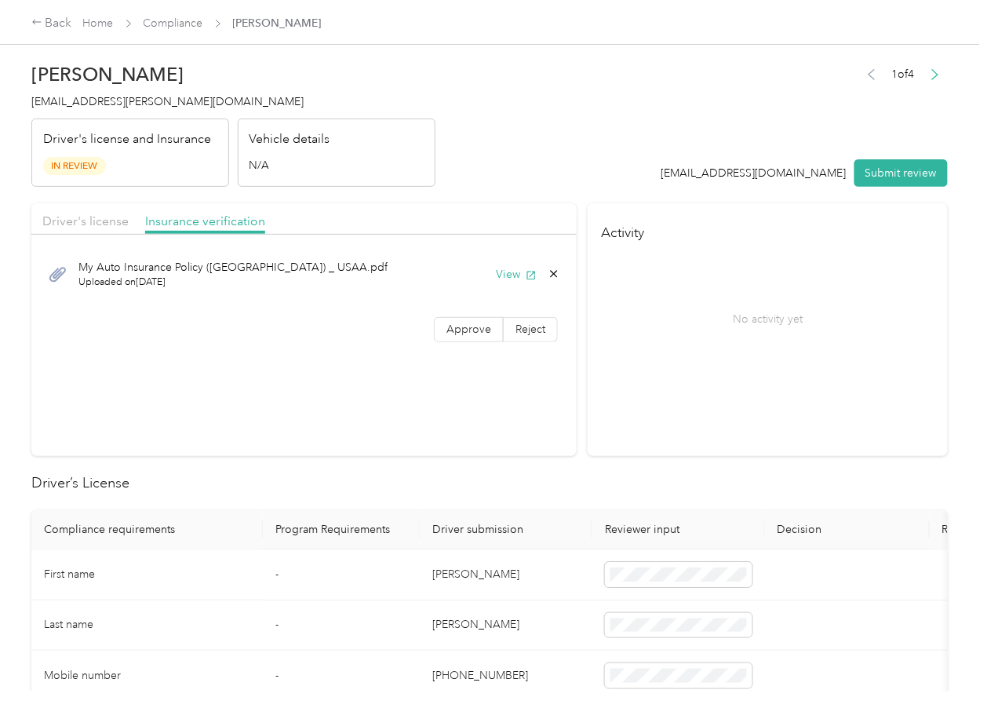
drag, startPoint x: 472, startPoint y: 333, endPoint x: 494, endPoint y: 483, distance: 151.6
click at [472, 334] on span "Approve" at bounding box center [469, 329] width 45 height 13
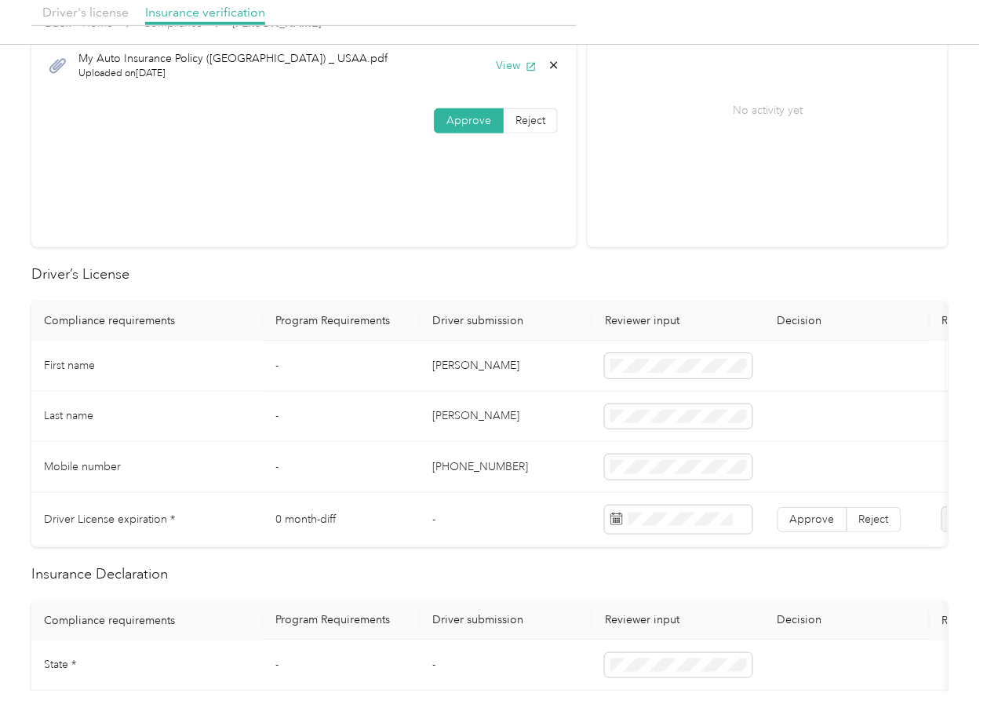
click at [474, 361] on td "[PERSON_NAME]" at bounding box center [506, 366] width 173 height 51
click at [450, 361] on td "[PERSON_NAME]" at bounding box center [506, 366] width 173 height 51
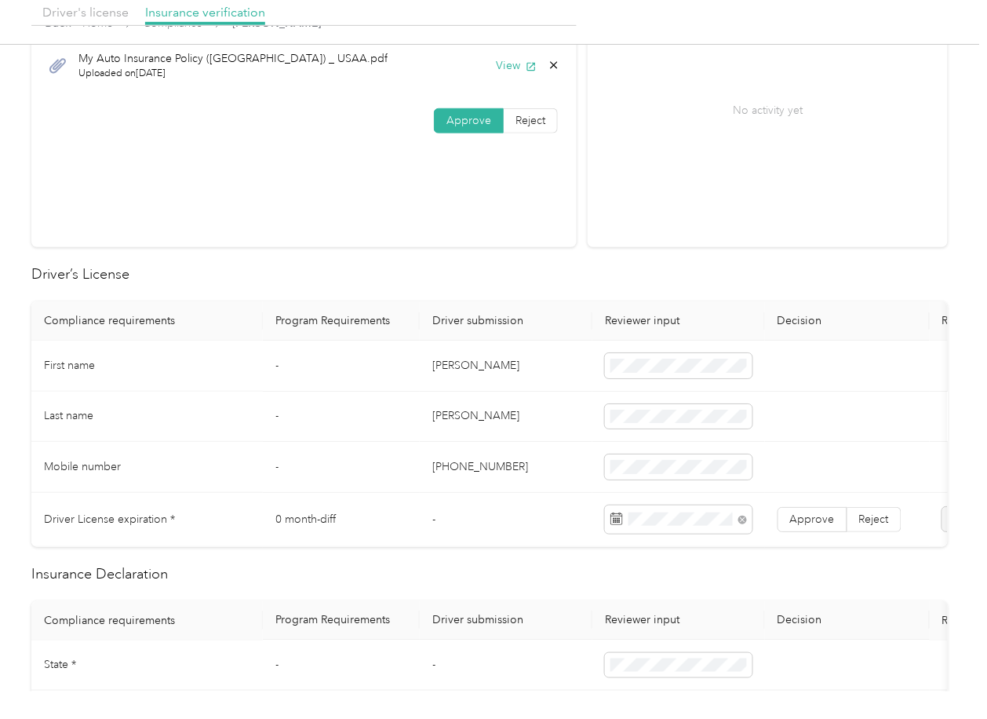
click at [474, 414] on td "[PERSON_NAME]" at bounding box center [506, 417] width 173 height 51
click at [805, 514] on span "Approve" at bounding box center [812, 518] width 45 height 13
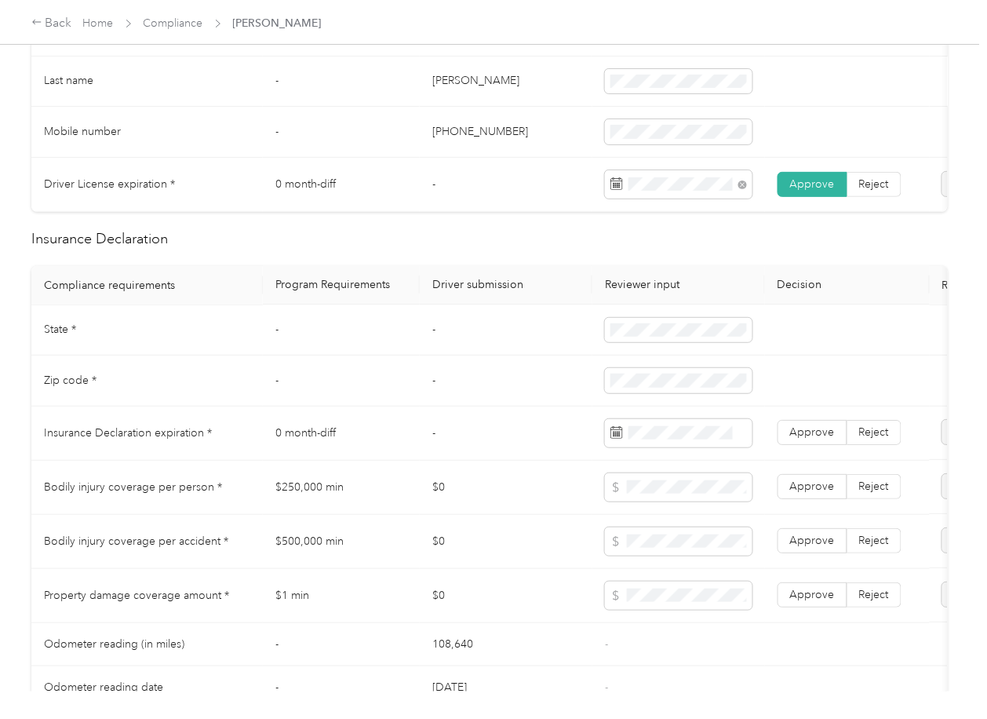
scroll to position [1151, 0]
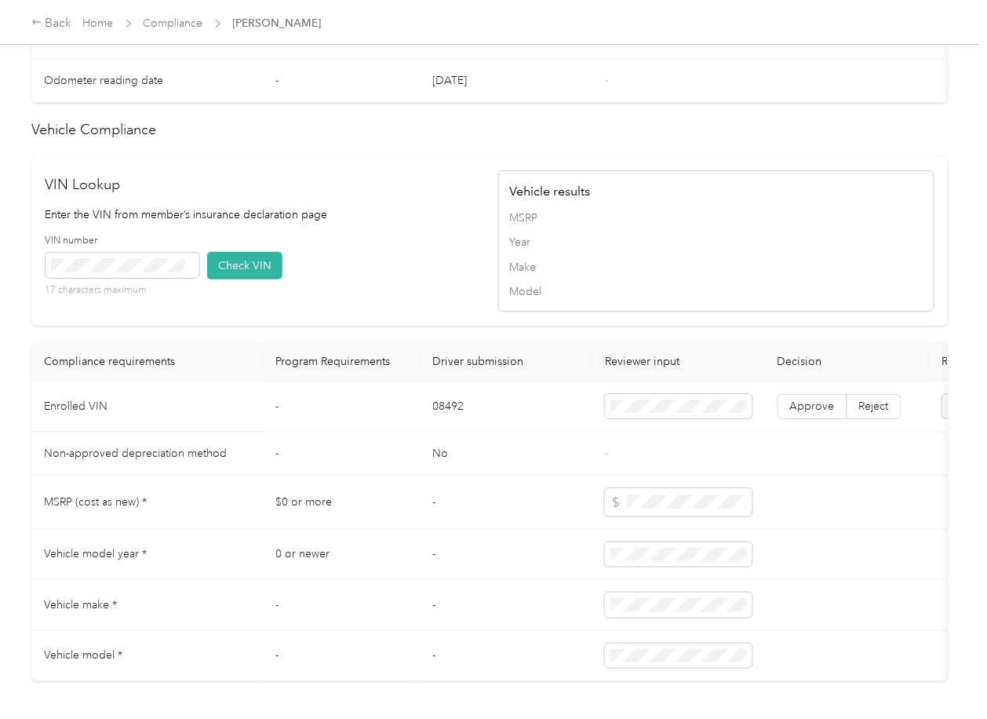
click at [436, 432] on td "08492" at bounding box center [506, 406] width 173 height 51
drag, startPoint x: 442, startPoint y: 298, endPoint x: 409, endPoint y: 304, distance: 33.6
click at [439, 298] on div "VIN number 17 characters maximum Check VIN" at bounding box center [264, 271] width 436 height 75
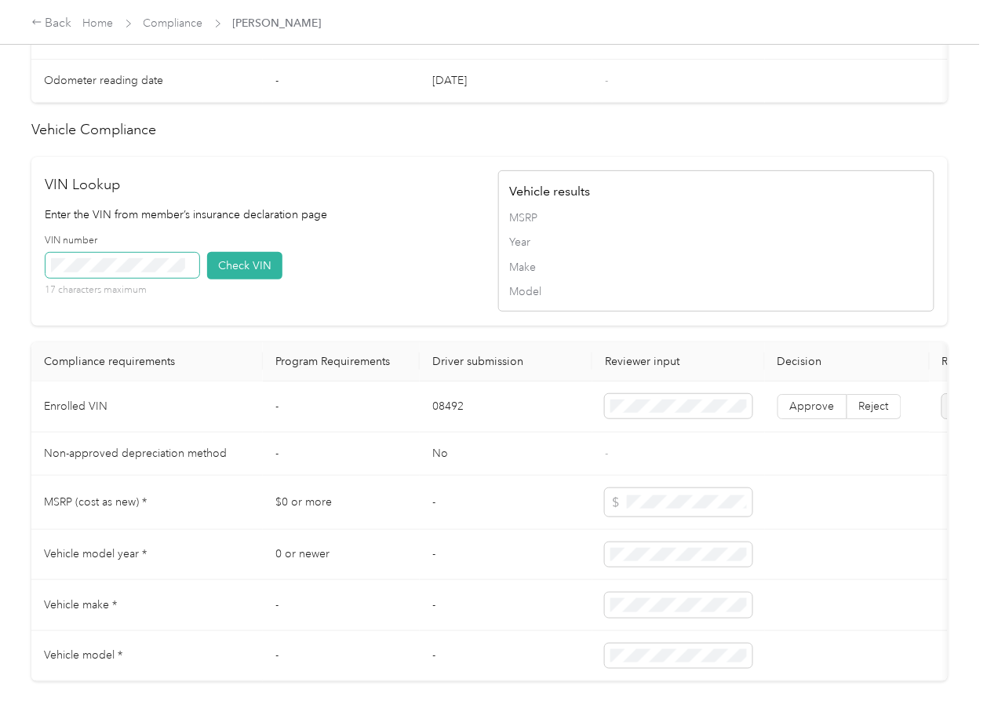
click at [148, 278] on span at bounding box center [123, 265] width 154 height 25
click at [257, 279] on button "Check VIN" at bounding box center [244, 265] width 75 height 27
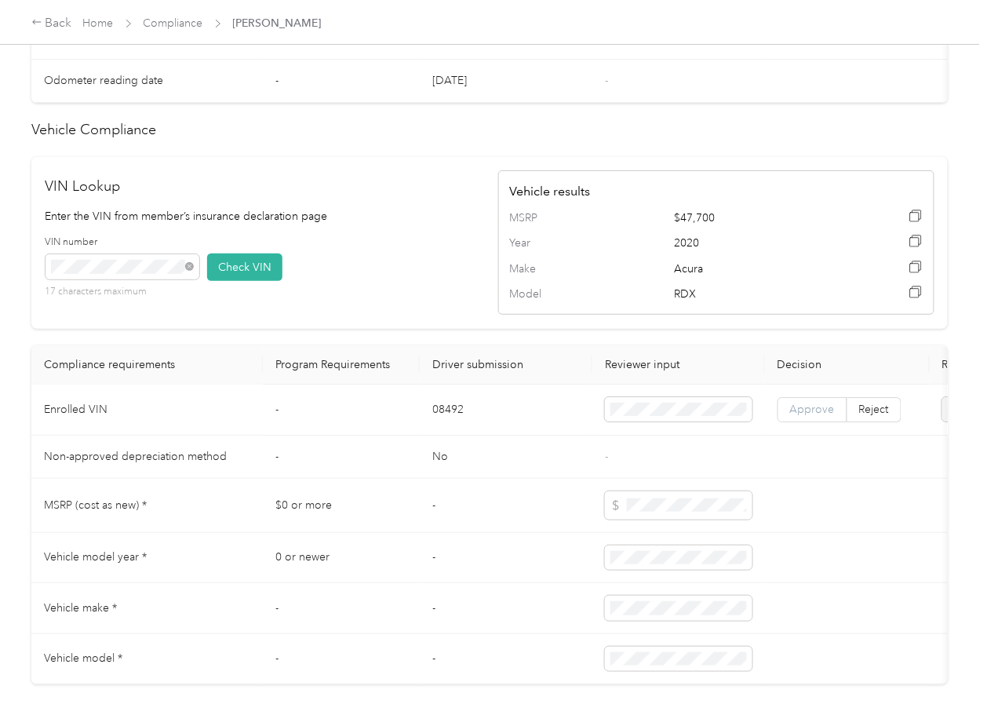
click at [811, 416] on span "Approve" at bounding box center [812, 409] width 45 height 13
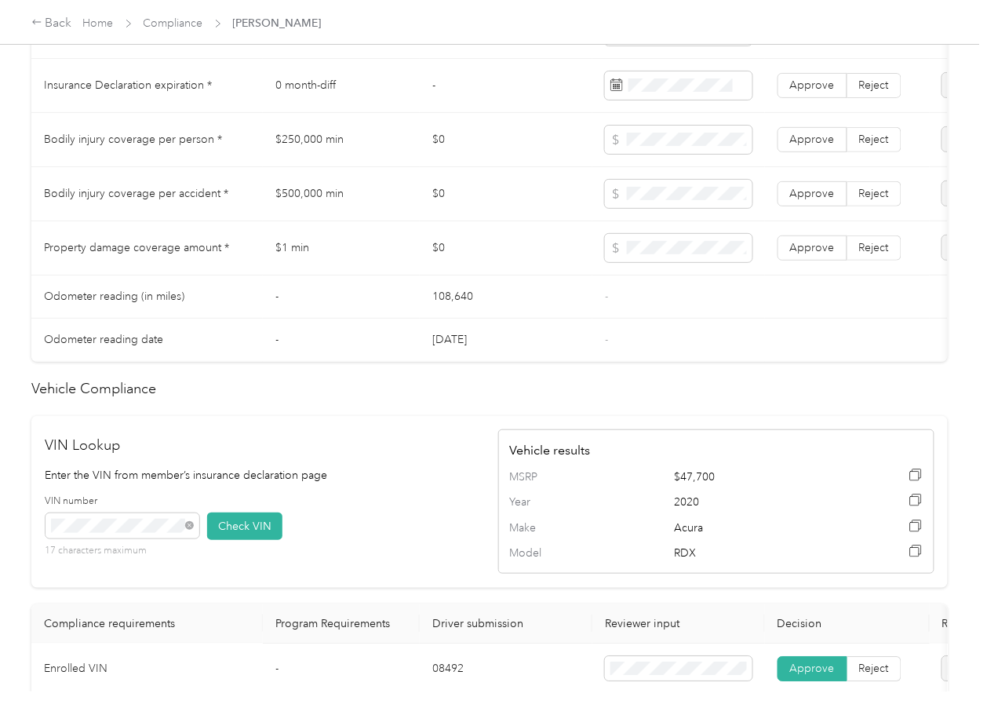
scroll to position [628, 0]
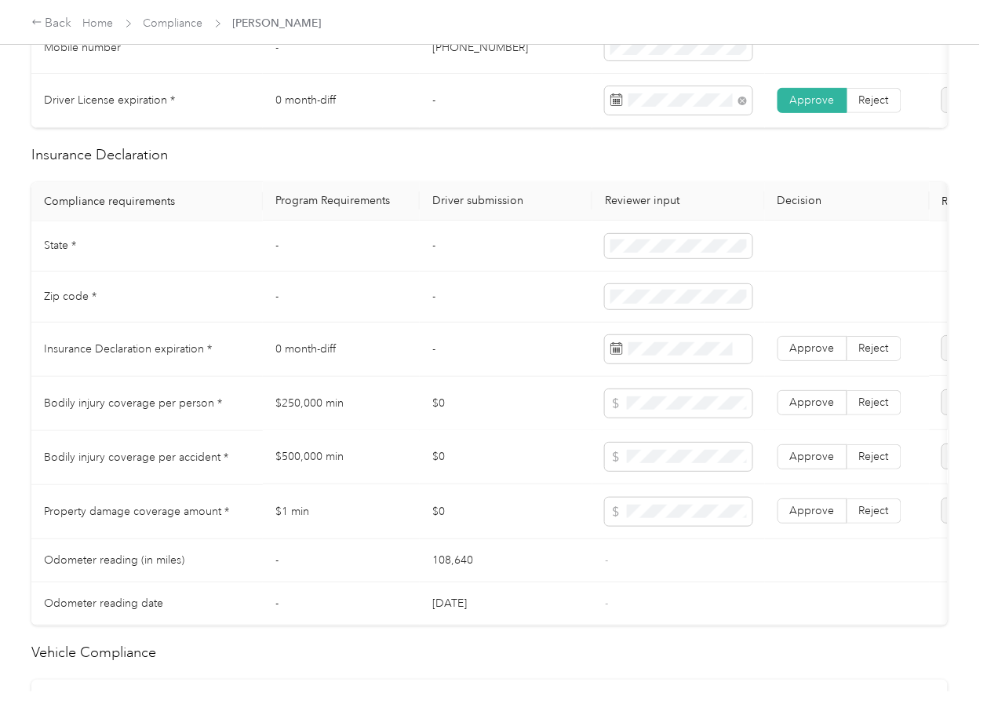
click at [304, 471] on td "$500,000 min" at bounding box center [341, 458] width 157 height 54
click at [571, 418] on tr "Bodily injury coverage per person * $250,000 min $0 Approve Reject" at bounding box center [584, 404] width 1107 height 54
click at [528, 515] on tr "Property damage coverage amount * $1 min $0 Approve Reject" at bounding box center [584, 512] width 1107 height 54
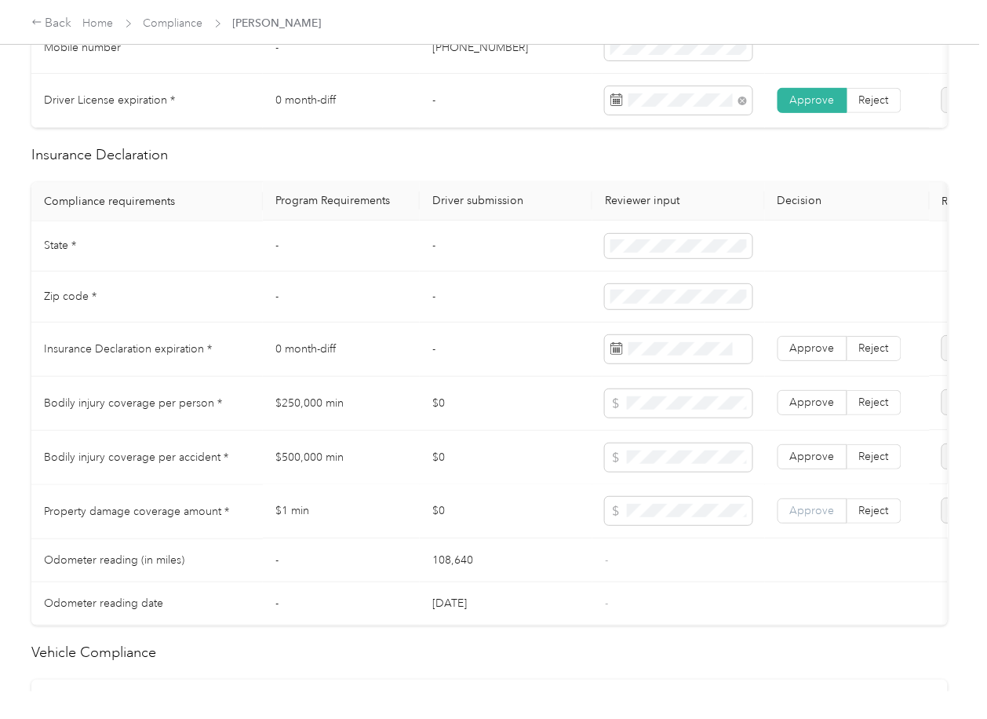
click at [797, 518] on span "Approve" at bounding box center [812, 511] width 45 height 13
click at [816, 464] on span "Approve" at bounding box center [812, 456] width 45 height 13
click at [815, 410] on span "Approve" at bounding box center [812, 402] width 45 height 13
click at [469, 511] on td "$0" at bounding box center [506, 512] width 173 height 54
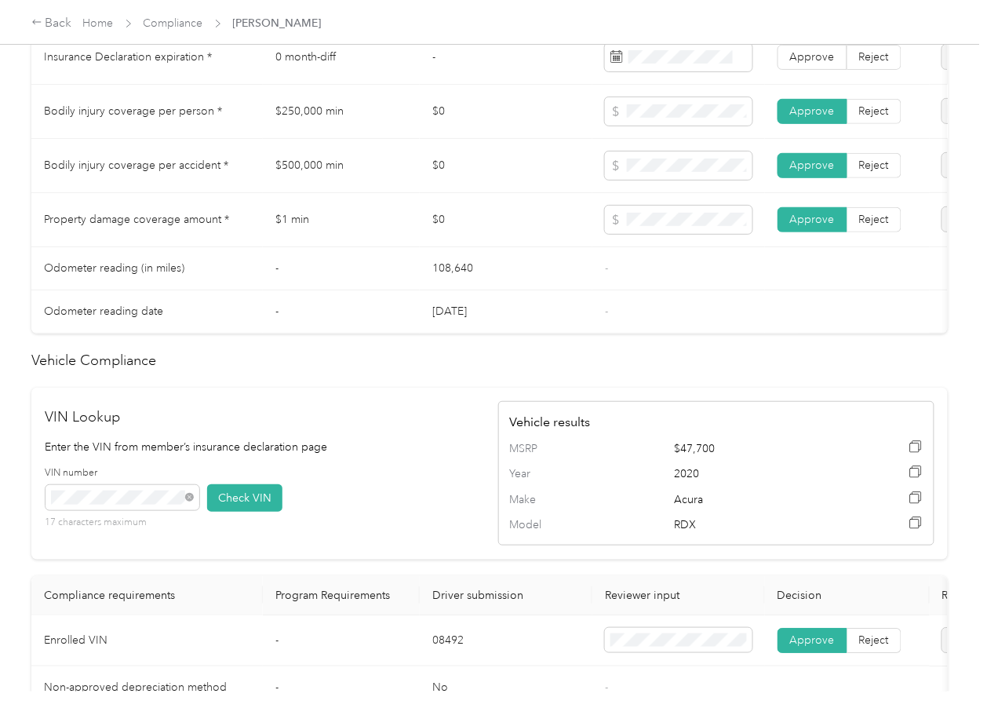
scroll to position [1322, 0]
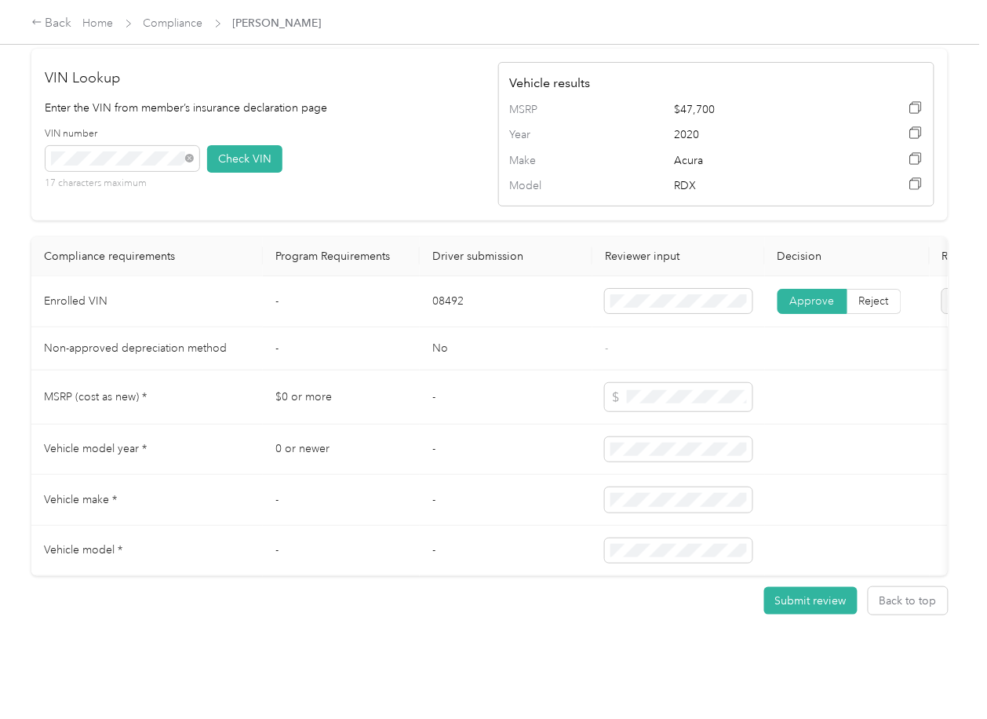
click at [445, 277] on td "08492" at bounding box center [506, 301] width 173 height 51
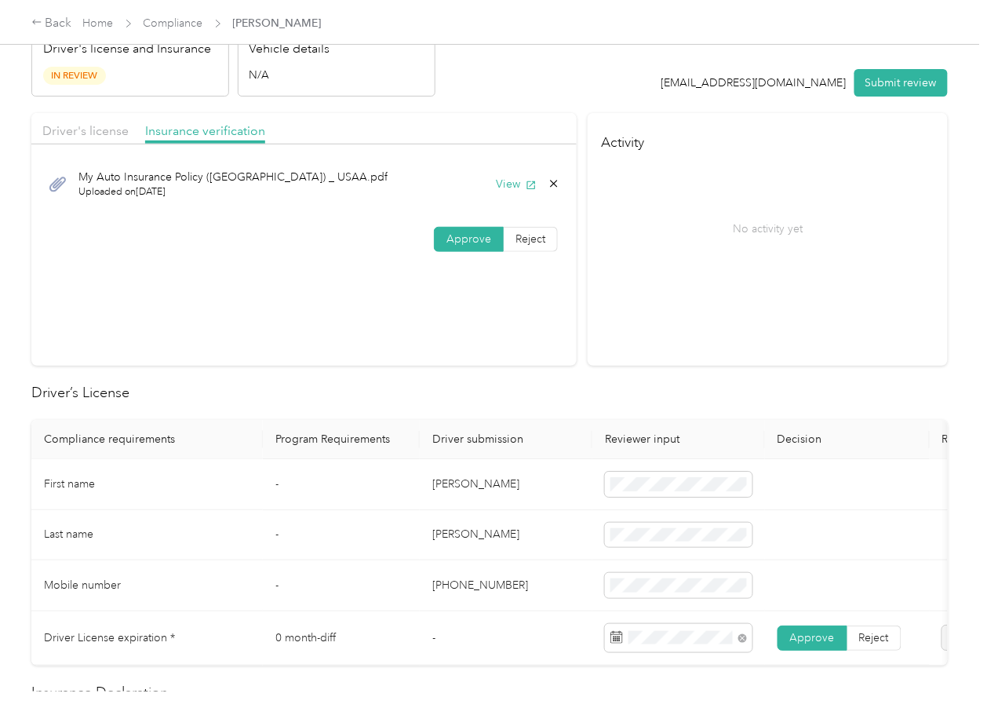
scroll to position [0, 0]
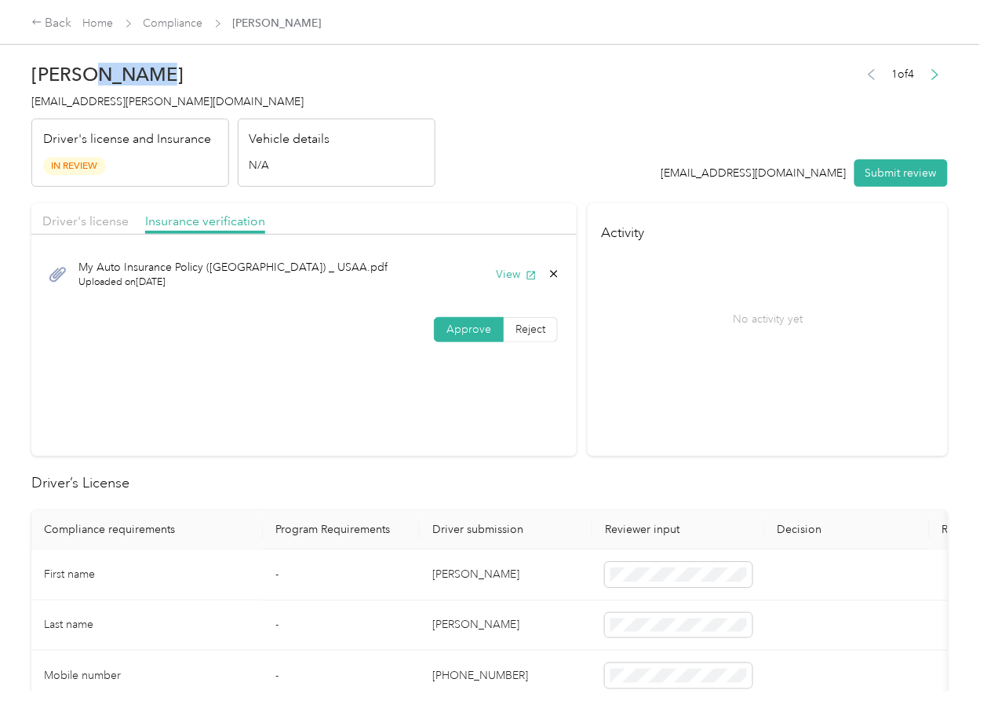
drag, startPoint x: 164, startPoint y: 78, endPoint x: 101, endPoint y: 74, distance: 63.0
click at [101, 74] on h2 "[PERSON_NAME]" at bounding box center [233, 75] width 404 height 22
drag, startPoint x: 523, startPoint y: 323, endPoint x: 493, endPoint y: 323, distance: 30.6
click at [524, 323] on span "Reject" at bounding box center [531, 329] width 30 height 13
click at [323, 483] on div "Name not shown as insured driver" at bounding box center [352, 469] width 112 height 33
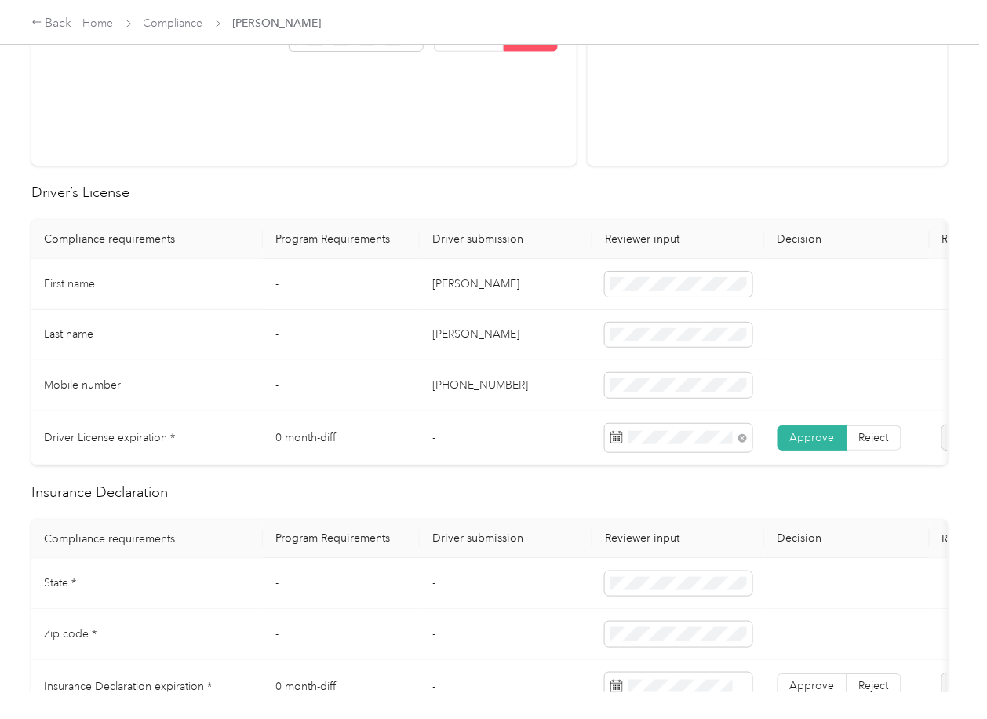
scroll to position [732, 0]
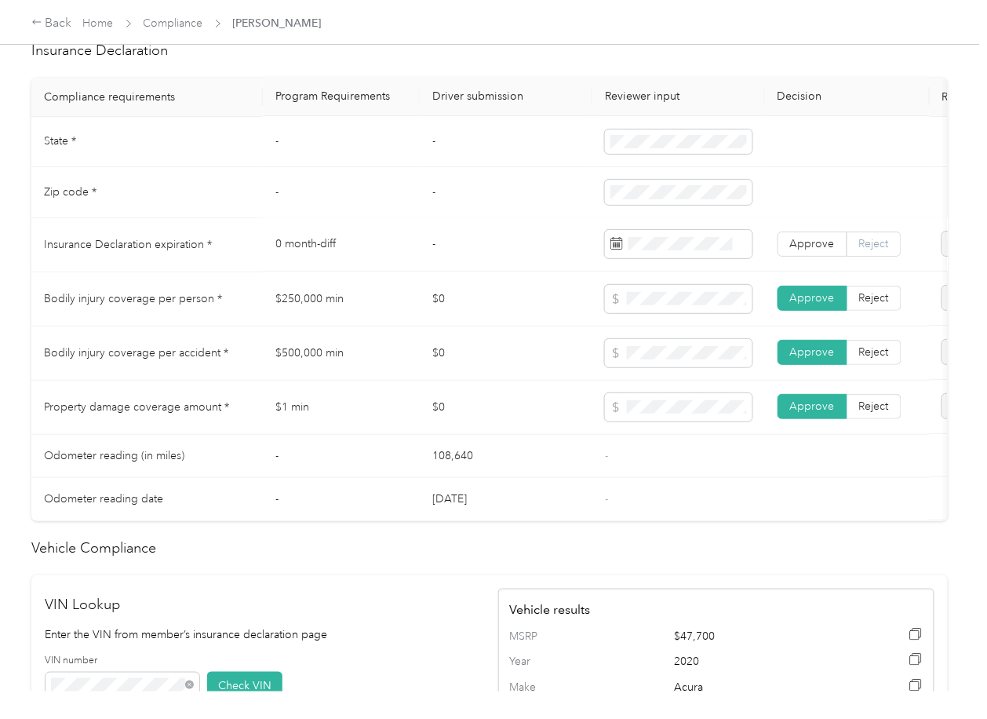
click at [867, 250] on label "Reject" at bounding box center [875, 244] width 54 height 25
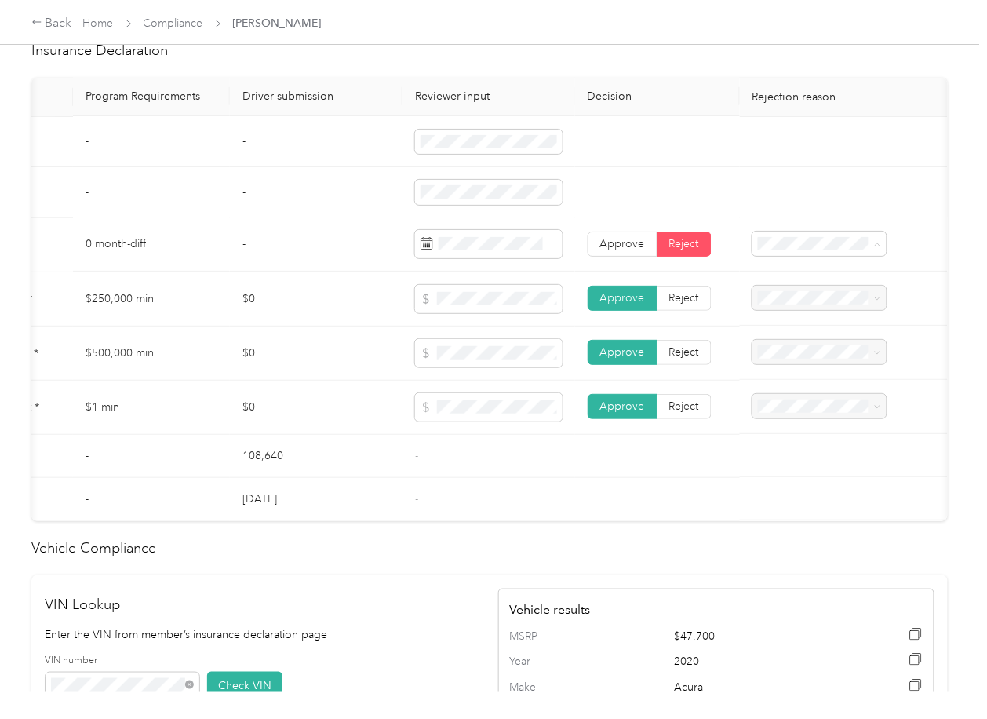
click at [796, 298] on span "Insurance expiration missing from uploaded Insurance Policy doc" at bounding box center [807, 311] width 100 height 63
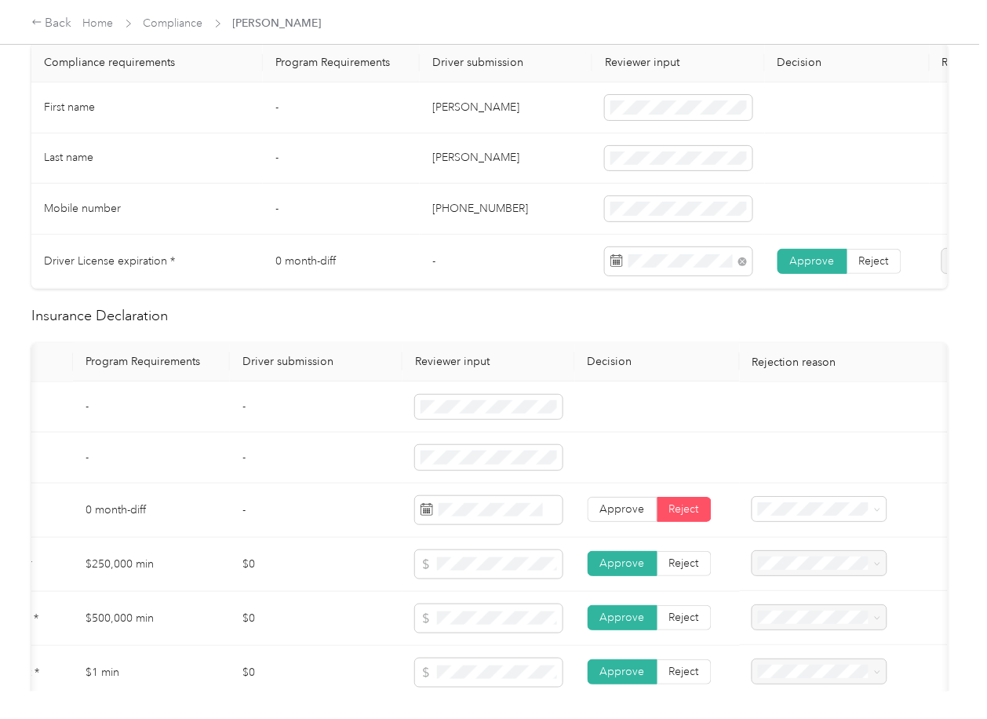
scroll to position [0, 0]
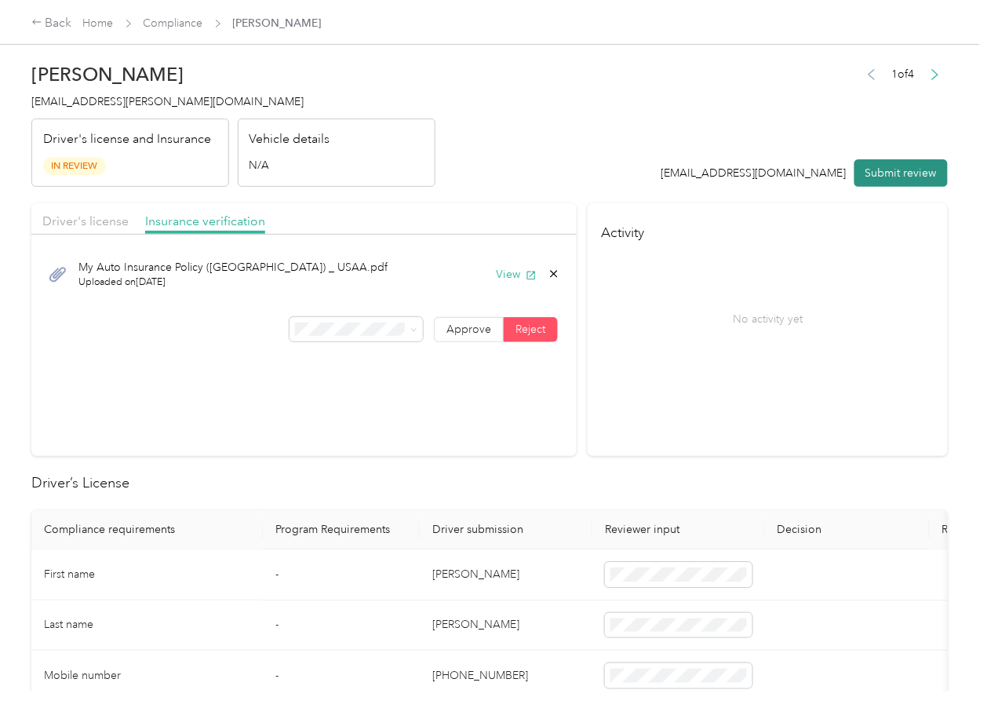
click at [883, 171] on button "Submit review" at bounding box center [901, 172] width 93 height 27
click at [68, 100] on span "[EMAIL_ADDRESS][PERSON_NAME][DOMAIN_NAME]" at bounding box center [167, 101] width 272 height 13
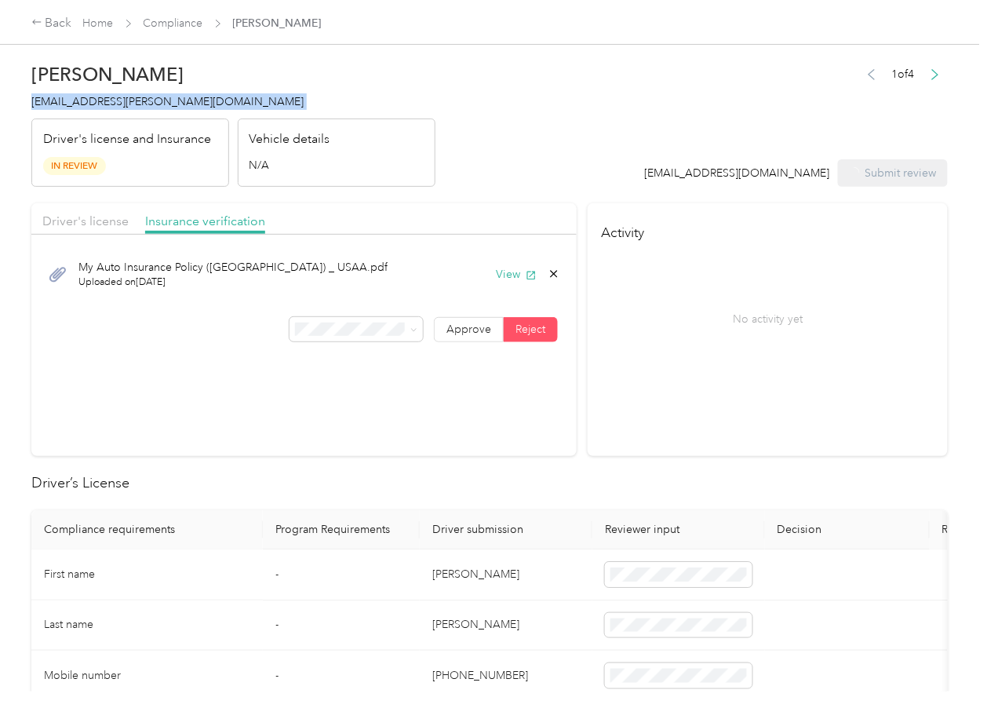
click at [68, 100] on span "[EMAIL_ADDRESS][PERSON_NAME][DOMAIN_NAME]" at bounding box center [167, 101] width 272 height 13
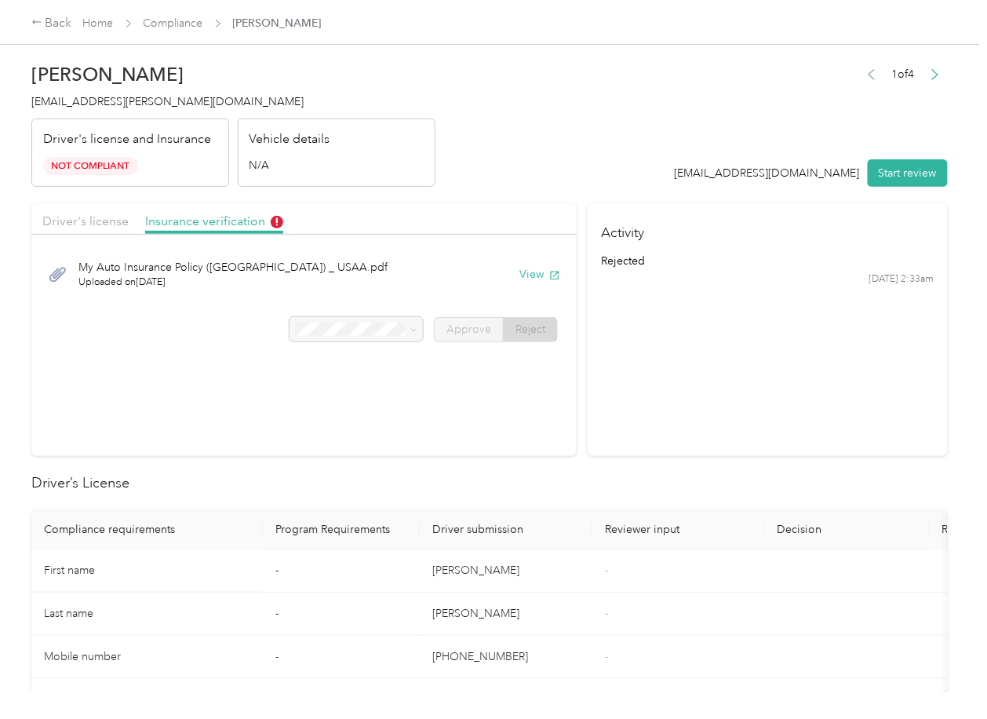
drag, startPoint x: 546, startPoint y: 406, endPoint x: 359, endPoint y: 139, distance: 326.2
click at [547, 403] on section "Driver's license Insurance verification My Auto Insurance Policy ([GEOGRAPHIC_D…" at bounding box center [303, 329] width 545 height 253
click at [166, 23] on link "Compliance" at bounding box center [174, 22] width 60 height 13
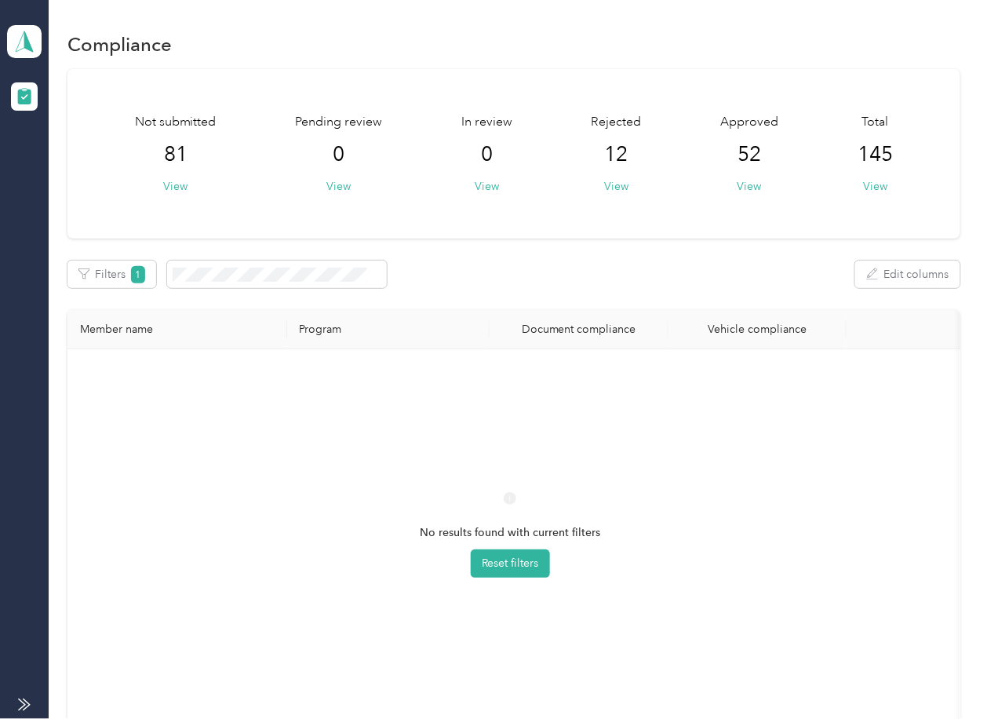
click at [533, 472] on div "No results found with current filters Reset filters" at bounding box center [510, 549] width 860 height 374
click at [27, 37] on span at bounding box center [24, 41] width 35 height 33
click at [25, 39] on polygon at bounding box center [28, 41] width 9 height 20
click at [31, 51] on icon at bounding box center [25, 42] width 24 height 22
click at [53, 164] on div "Log out" at bounding box center [50, 164] width 60 height 16
